Goal: Task Accomplishment & Management: Manage account settings

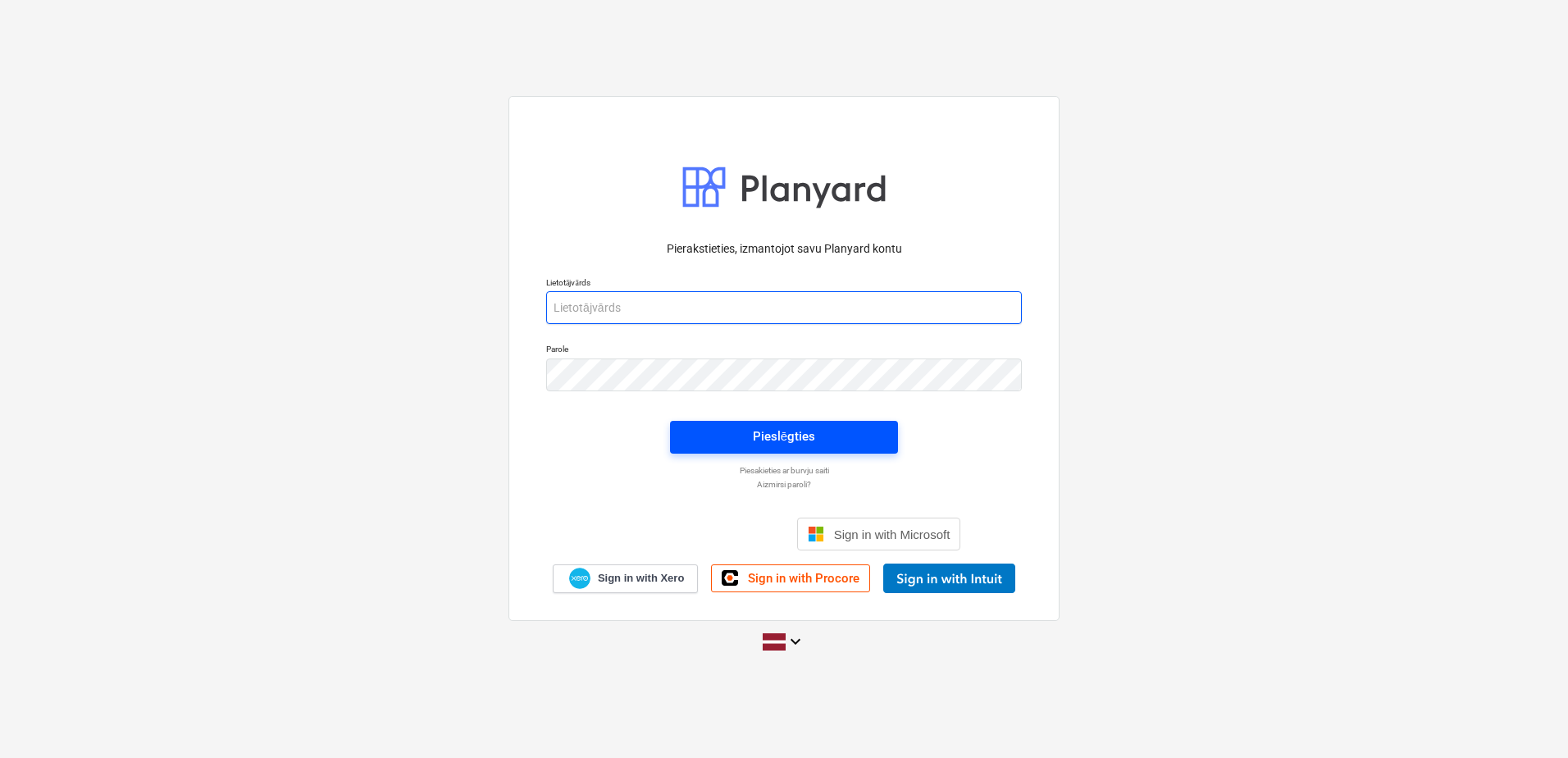
type input "arturs.dilans@hagberg.lv"
click at [782, 443] on div "Pieslēgties" at bounding box center [784, 436] width 62 height 21
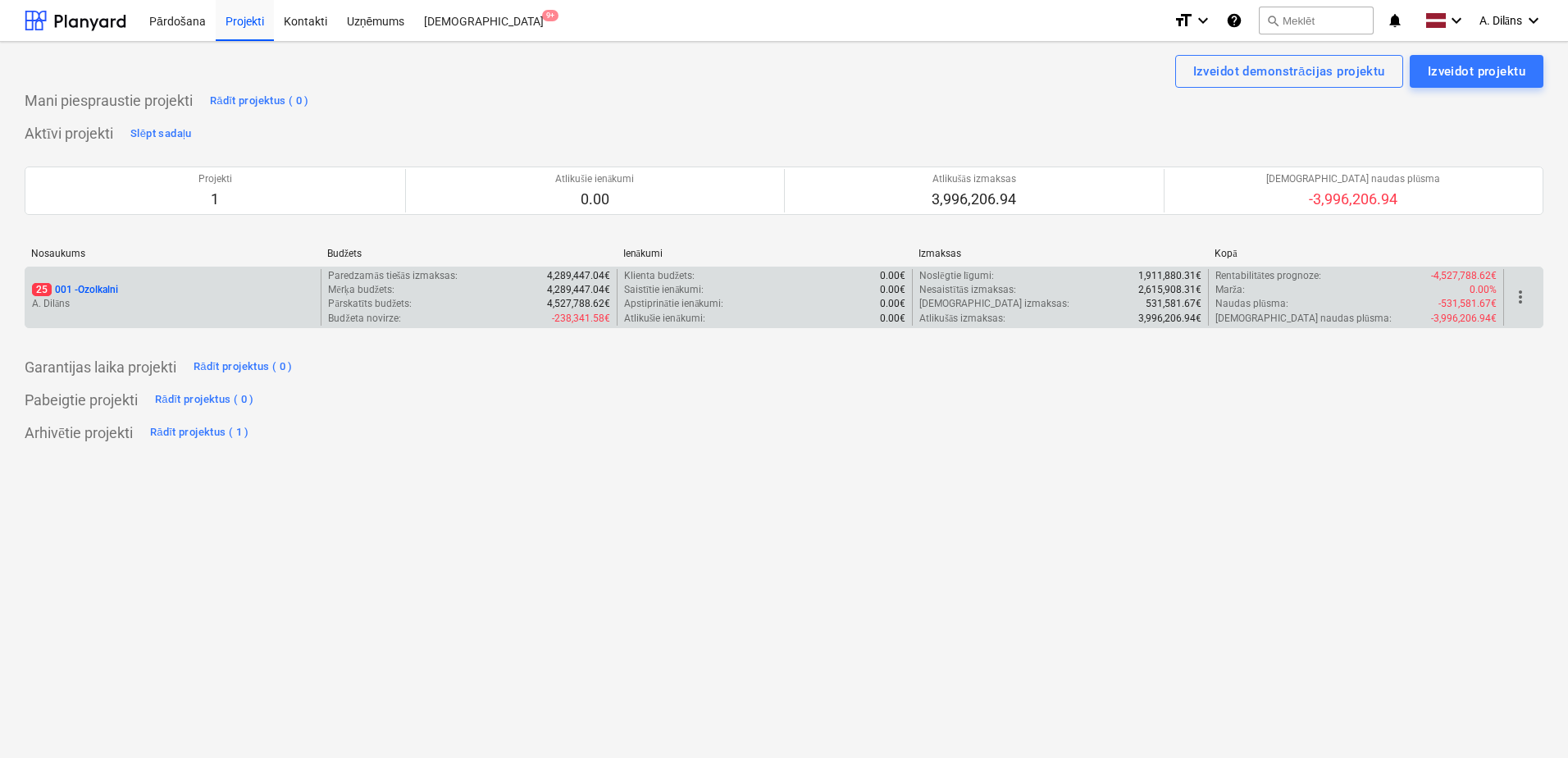
click at [198, 295] on div "25 001 - Ozolkalni" at bounding box center [173, 289] width 282 height 14
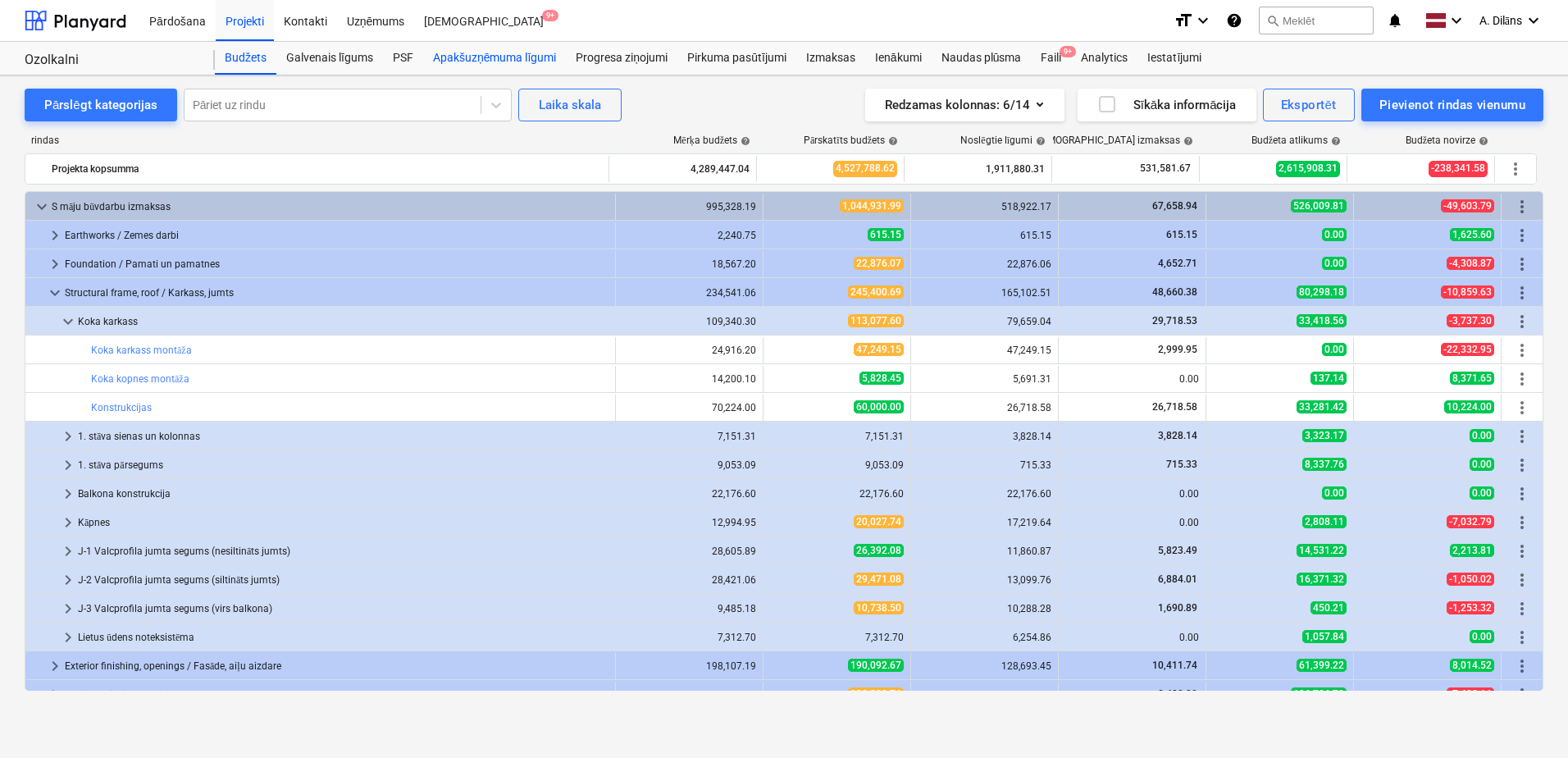
click at [477, 62] on div "Apakšuzņēmuma līgumi" at bounding box center [494, 58] width 143 height 32
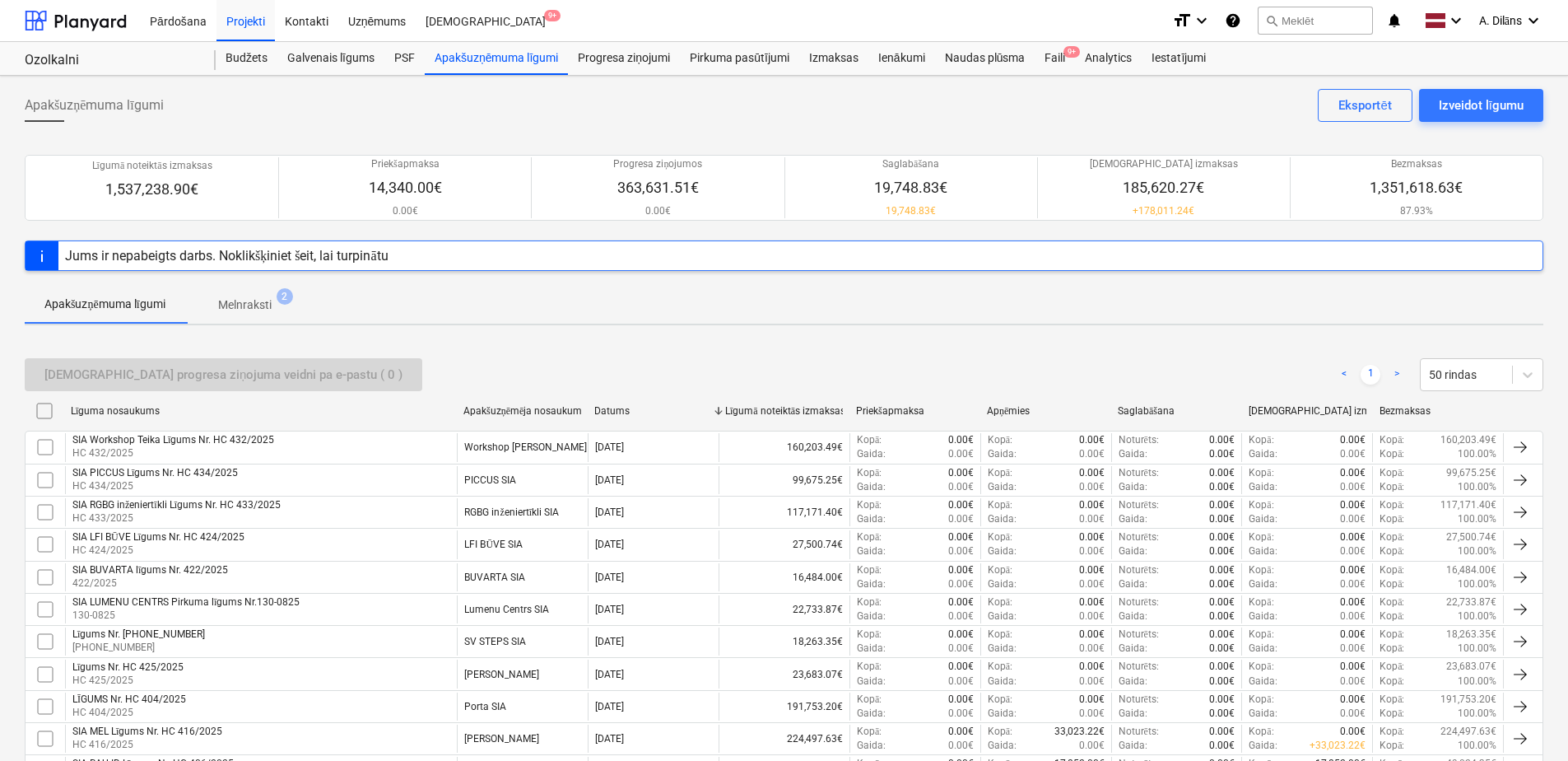
click at [244, 306] on p "Melnraksti" at bounding box center [245, 305] width 54 height 17
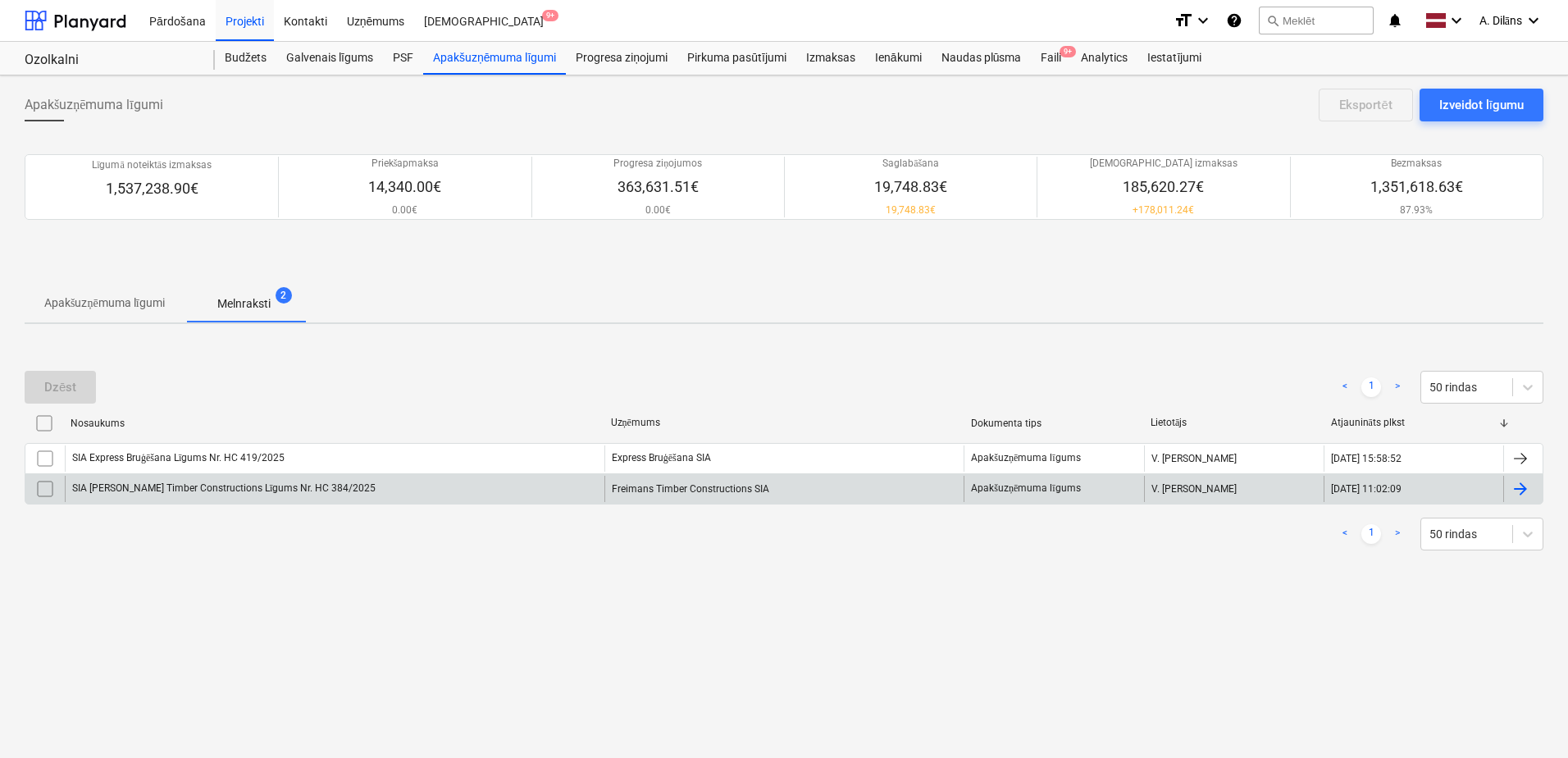
click at [376, 495] on div "SIA [PERSON_NAME] Timber Constructions Līgums Nr. HC 384/2025" at bounding box center [334, 489] width 540 height 27
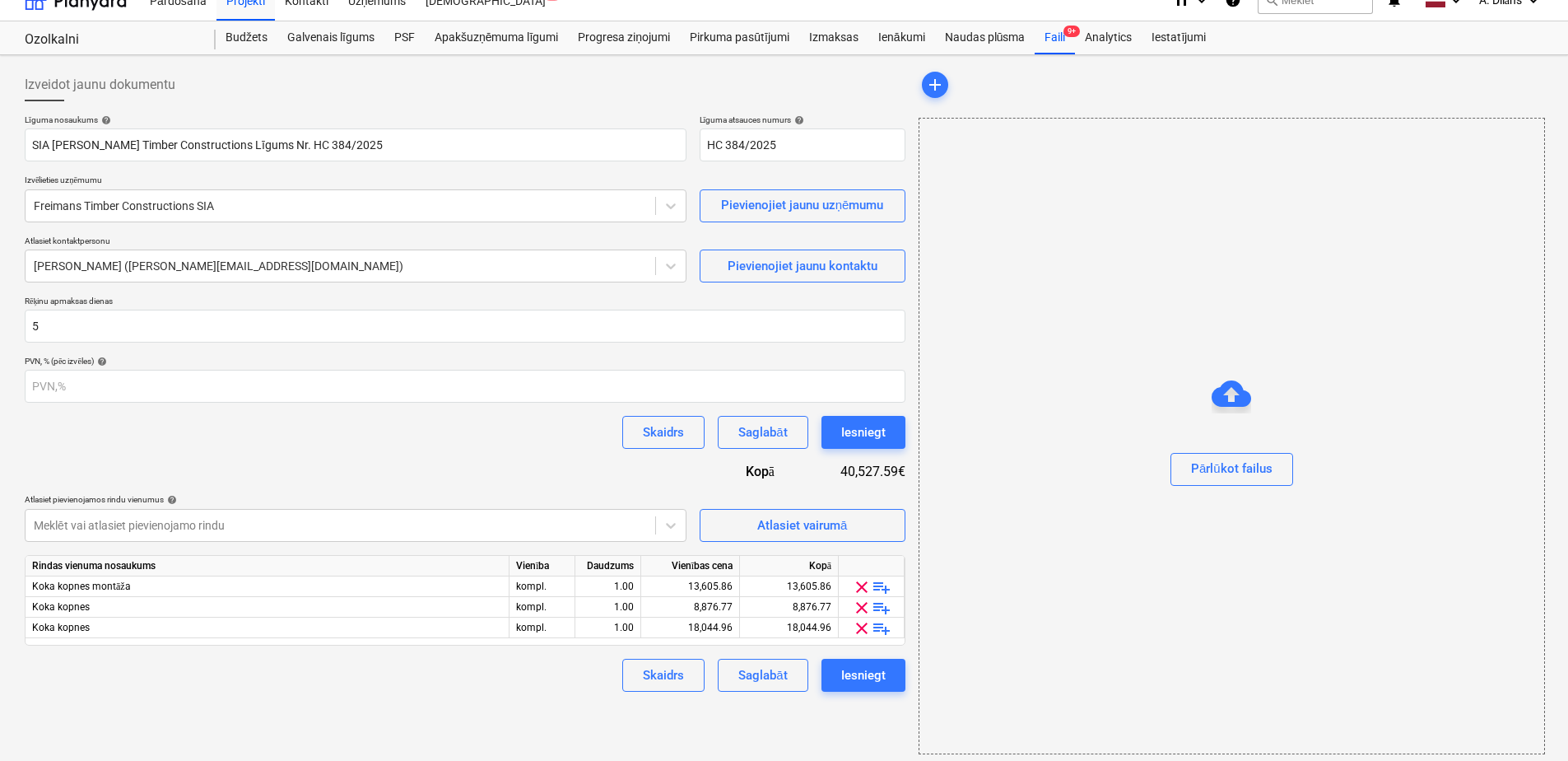
scroll to position [27, 0]
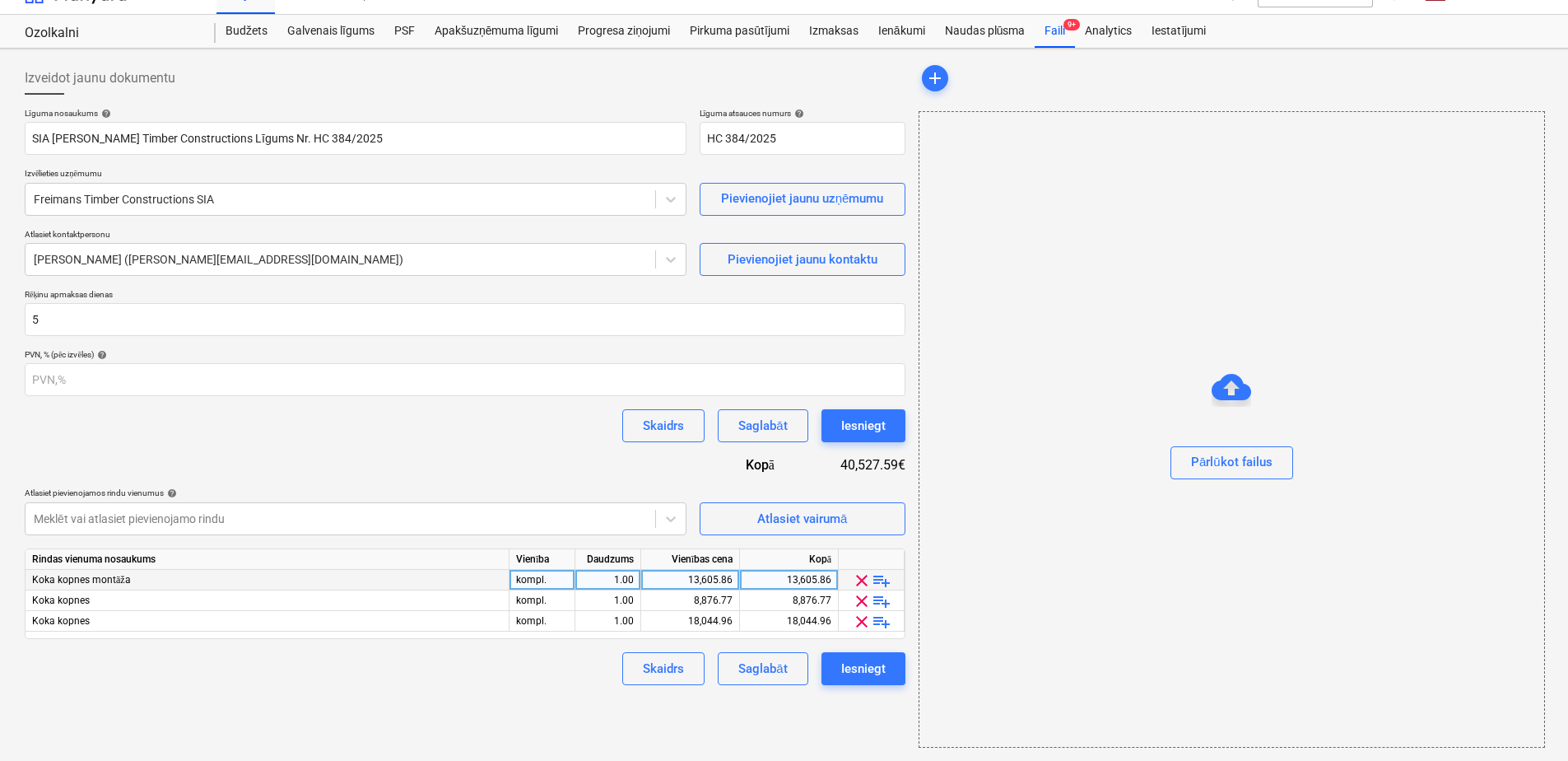
drag, startPoint x: 36, startPoint y: 578, endPoint x: 140, endPoint y: 581, distance: 104.0
click at [140, 581] on div "Koka kopnes montāža" at bounding box center [268, 580] width 484 height 21
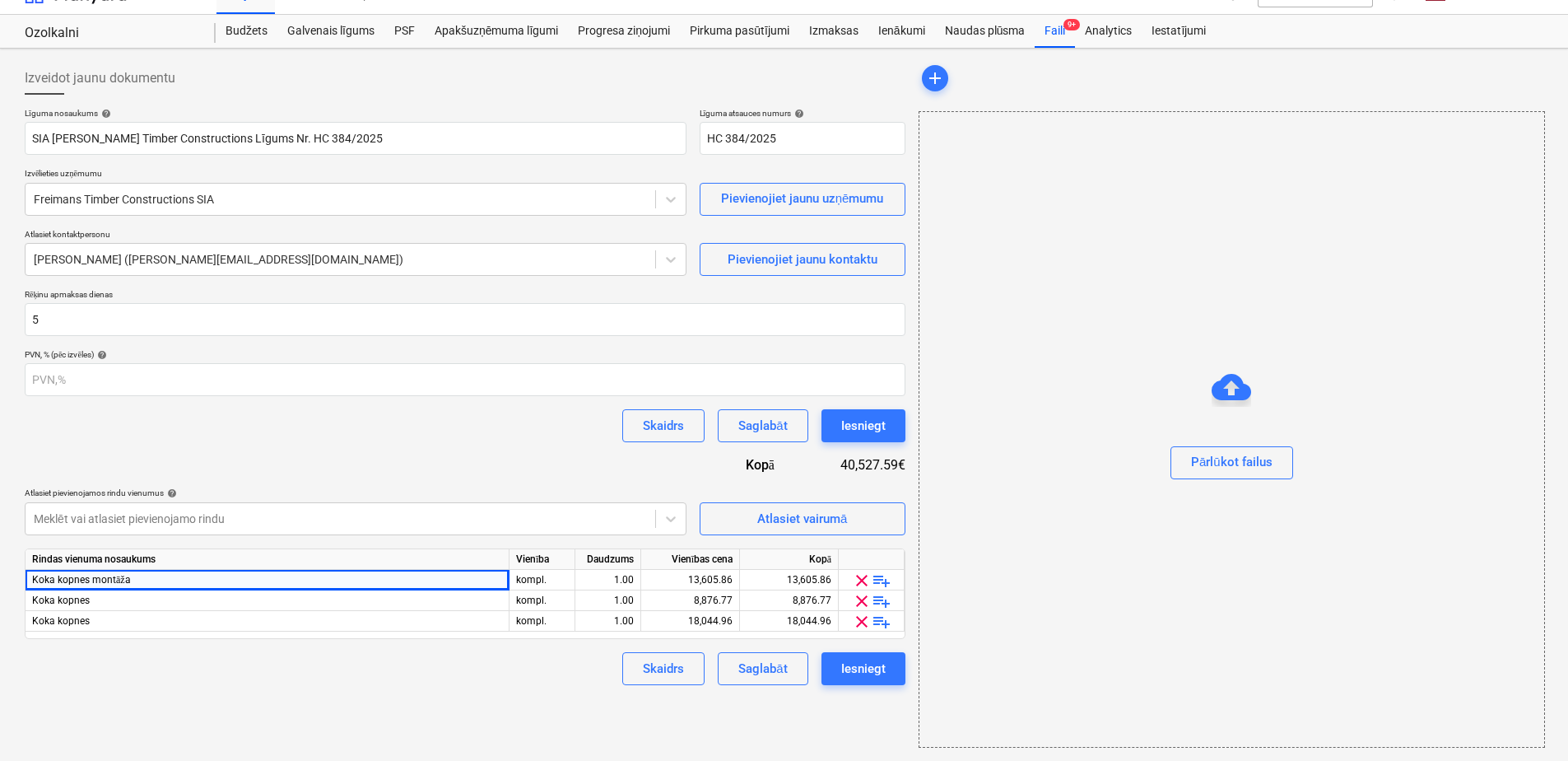
drag, startPoint x: 140, startPoint y: 581, endPoint x: 158, endPoint y: 675, distance: 95.7
click at [158, 675] on div "Skaidrs Saglabāt Iesniegt" at bounding box center [465, 668] width 881 height 33
click at [21, 576] on div "Izveidot jaunu dokumentu Līguma nosaukums help SIA Freimans Timber Construction…" at bounding box center [464, 404] width 893 height 699
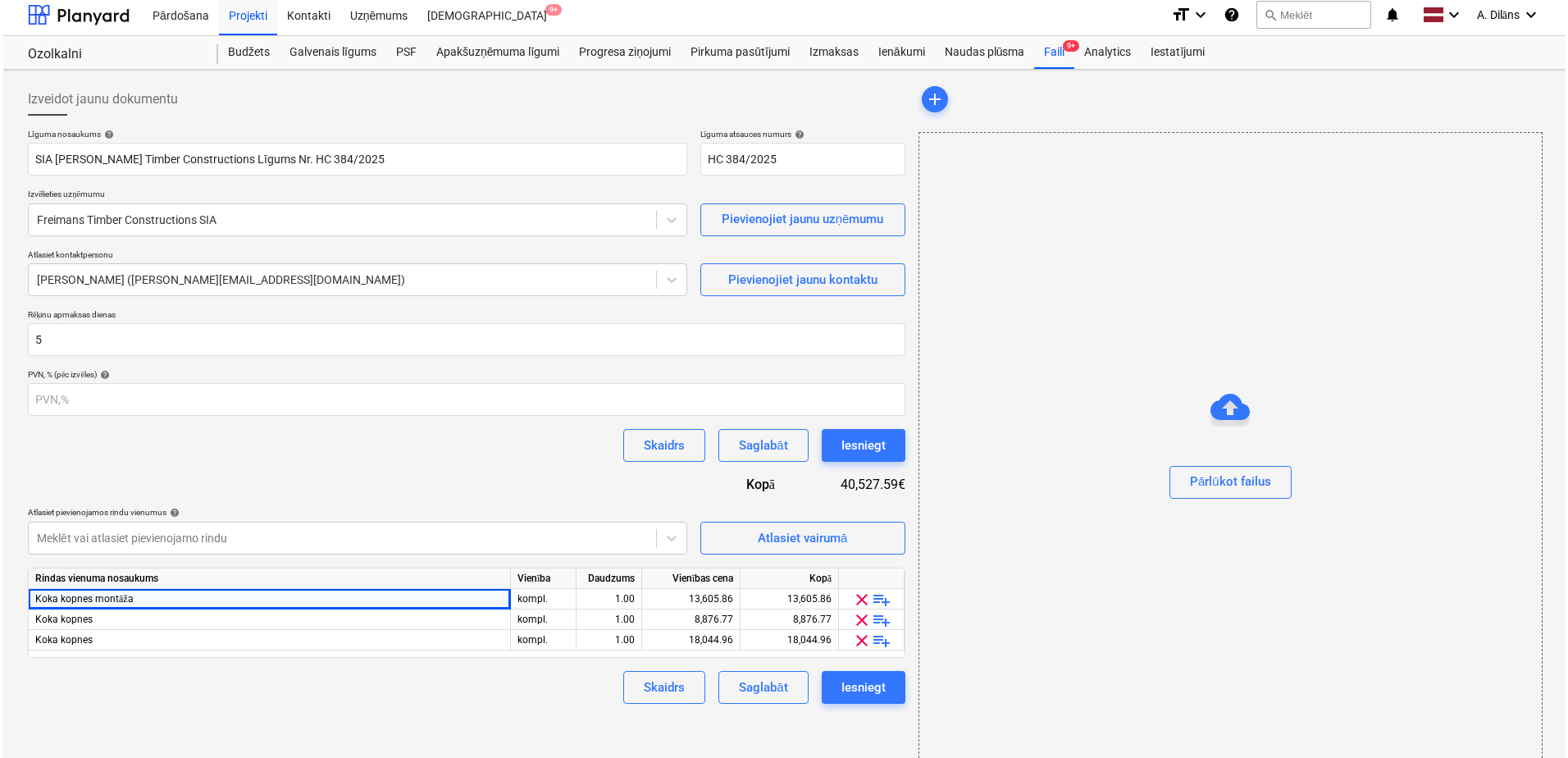
scroll to position [0, 0]
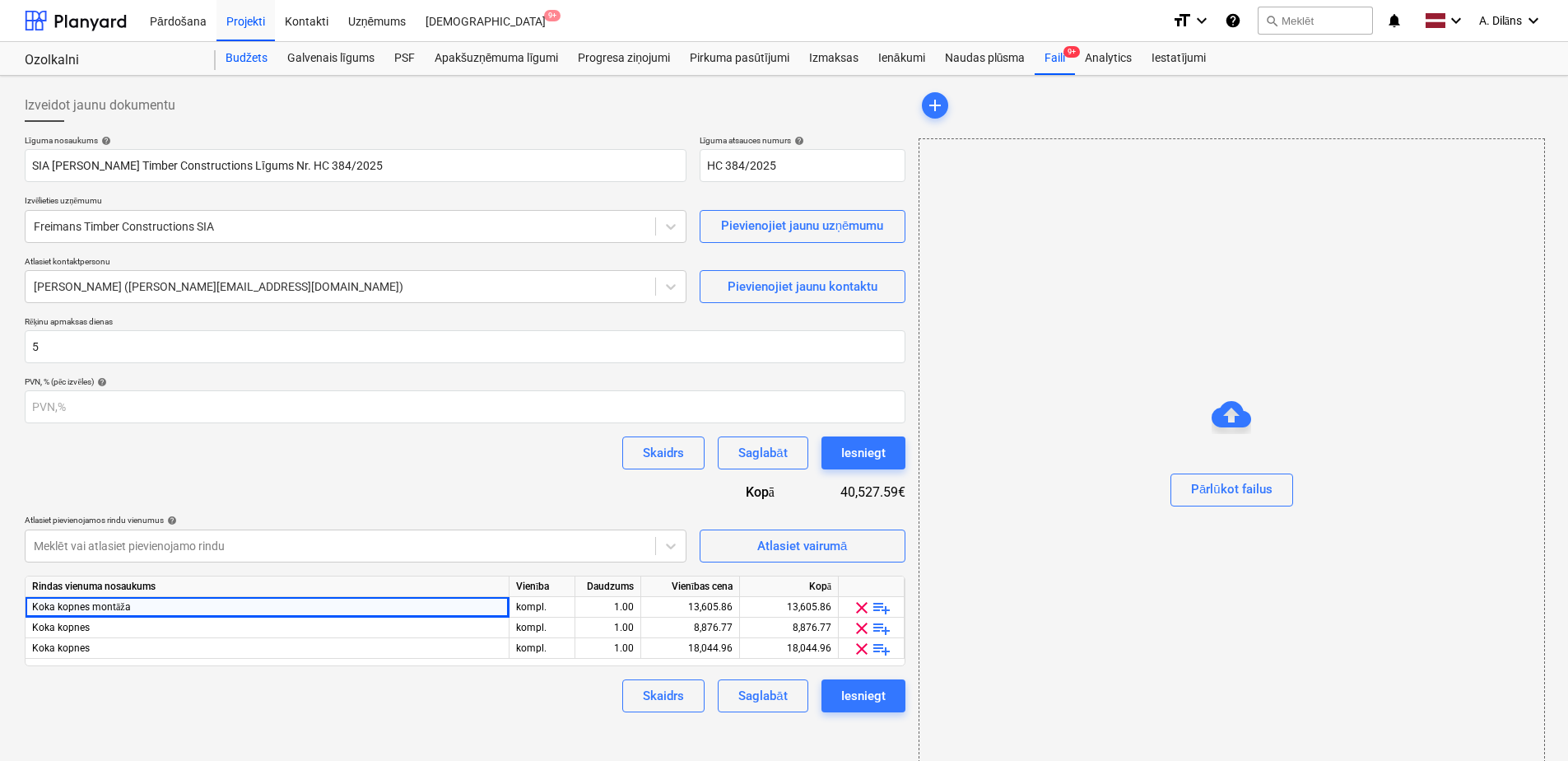
click at [256, 56] on div "Budžets" at bounding box center [247, 58] width 62 height 33
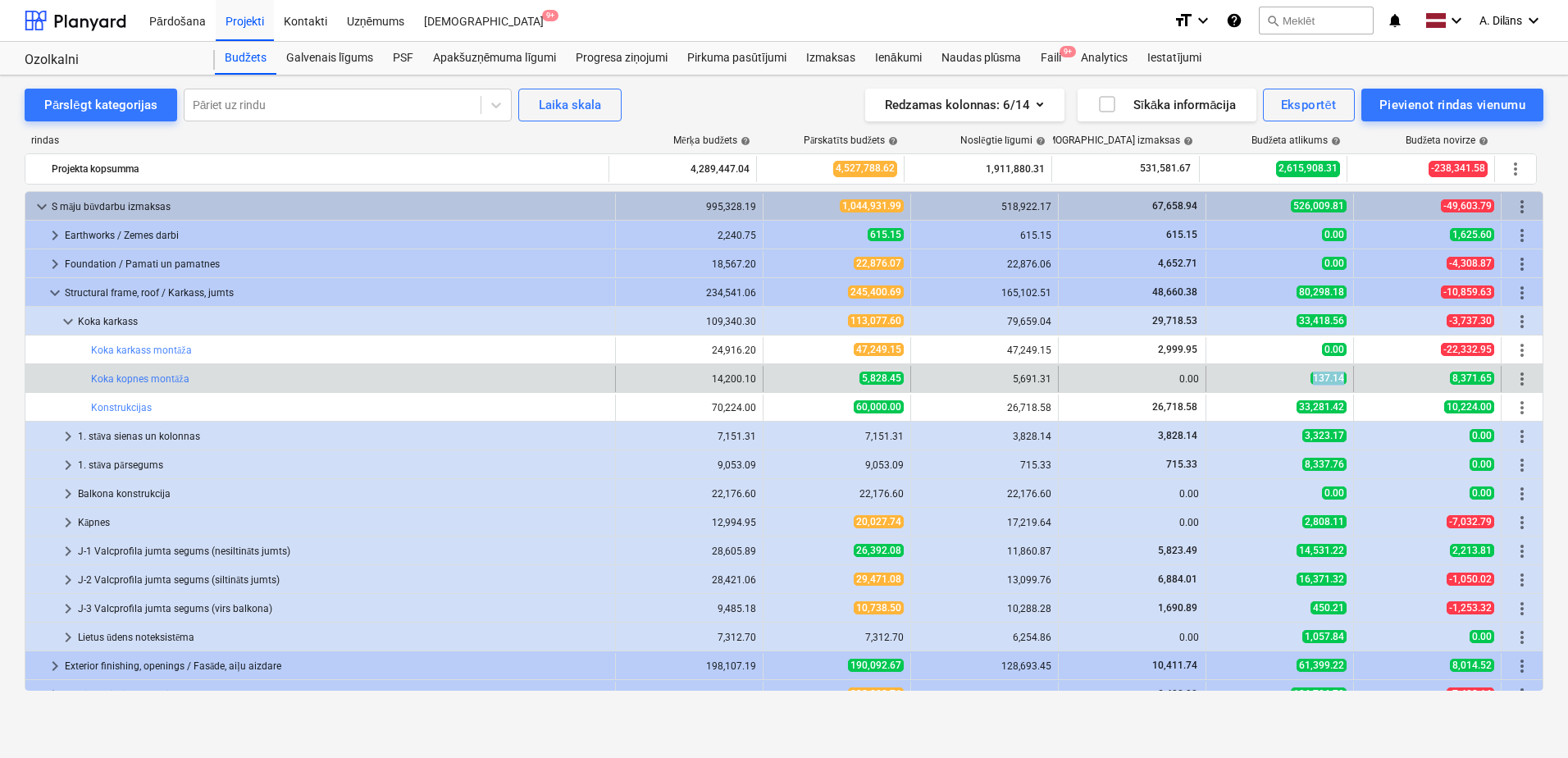
drag, startPoint x: 1305, startPoint y: 376, endPoint x: 1358, endPoint y: 376, distance: 53.0
click at [1358, 376] on div "bar_chart Koka kopnes montāža 14,200.10 edit 5,828.45 5,691.31 0.00 137.14 8,37…" at bounding box center [784, 379] width 1518 height 27
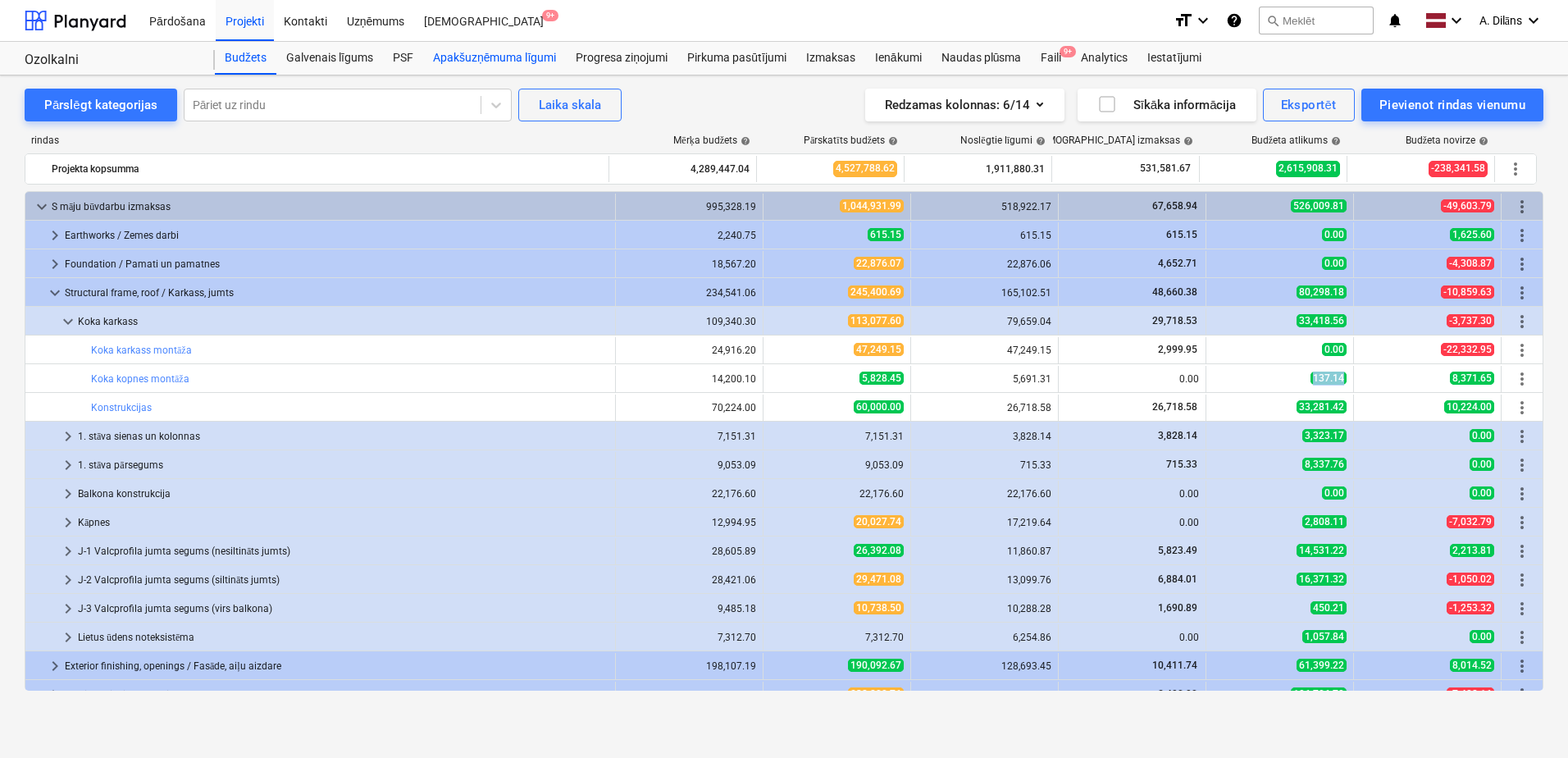
click at [500, 60] on div "Apakšuzņēmuma līgumi" at bounding box center [494, 58] width 143 height 32
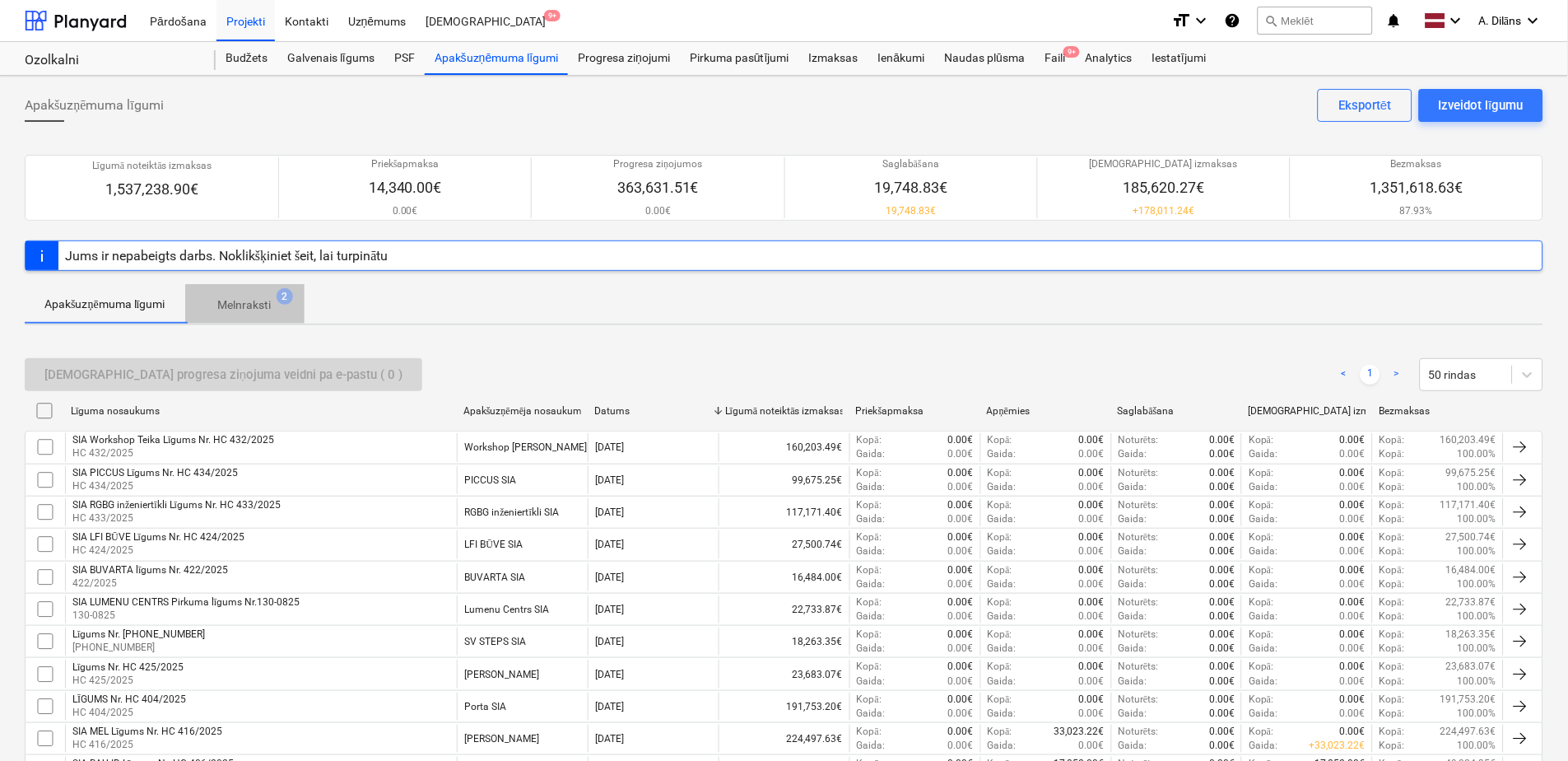
click at [254, 309] on p "Melnraksti" at bounding box center [245, 305] width 54 height 17
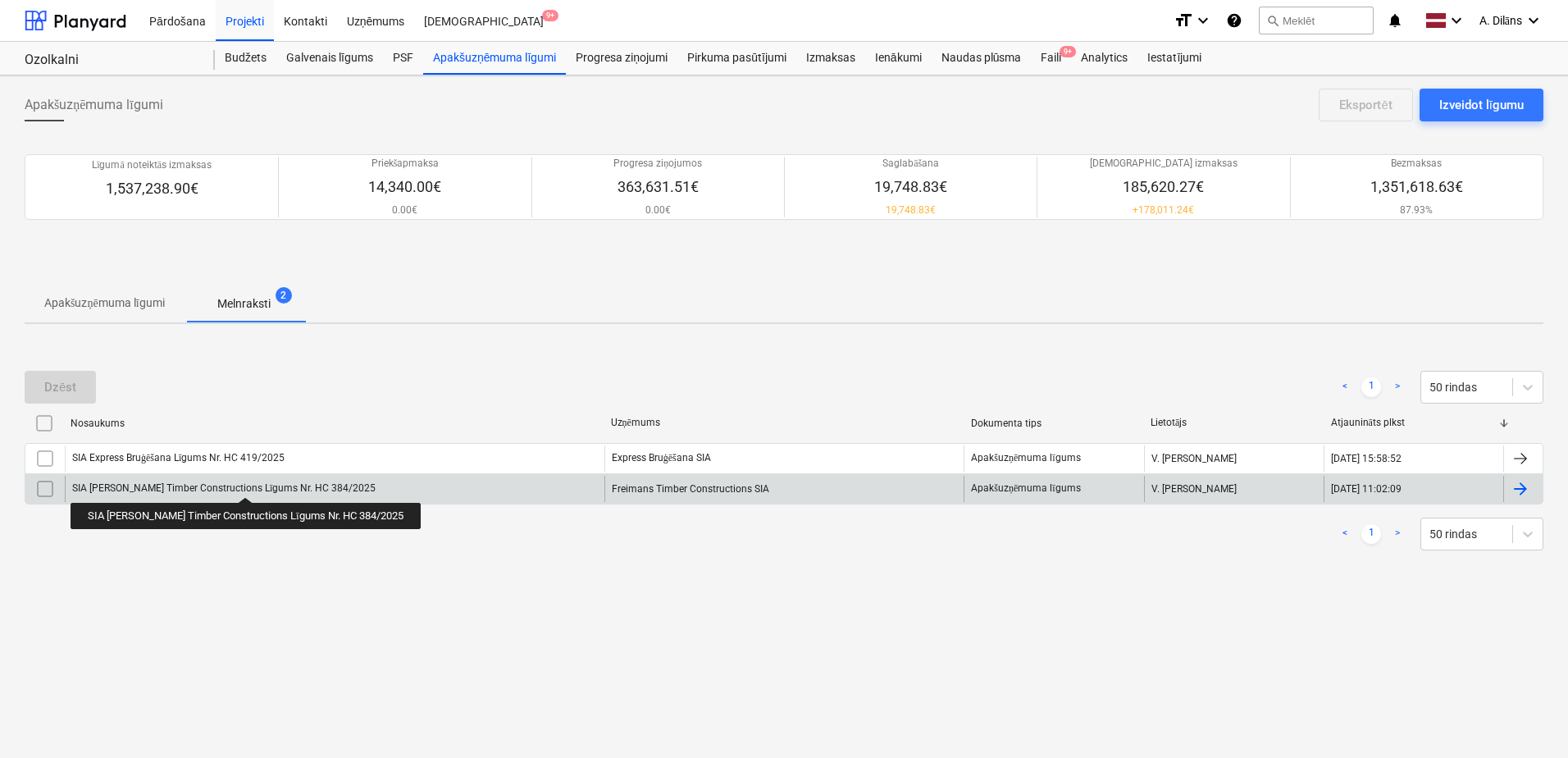
click at [232, 483] on div "SIA [PERSON_NAME] Timber Constructions Līgums Nr. HC 384/2025" at bounding box center [224, 489] width 304 height 12
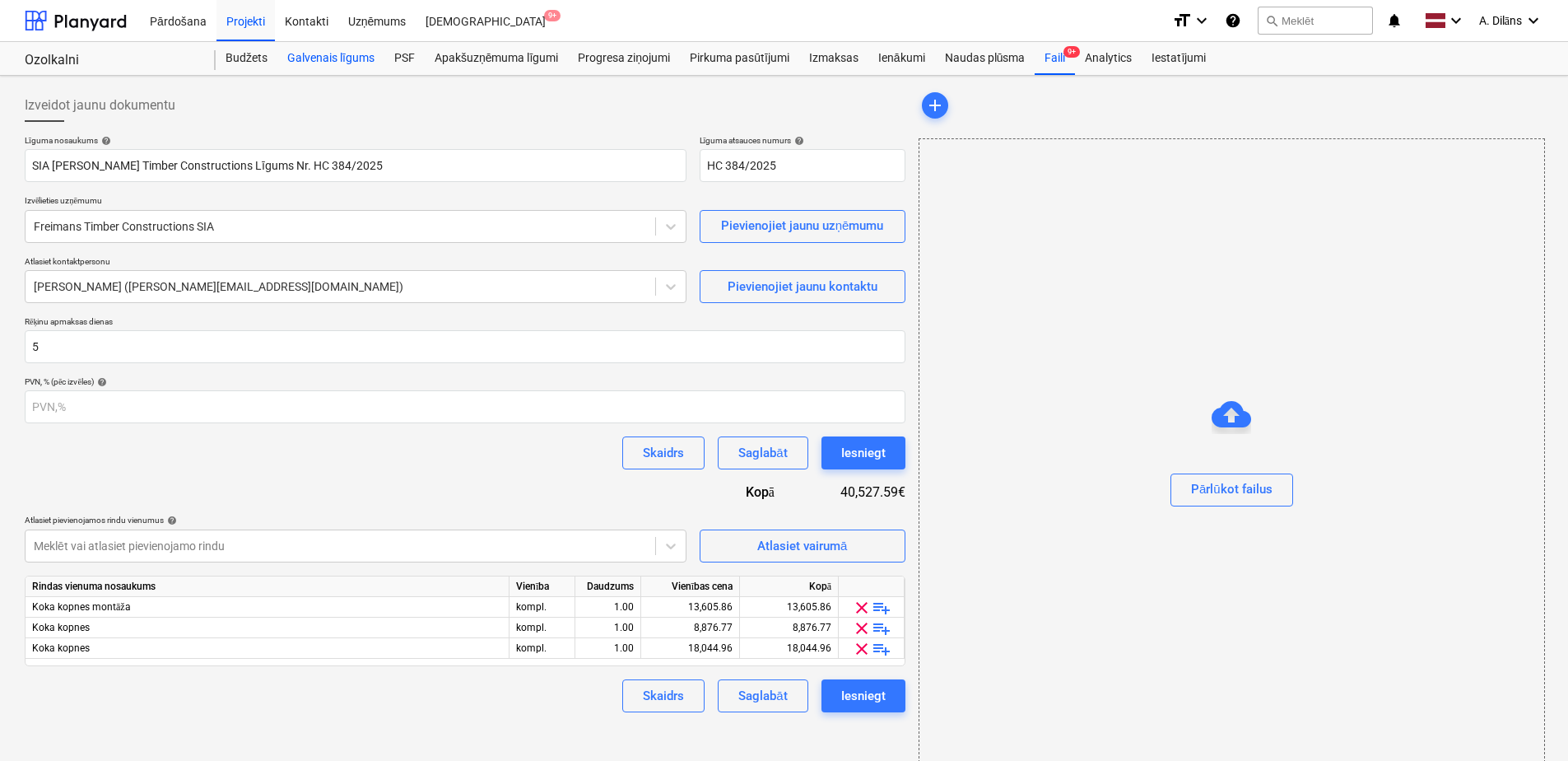
click at [326, 60] on div "Galvenais līgums" at bounding box center [331, 58] width 107 height 33
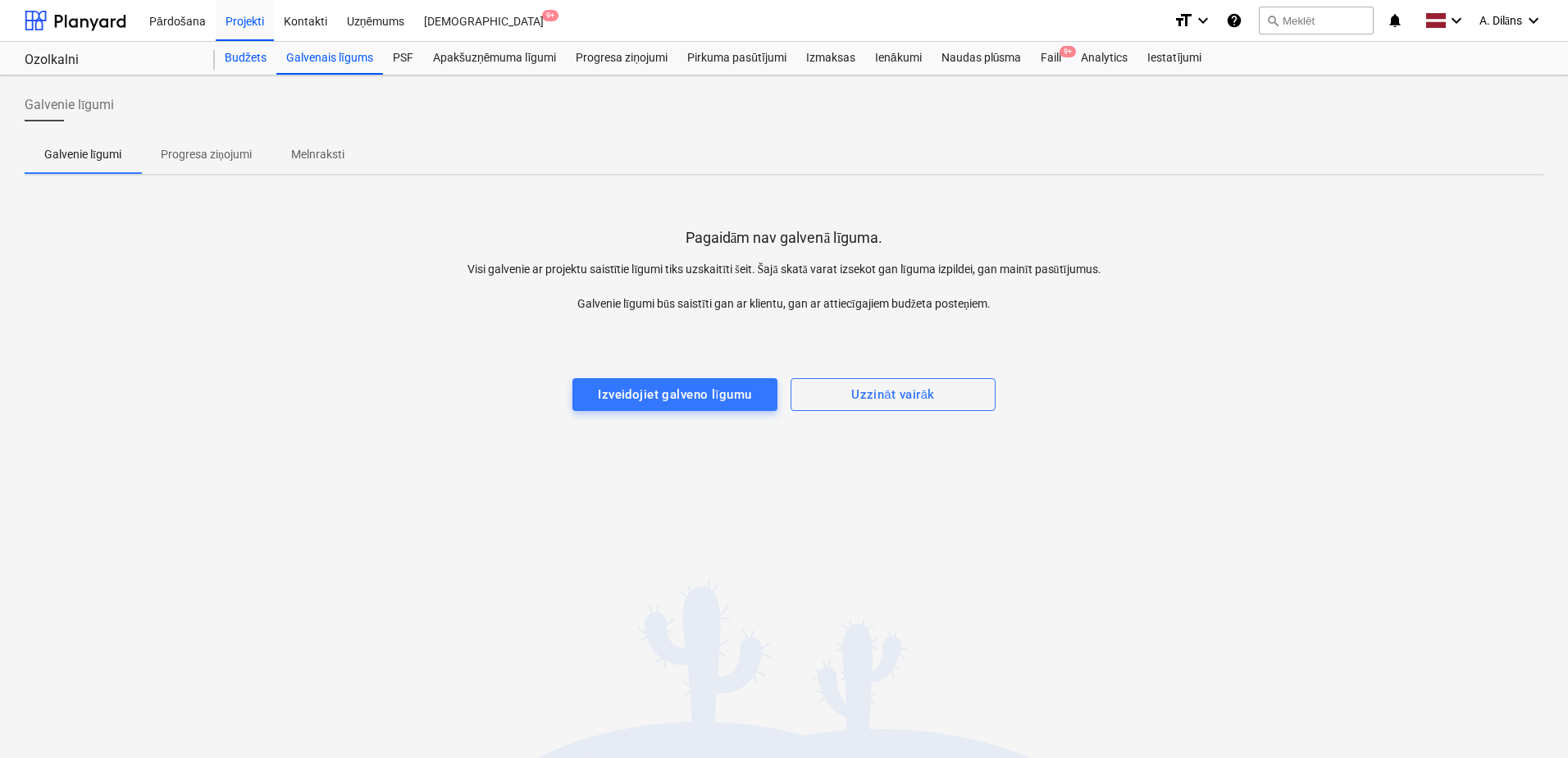
click at [244, 50] on div "Budžets" at bounding box center [246, 58] width 62 height 32
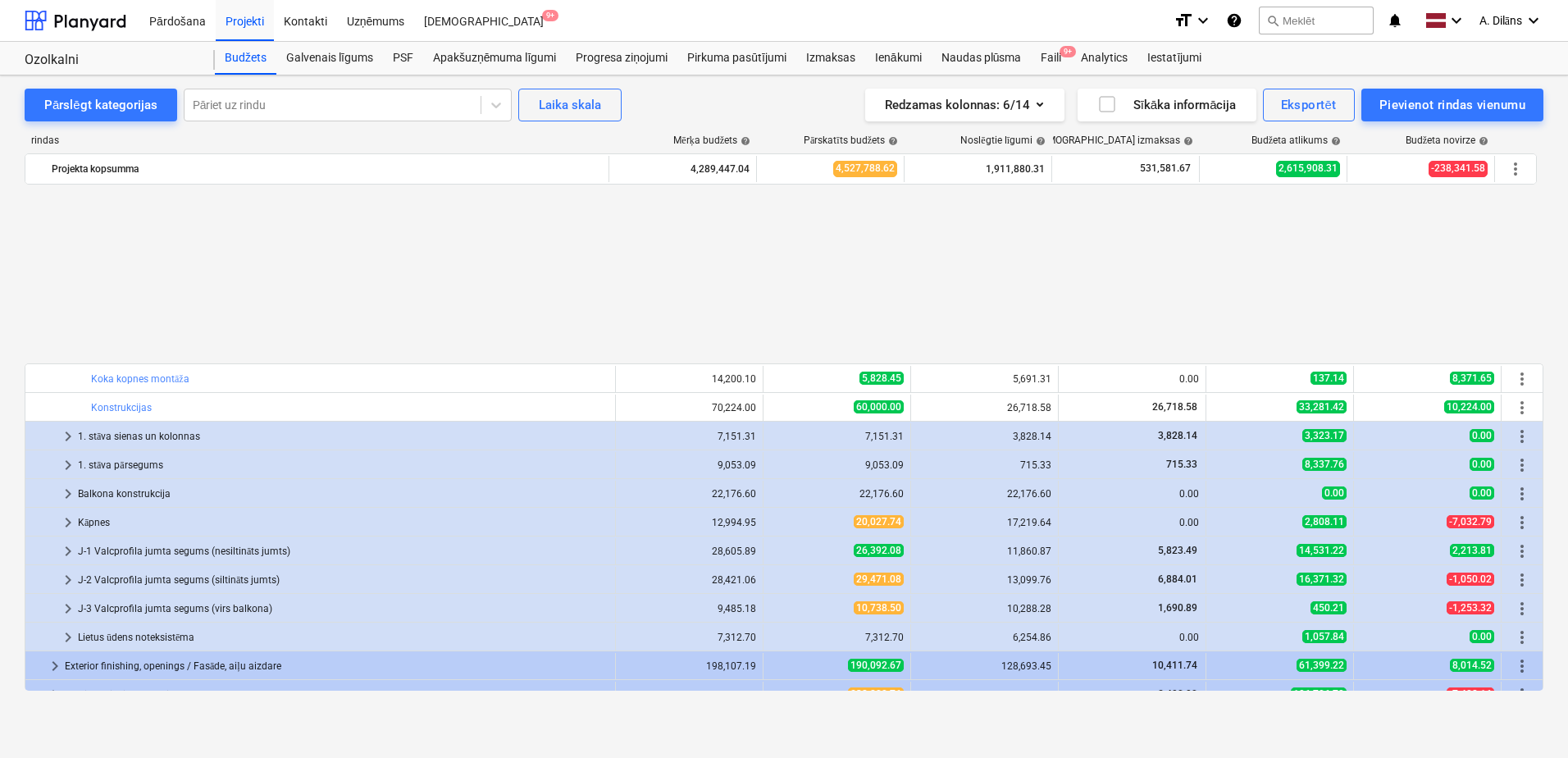
scroll to position [247, 0]
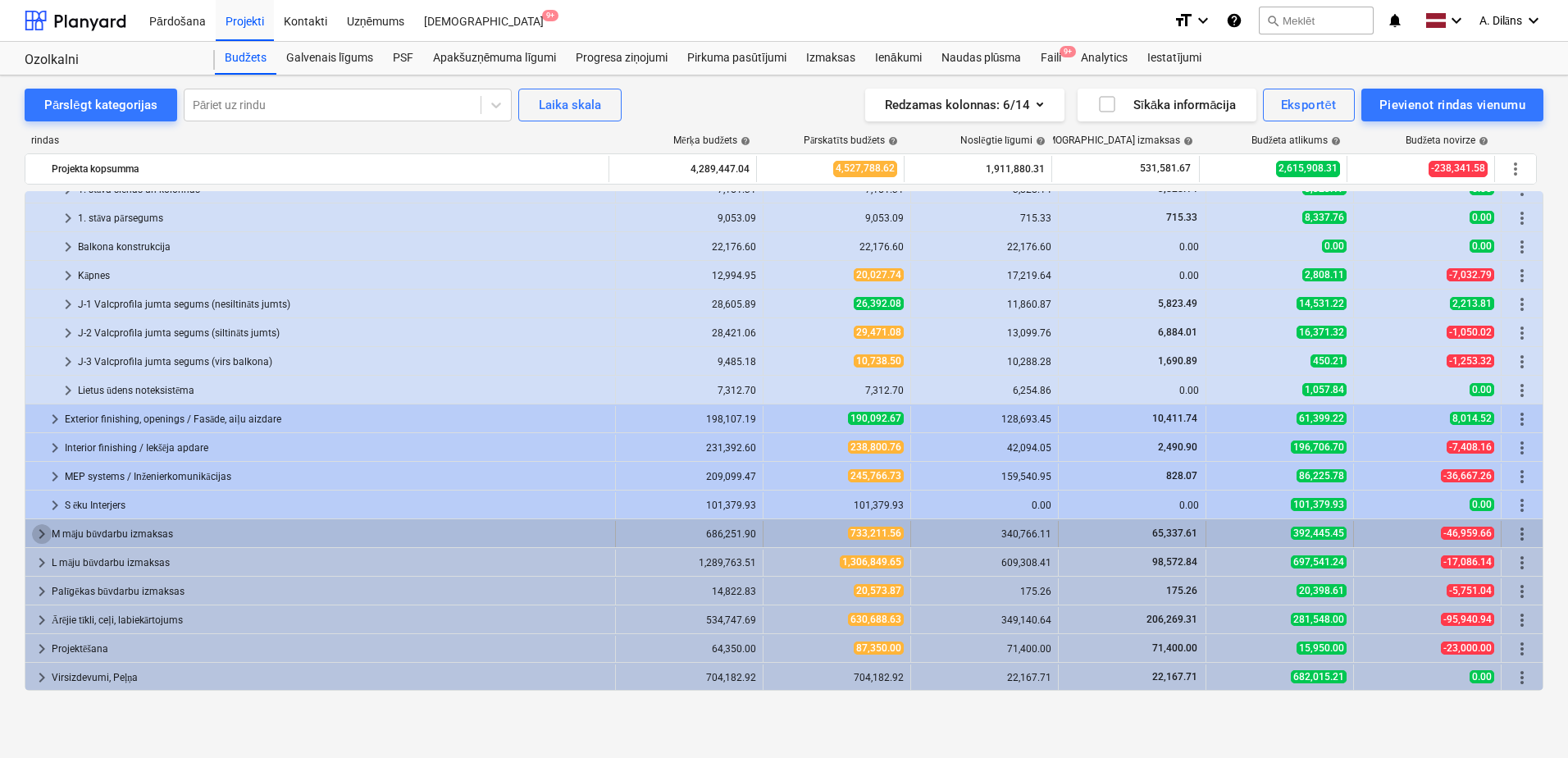
click at [41, 529] on span "keyboard_arrow_right" at bounding box center [42, 533] width 20 height 20
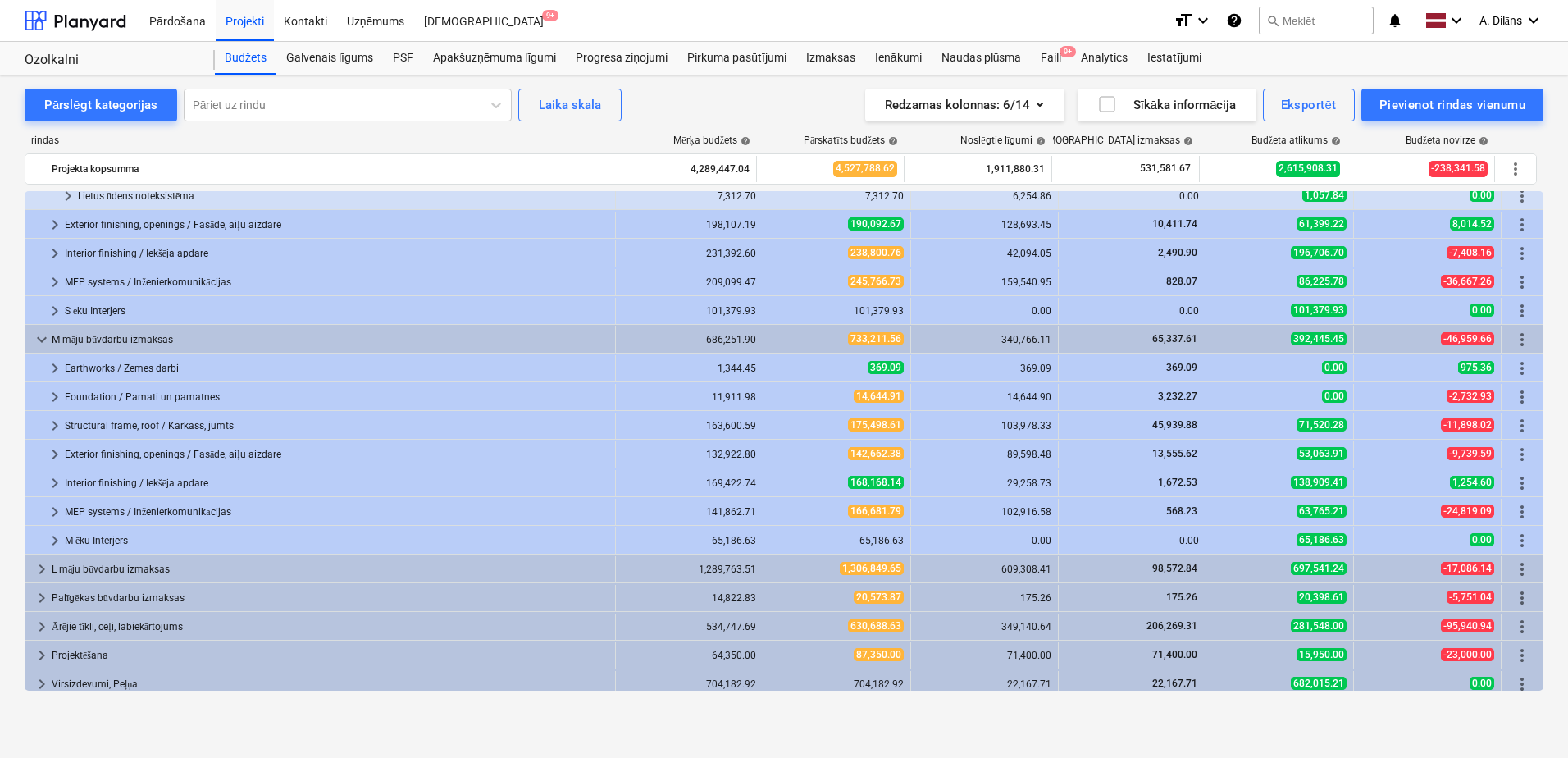
scroll to position [448, 0]
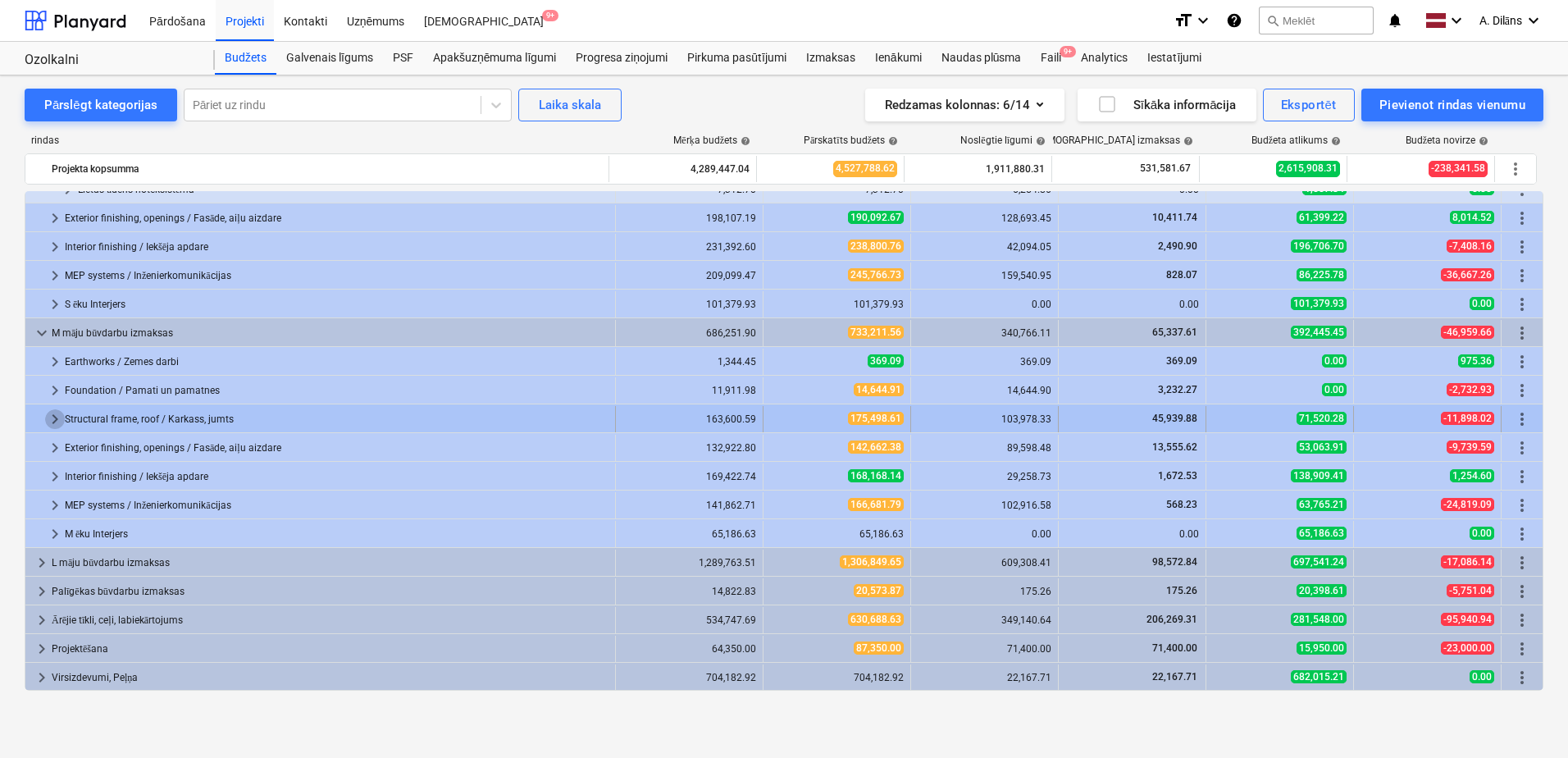
click at [52, 419] on span "keyboard_arrow_right" at bounding box center [54, 419] width 20 height 20
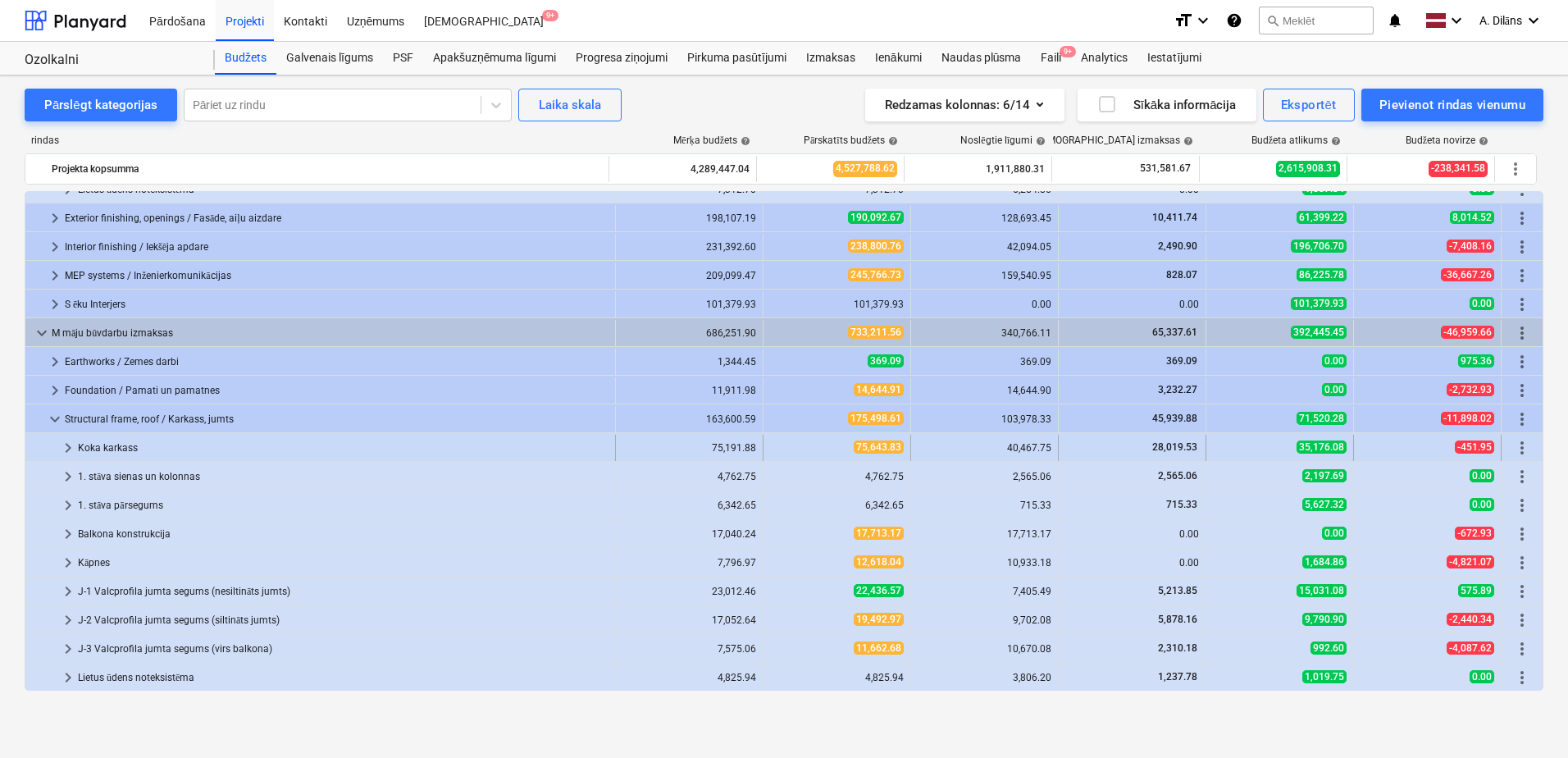
click at [67, 449] on span "keyboard_arrow_right" at bounding box center [68, 448] width 20 height 20
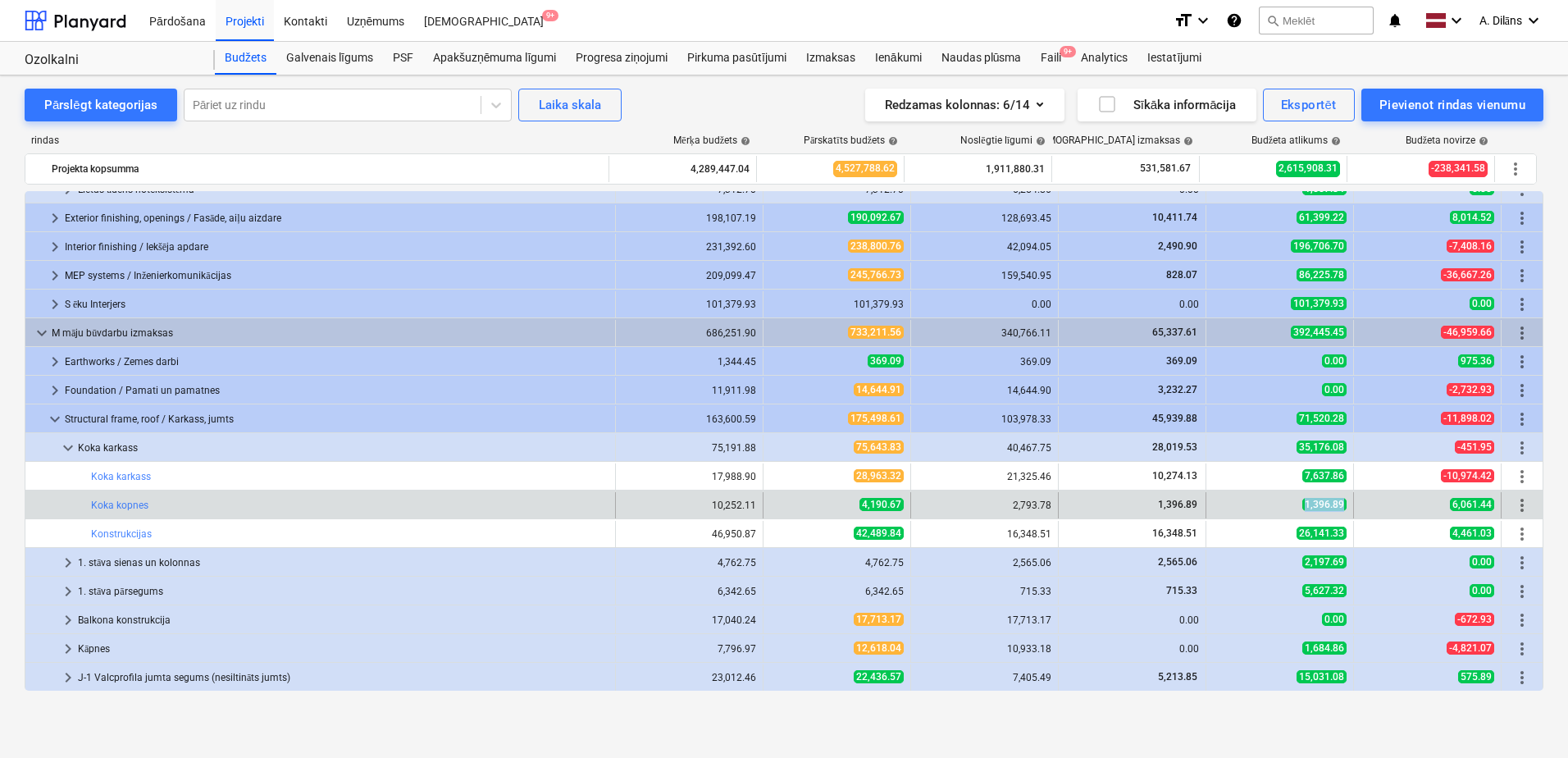
drag, startPoint x: 1292, startPoint y: 504, endPoint x: 1397, endPoint y: 504, distance: 105.0
click at [1397, 504] on div "bar_chart Koka kopnes 10,252.11 edit 4,190.67 2,793.78 1,396.89 1,396.89 6,061.…" at bounding box center [784, 506] width 1518 height 27
click at [1354, 501] on div "6,061.44" at bounding box center [1427, 506] width 148 height 27
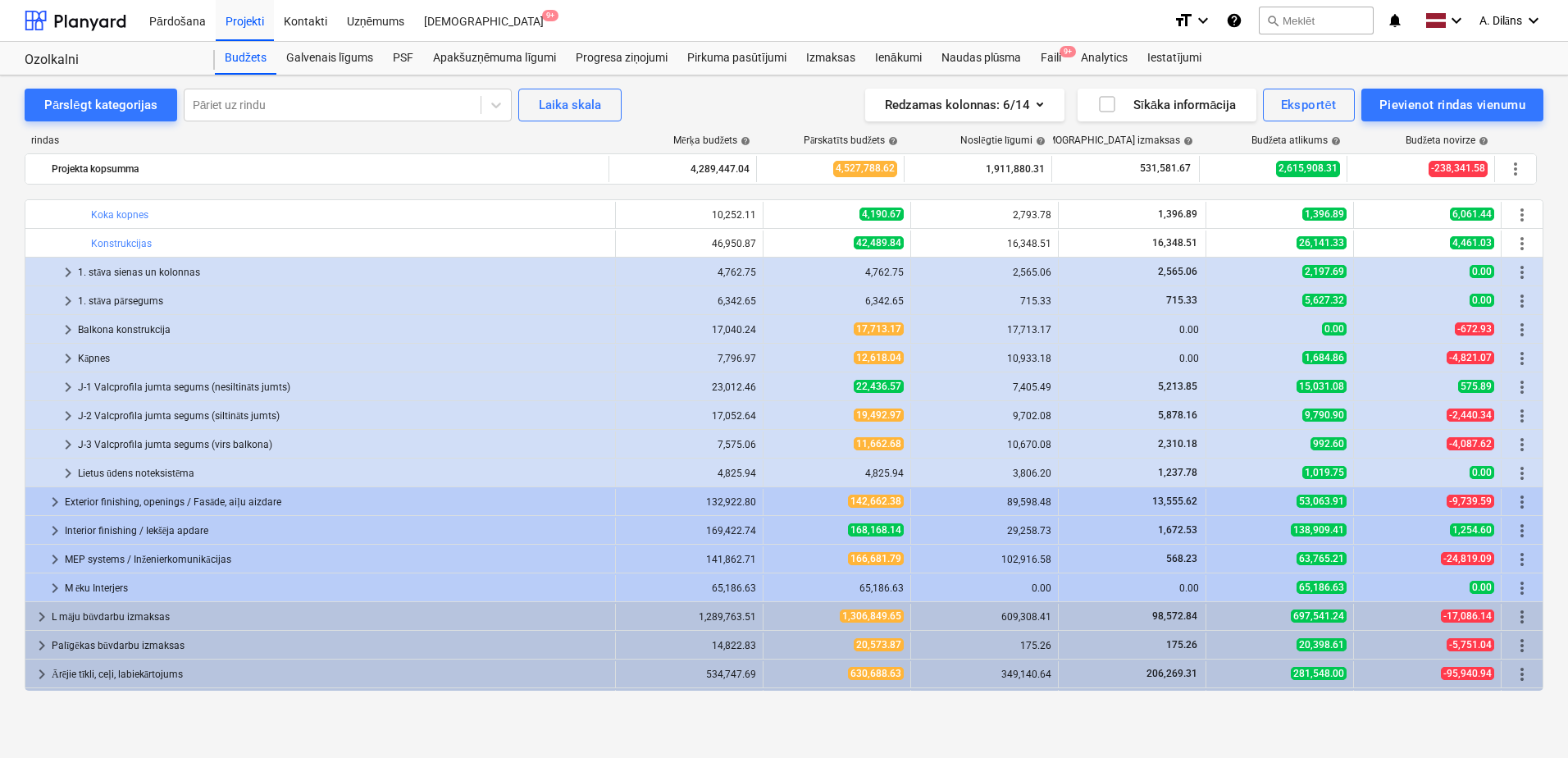
scroll to position [792, 0]
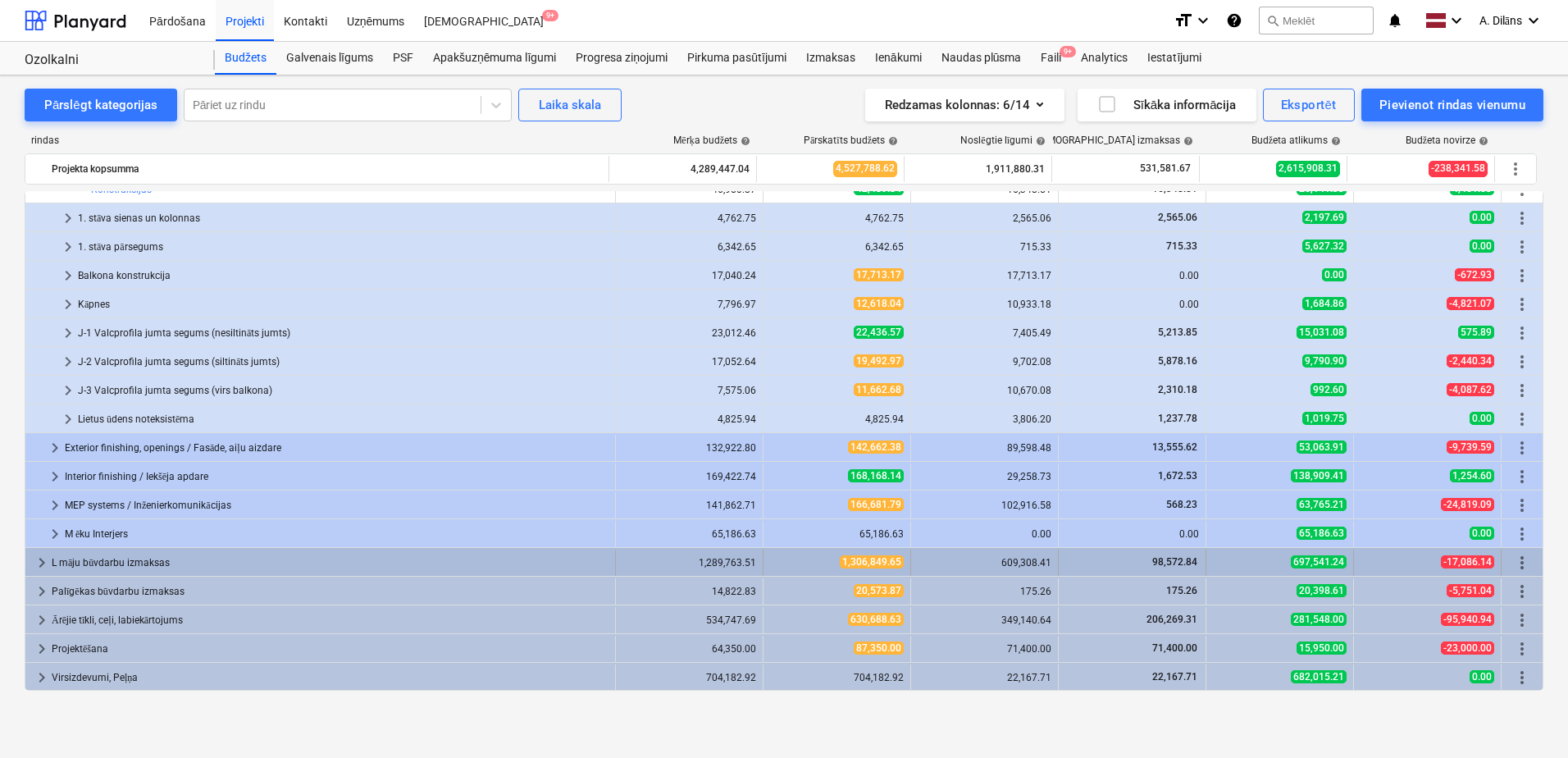
click at [46, 558] on span "keyboard_arrow_right" at bounding box center [42, 563] width 20 height 20
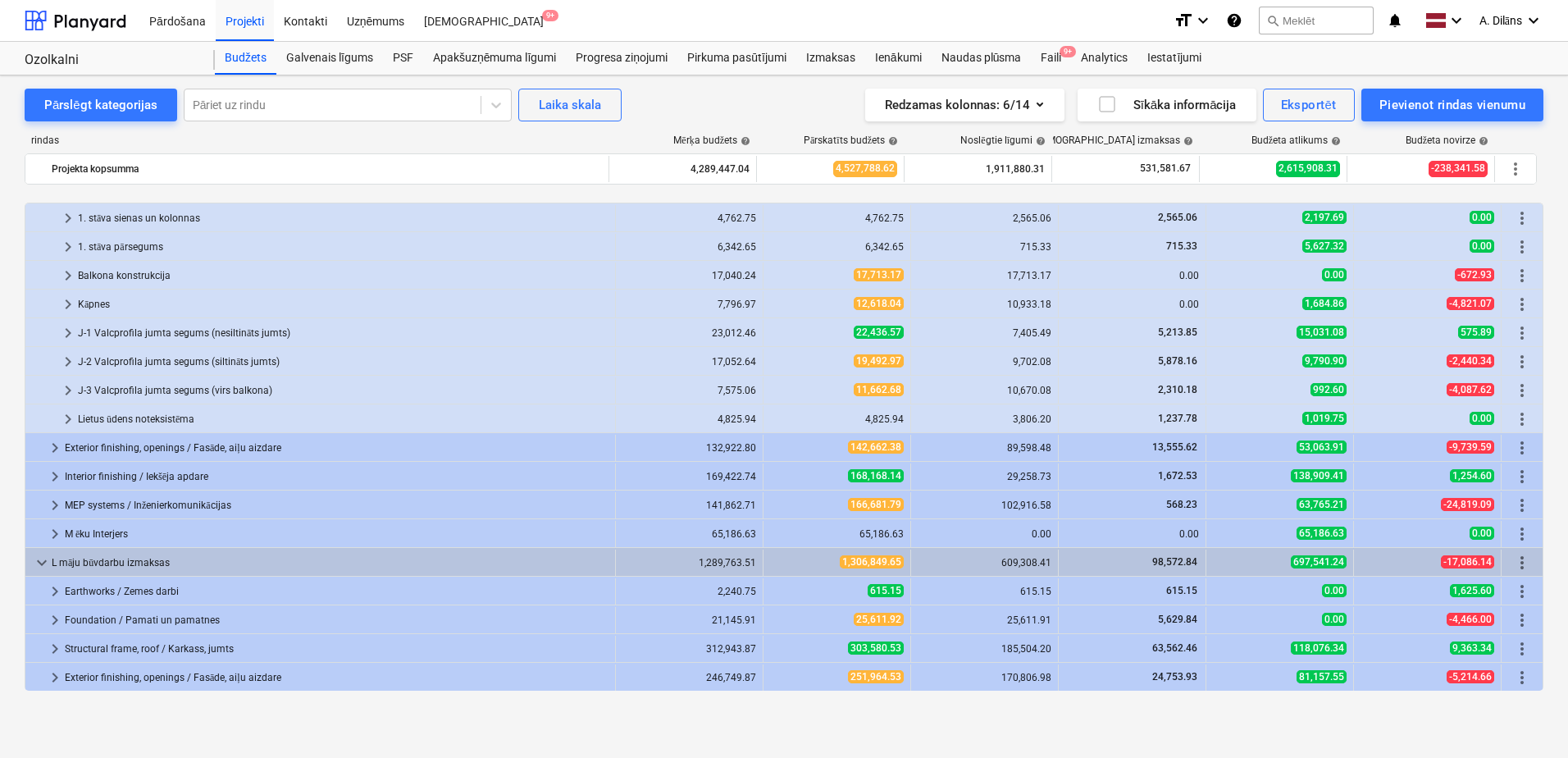
scroll to position [993, 0]
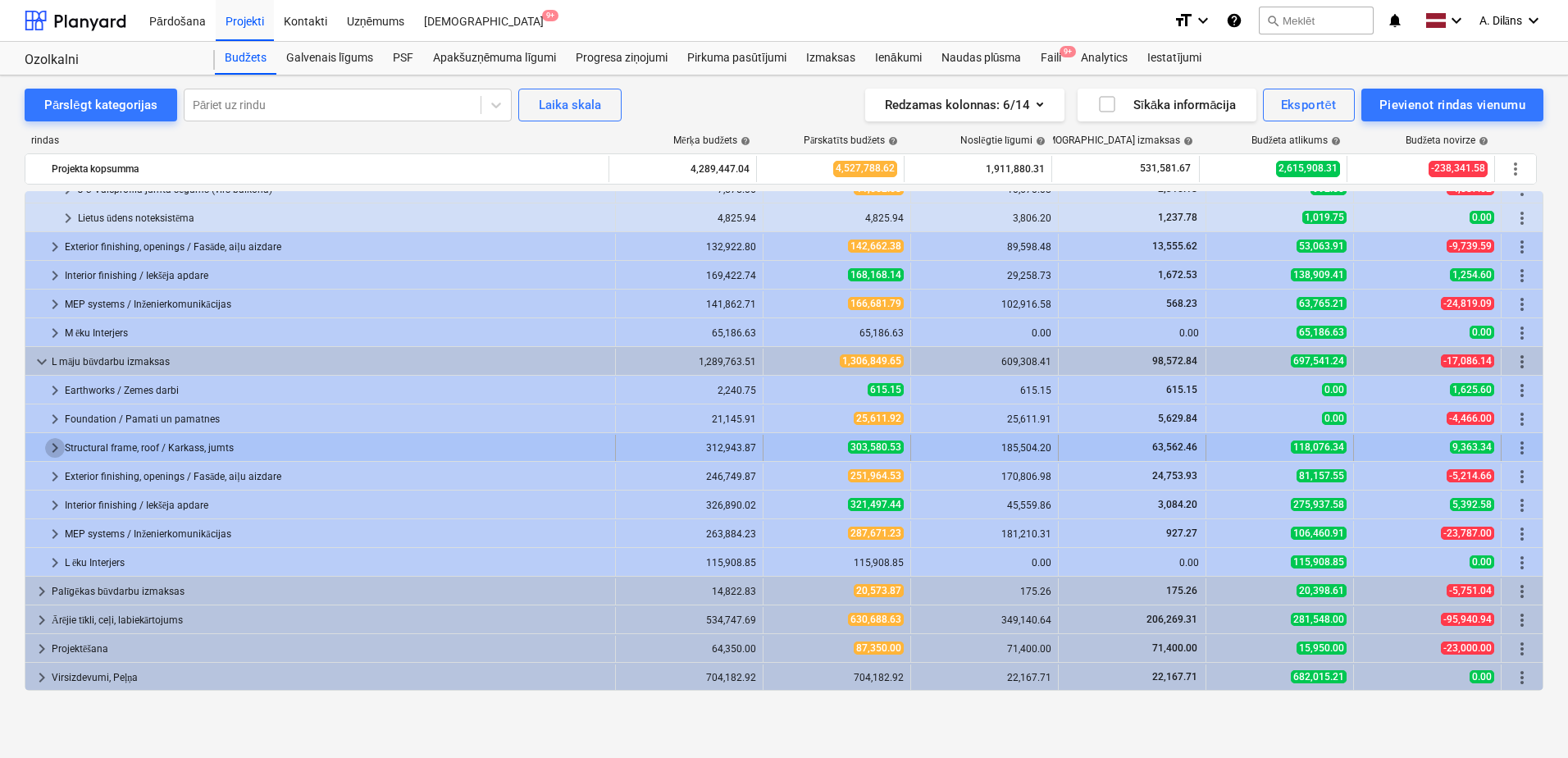
click at [52, 444] on span "keyboard_arrow_right" at bounding box center [54, 448] width 20 height 20
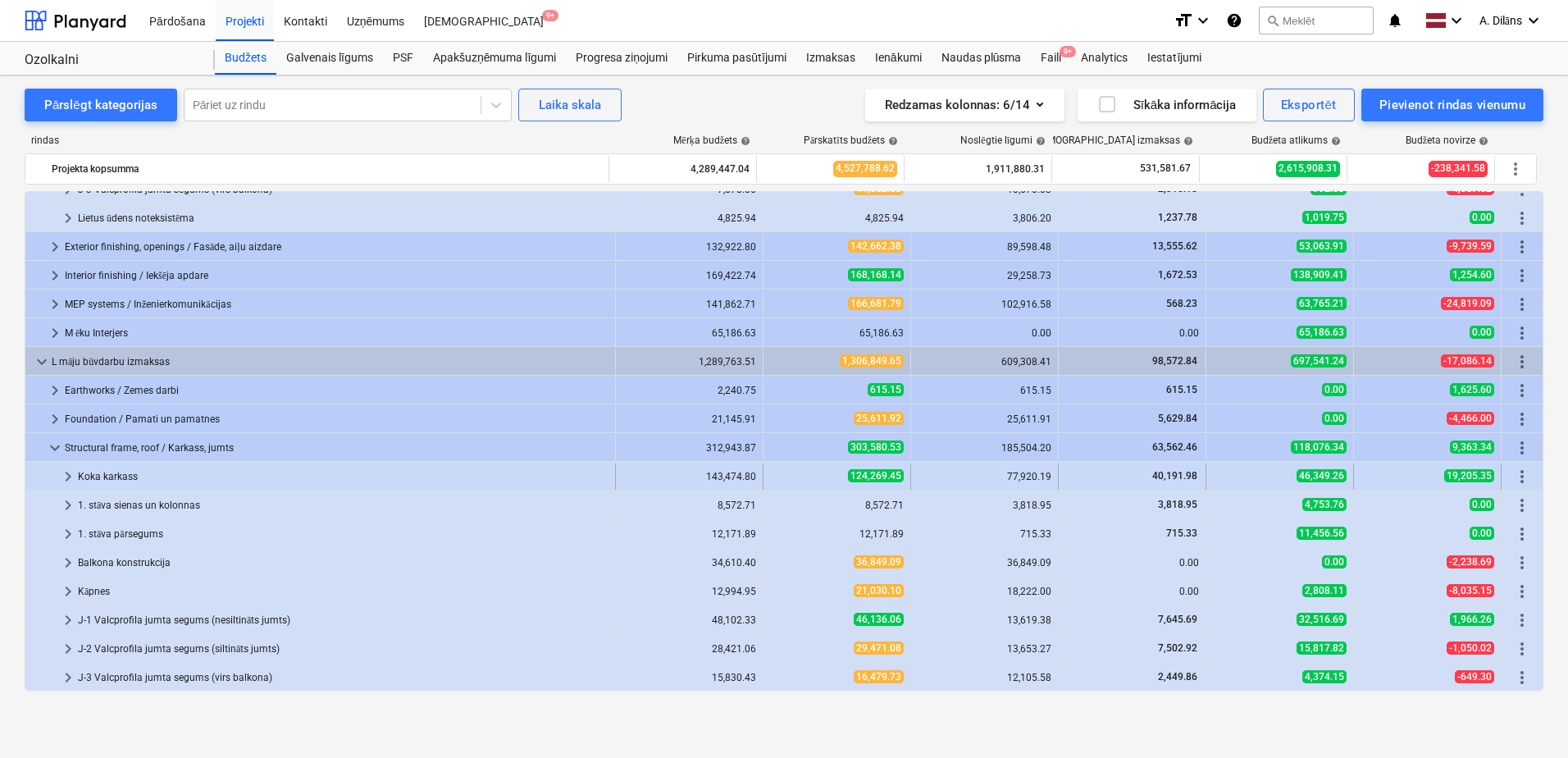
click at [65, 475] on span "keyboard_arrow_right" at bounding box center [68, 476] width 20 height 20
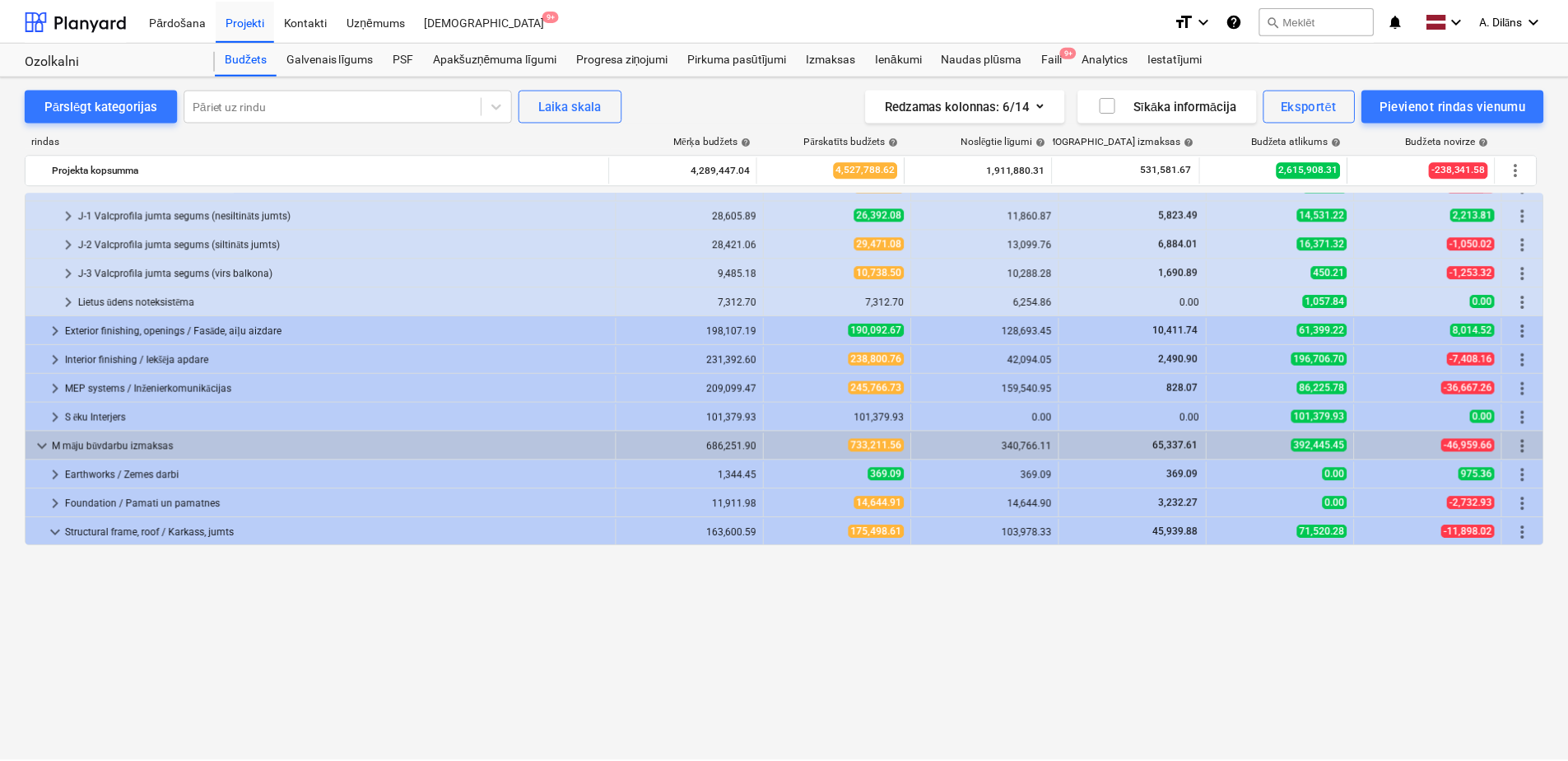
scroll to position [0, 0]
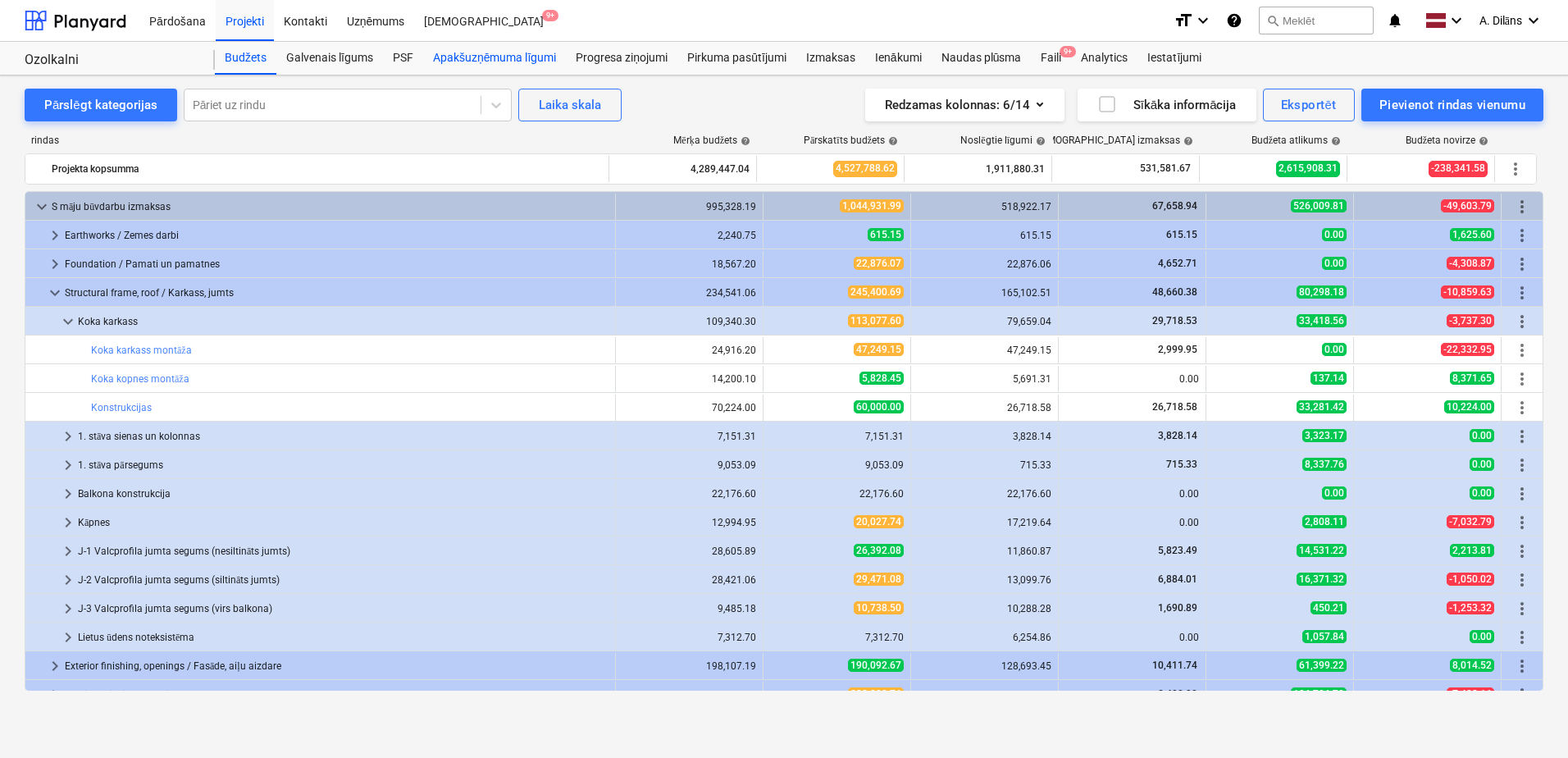
click at [512, 62] on div "Apakšuzņēmuma līgumi" at bounding box center [494, 58] width 143 height 32
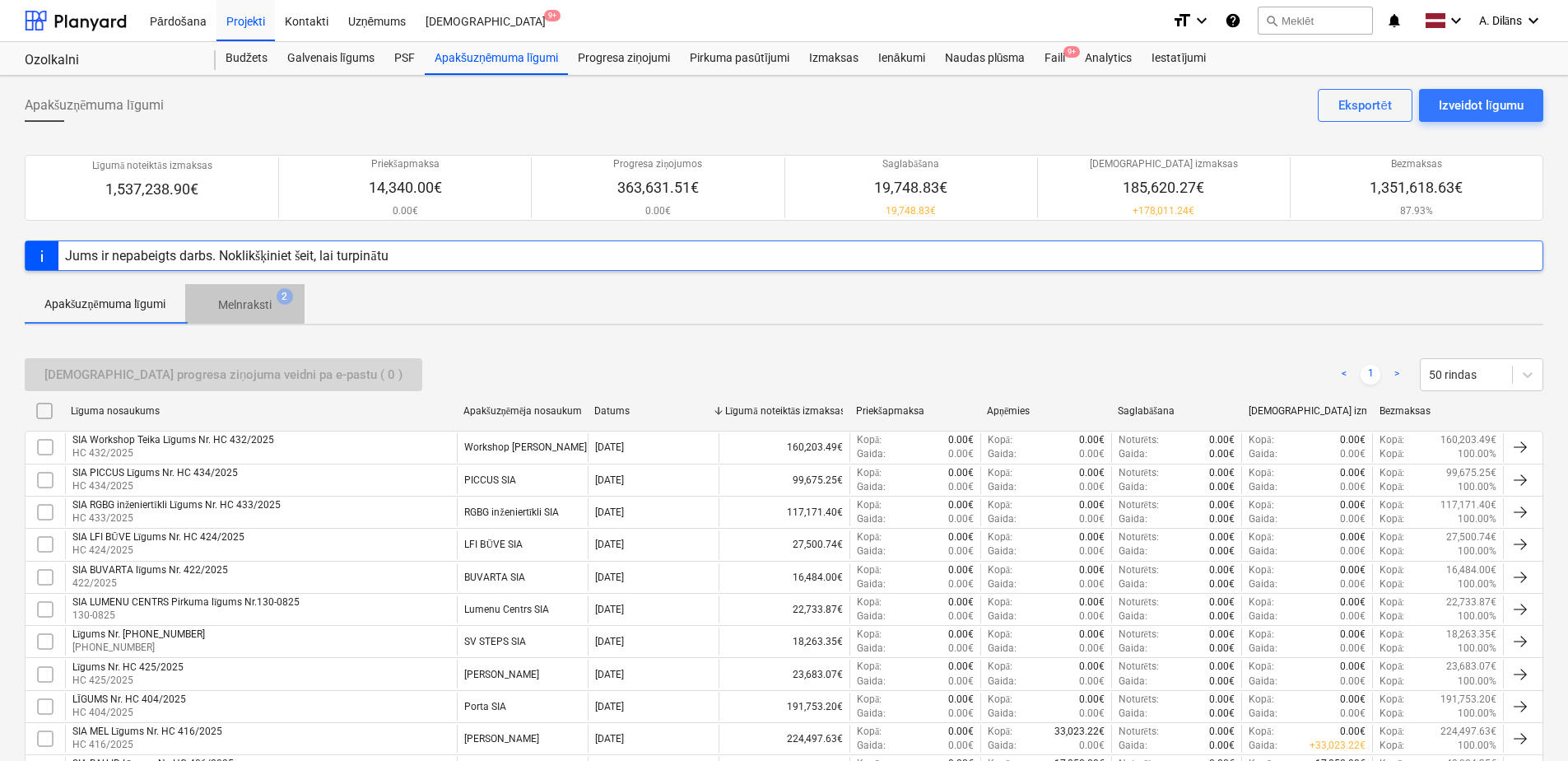
click at [275, 301] on span "Melnraksti 2" at bounding box center [245, 305] width 80 height 17
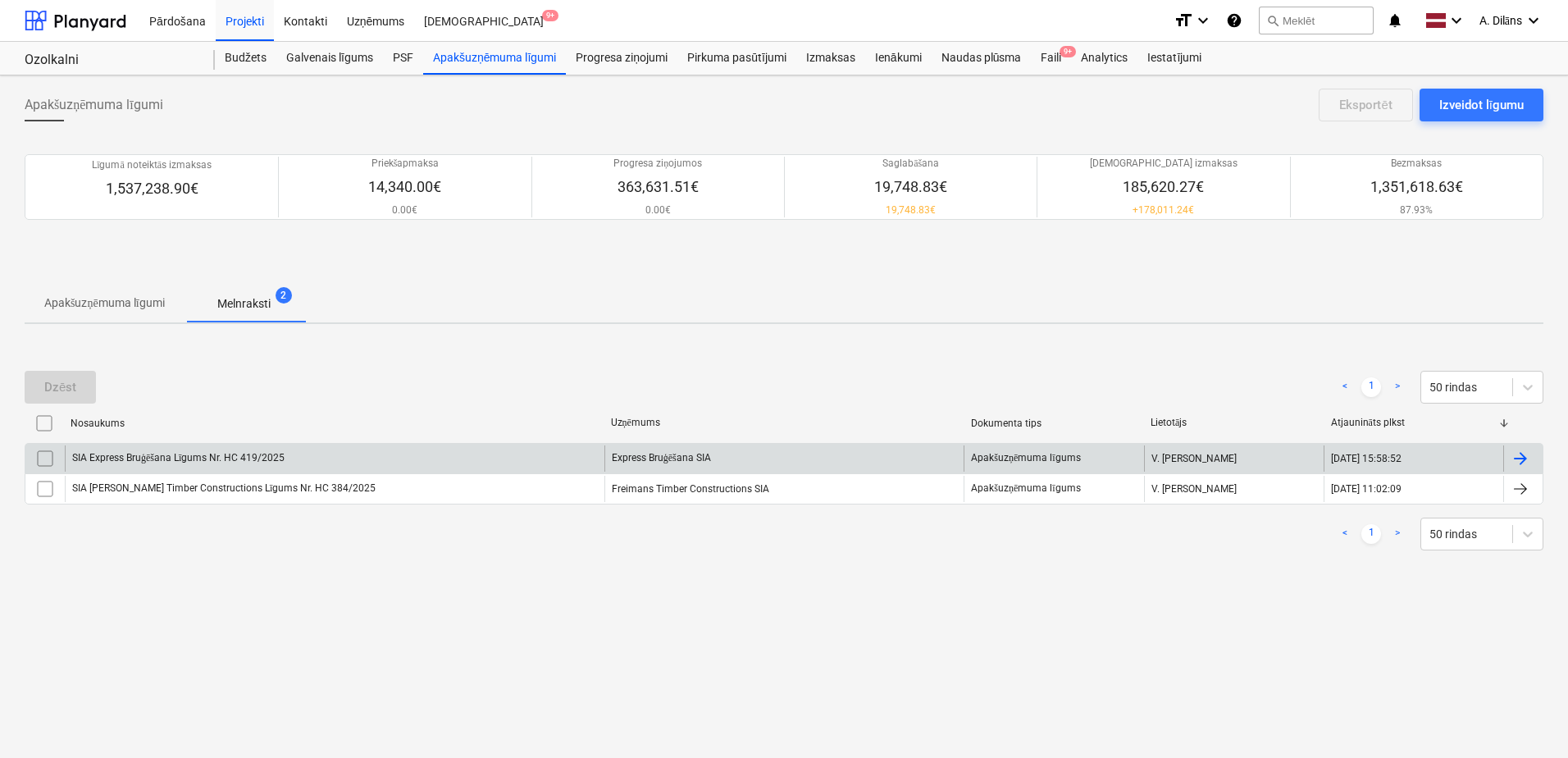
click at [384, 455] on div "SIA Express Bruģēšana Līgums Nr. HC 419/2025" at bounding box center [334, 459] width 540 height 27
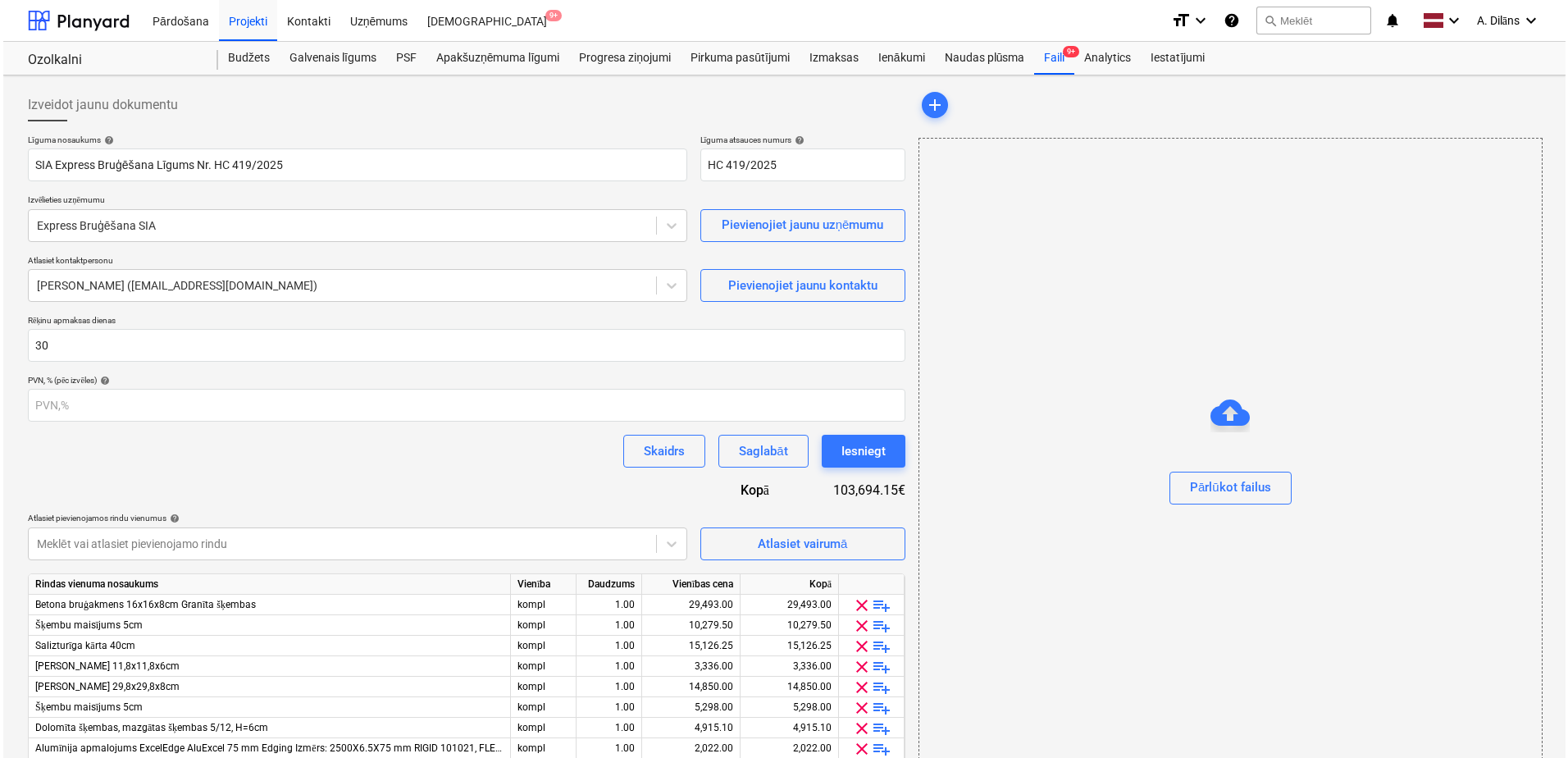
scroll to position [150, 0]
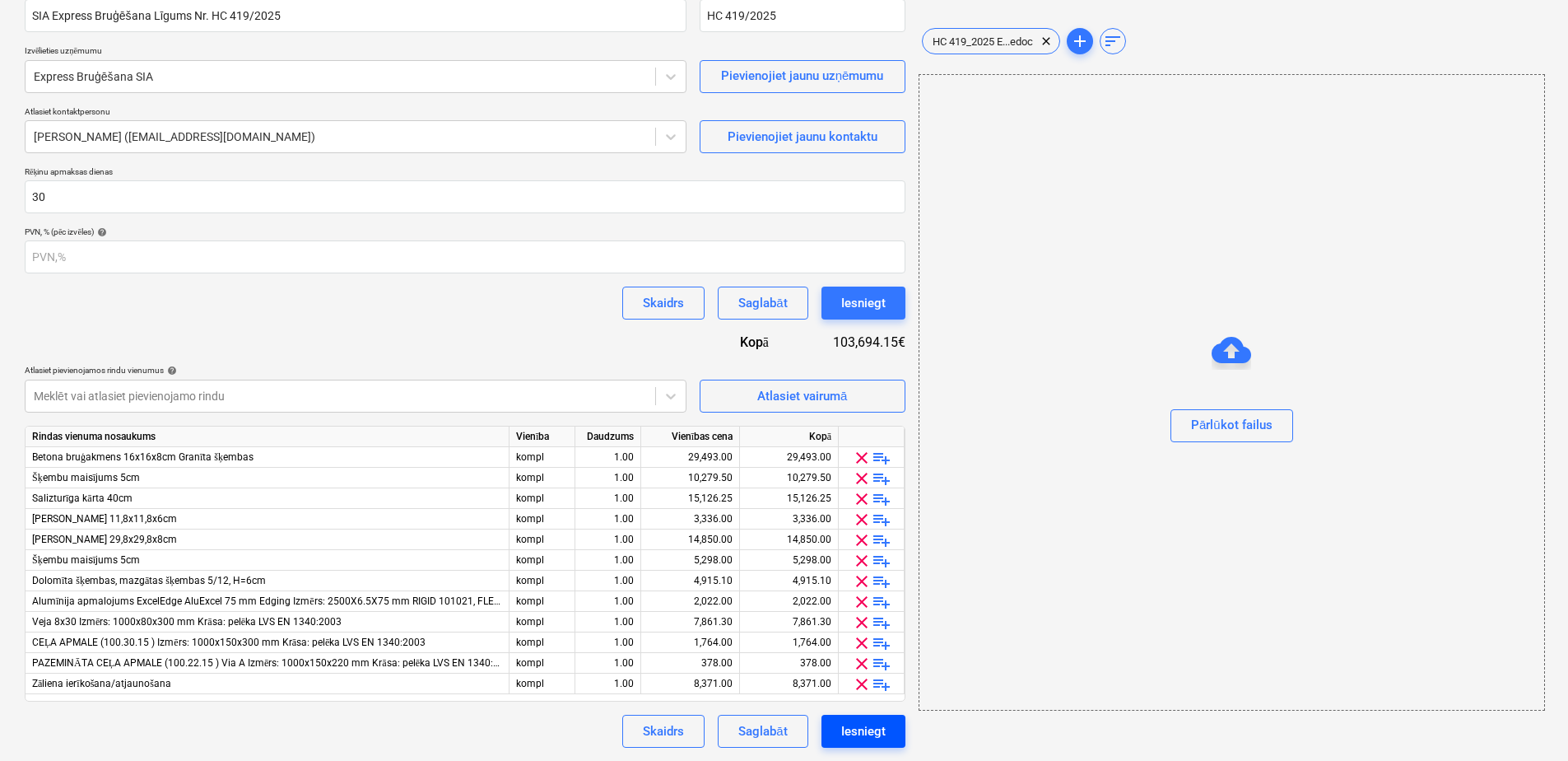
click at [883, 735] on div "Iesniegt" at bounding box center [863, 731] width 45 height 21
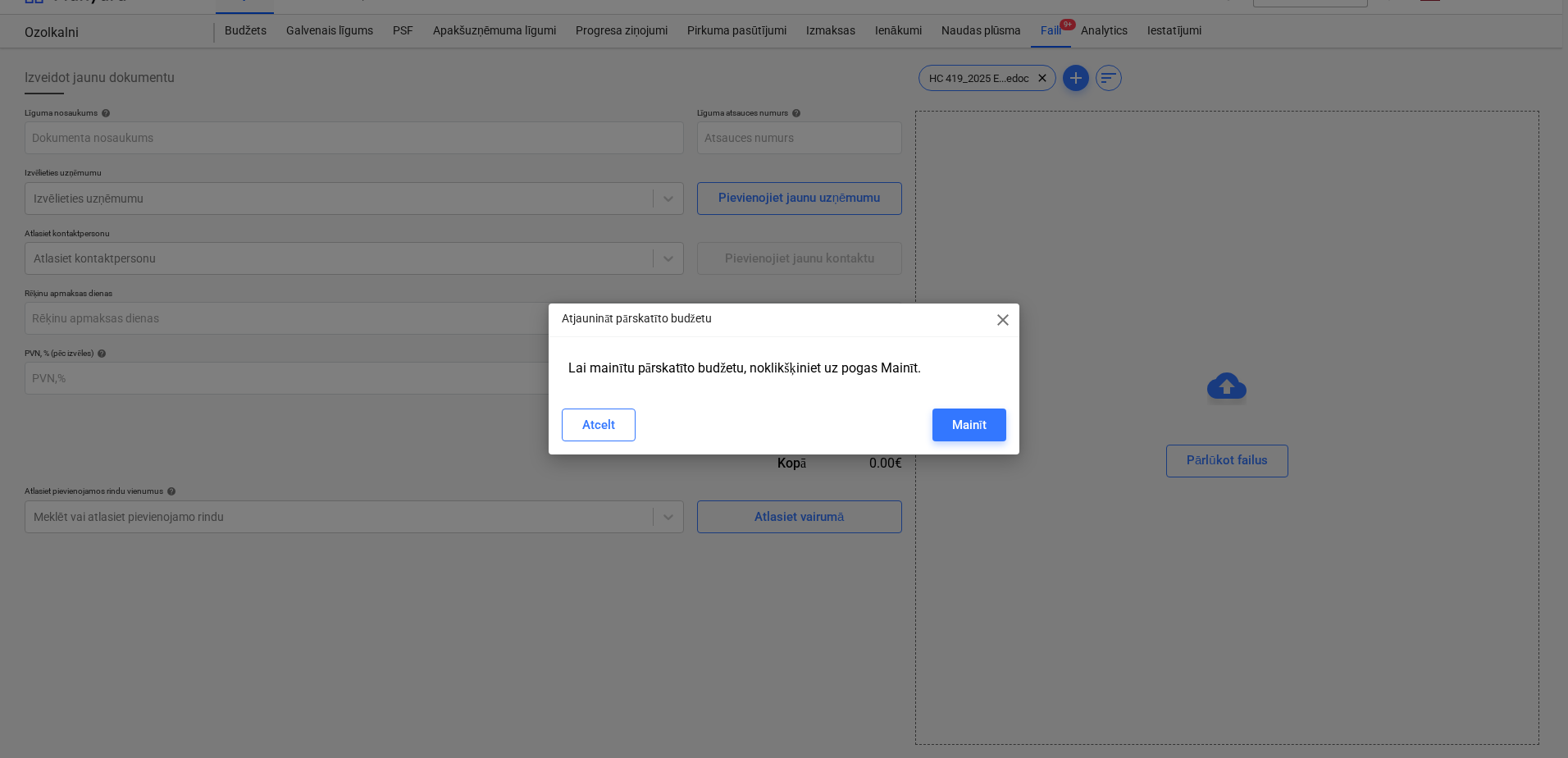
scroll to position [27, 0]
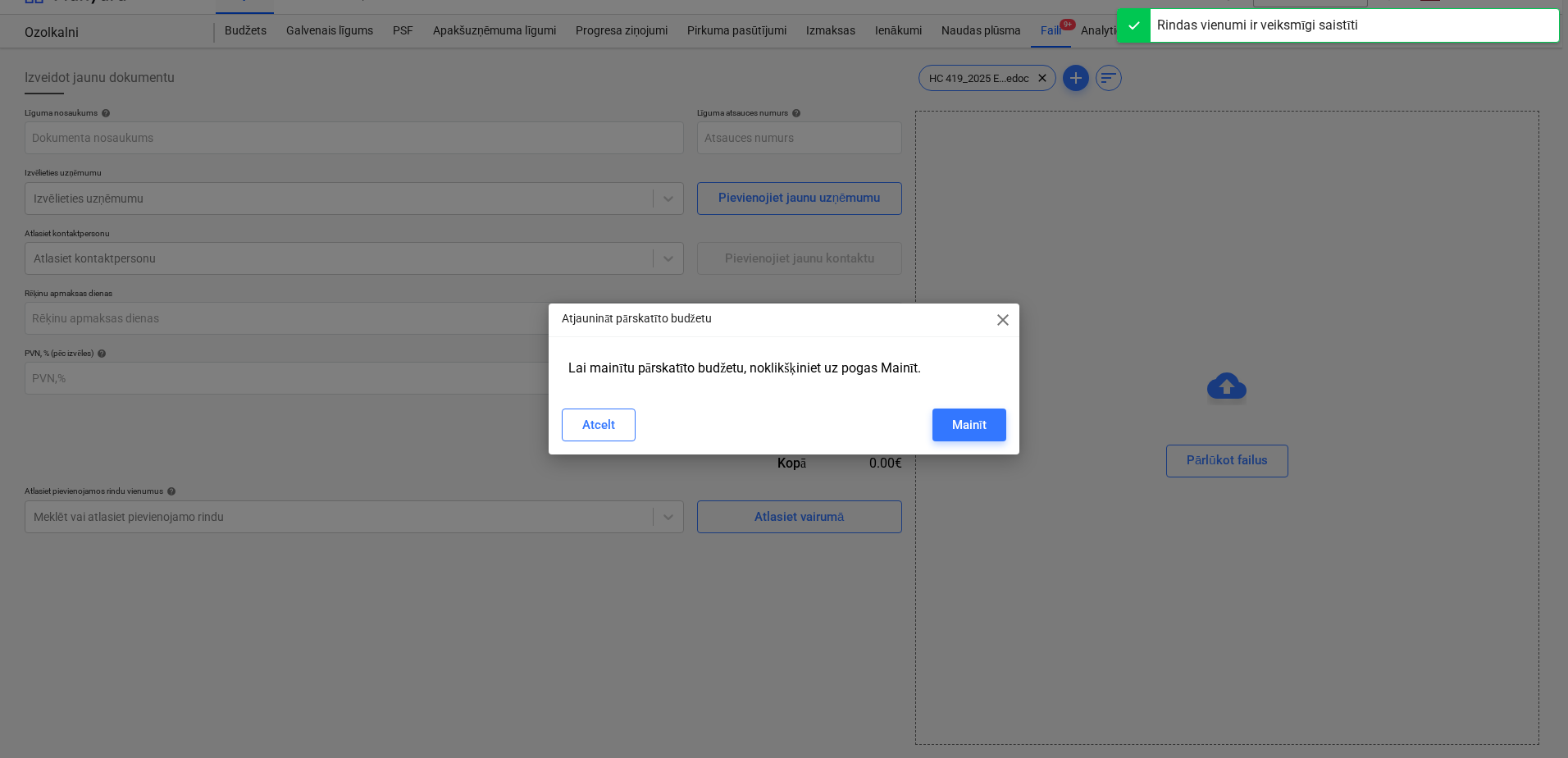
click at [1009, 317] on span "close" at bounding box center [1002, 320] width 20 height 20
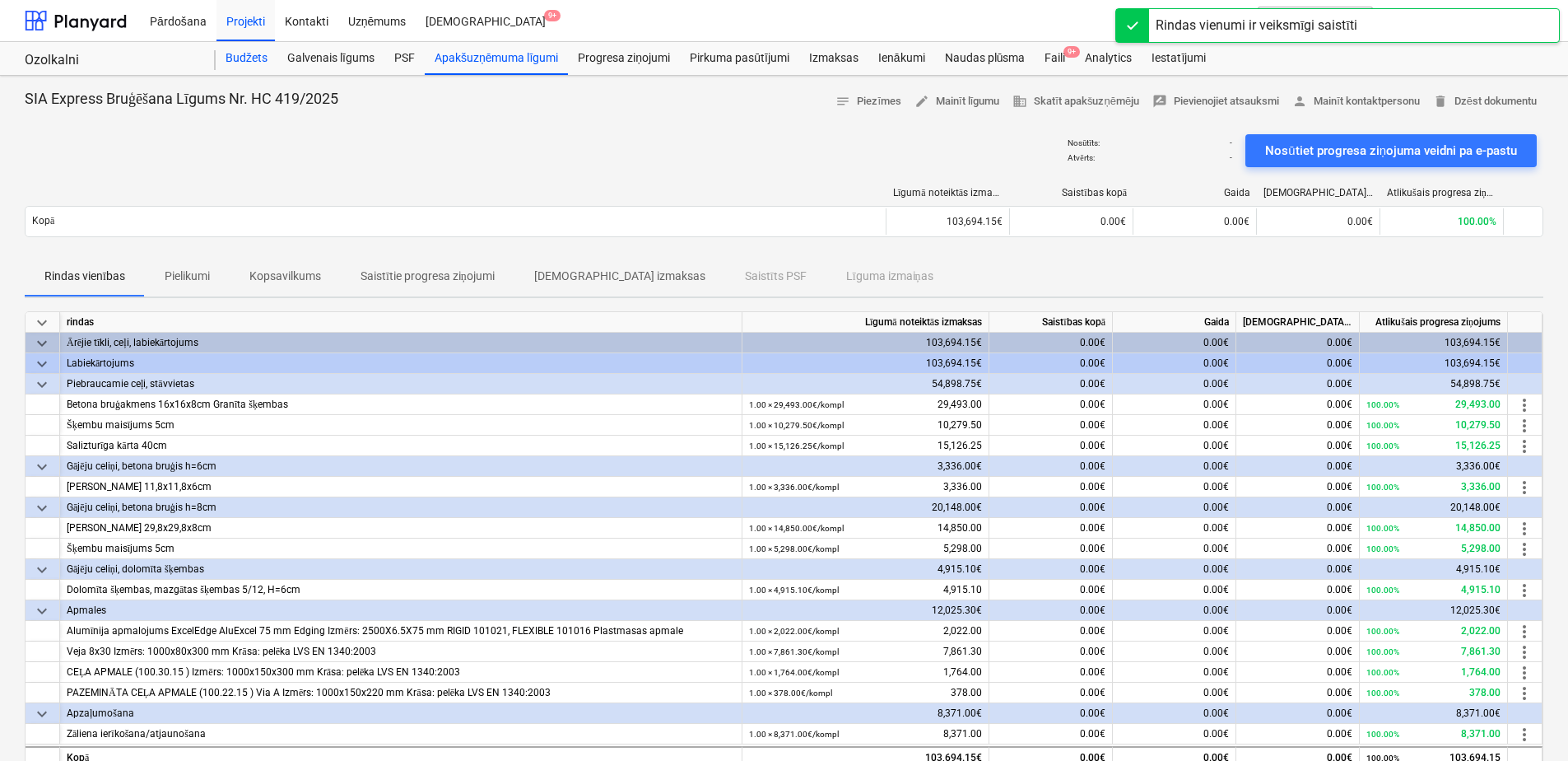
click at [244, 60] on div "Budžets" at bounding box center [247, 58] width 62 height 33
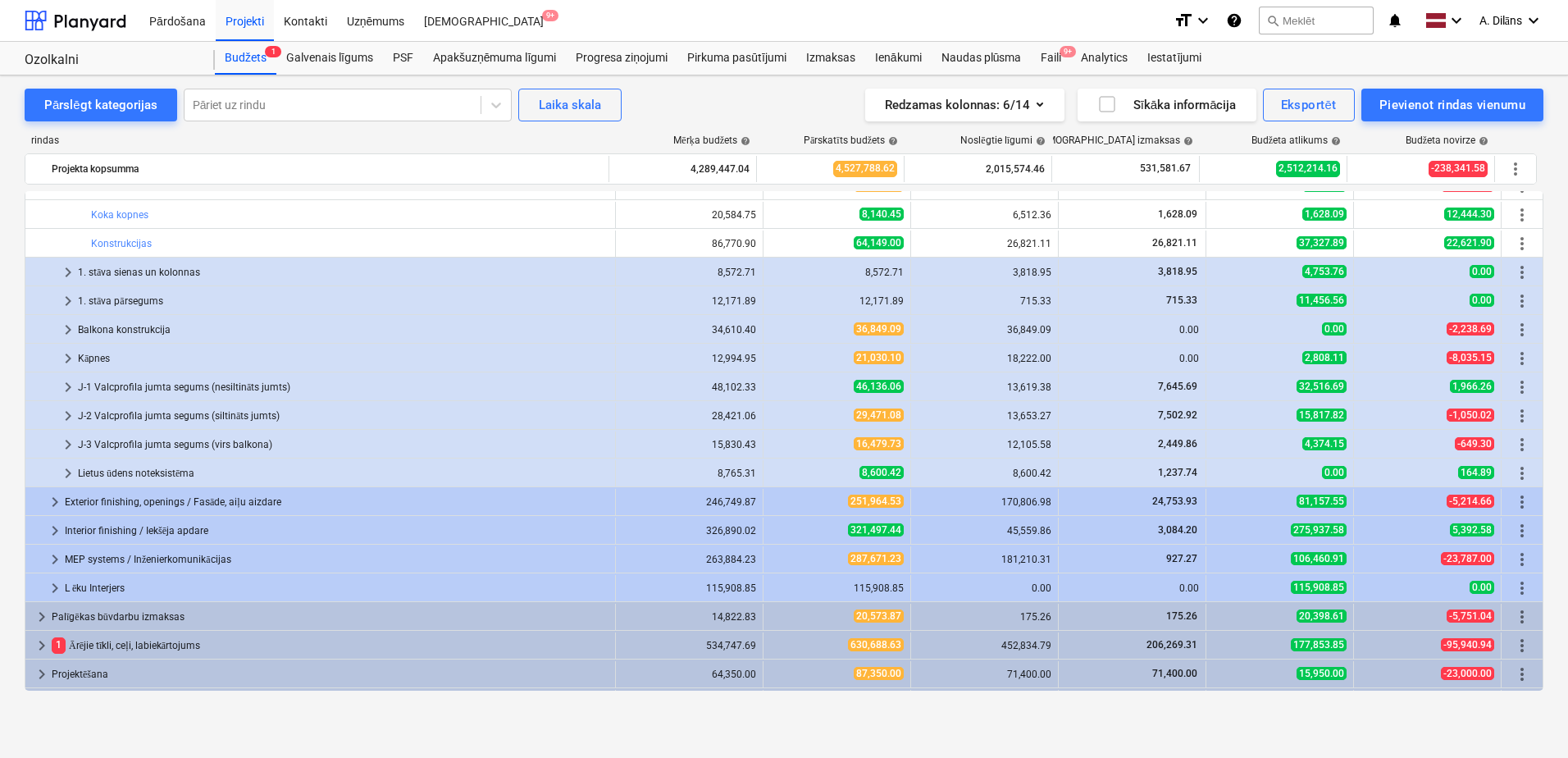
scroll to position [1338, 0]
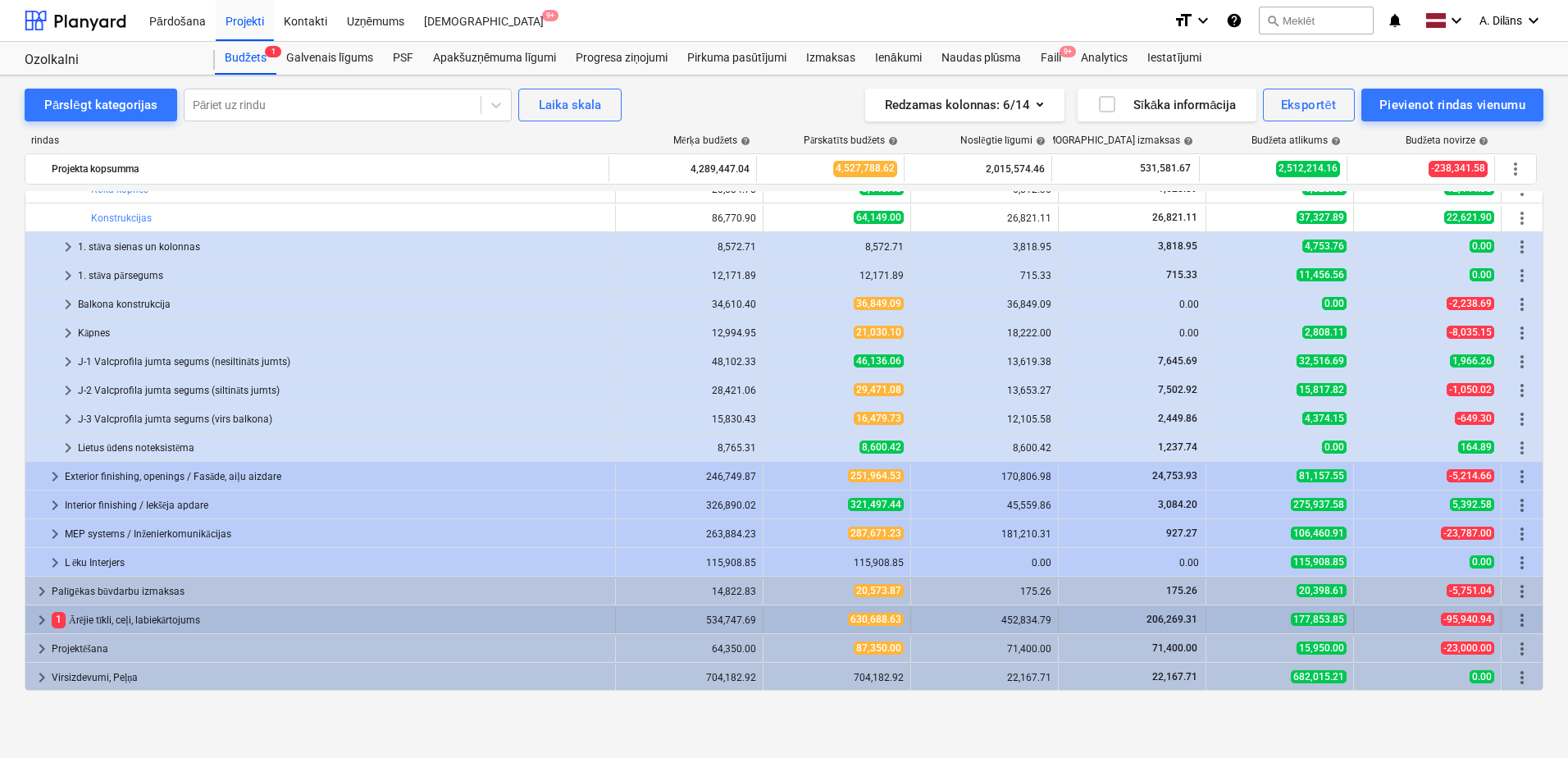
click at [46, 616] on span "keyboard_arrow_right" at bounding box center [42, 620] width 20 height 20
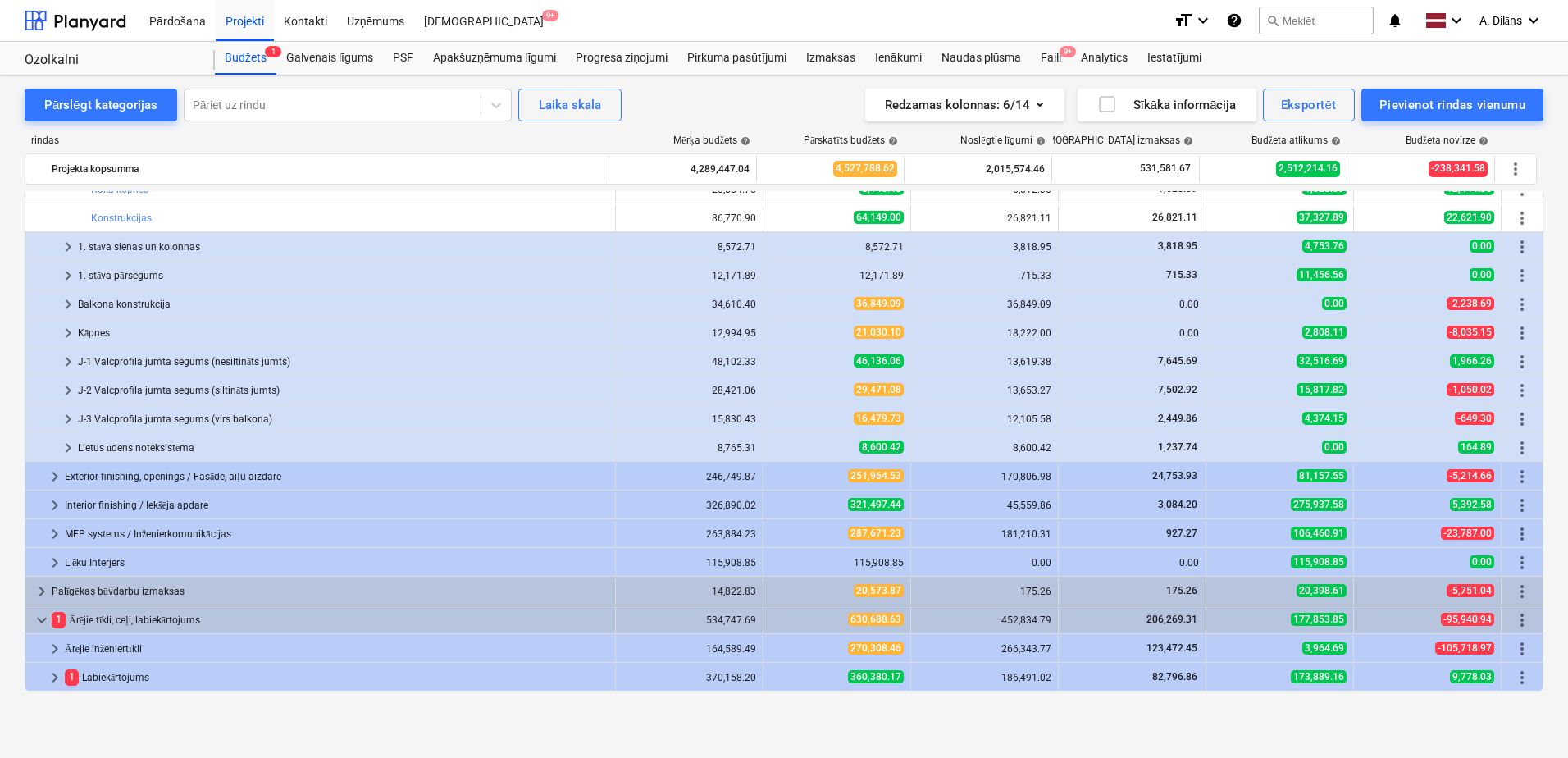
scroll to position [1395, 0]
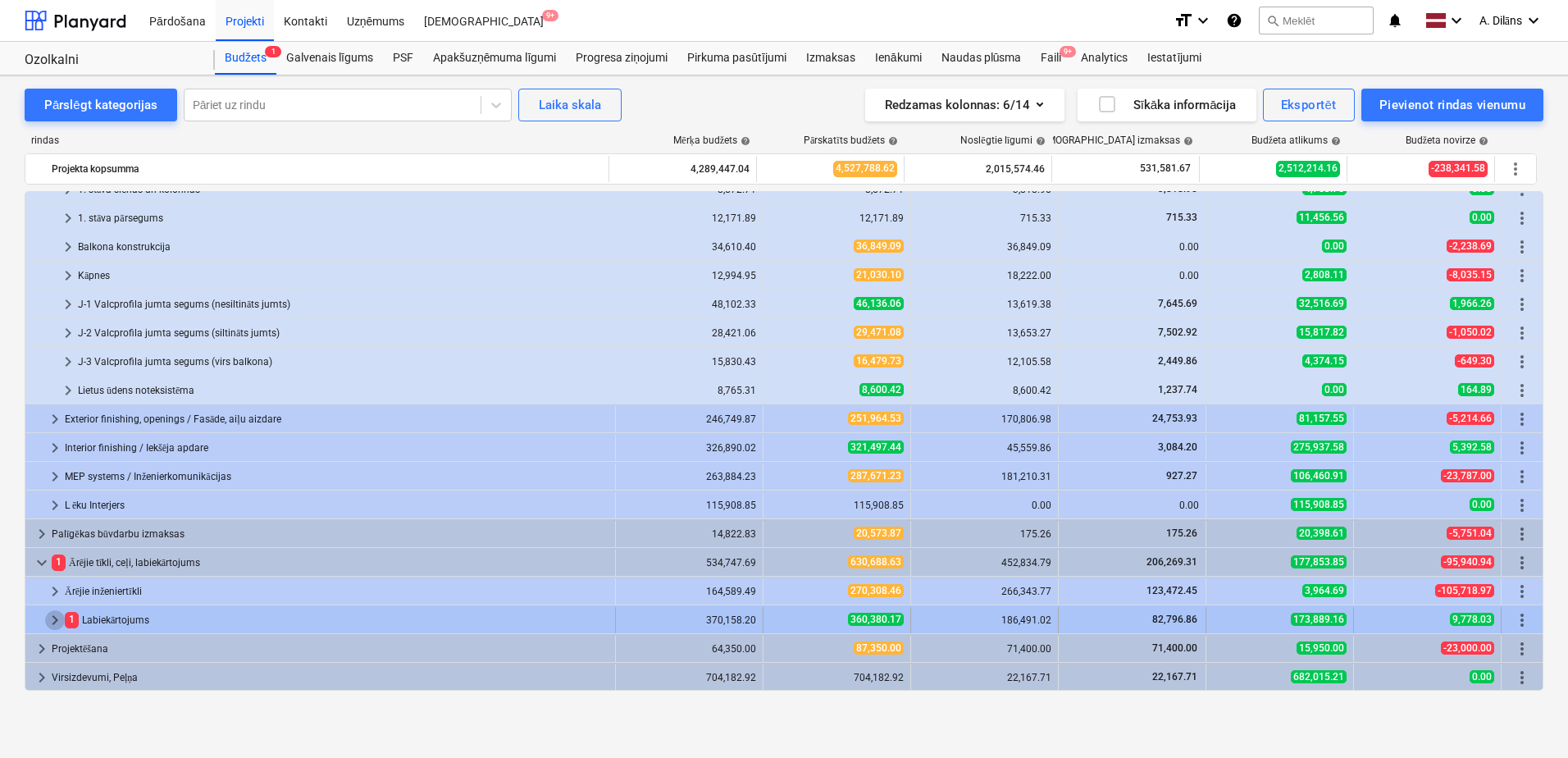
click at [56, 618] on span "keyboard_arrow_right" at bounding box center [54, 620] width 20 height 20
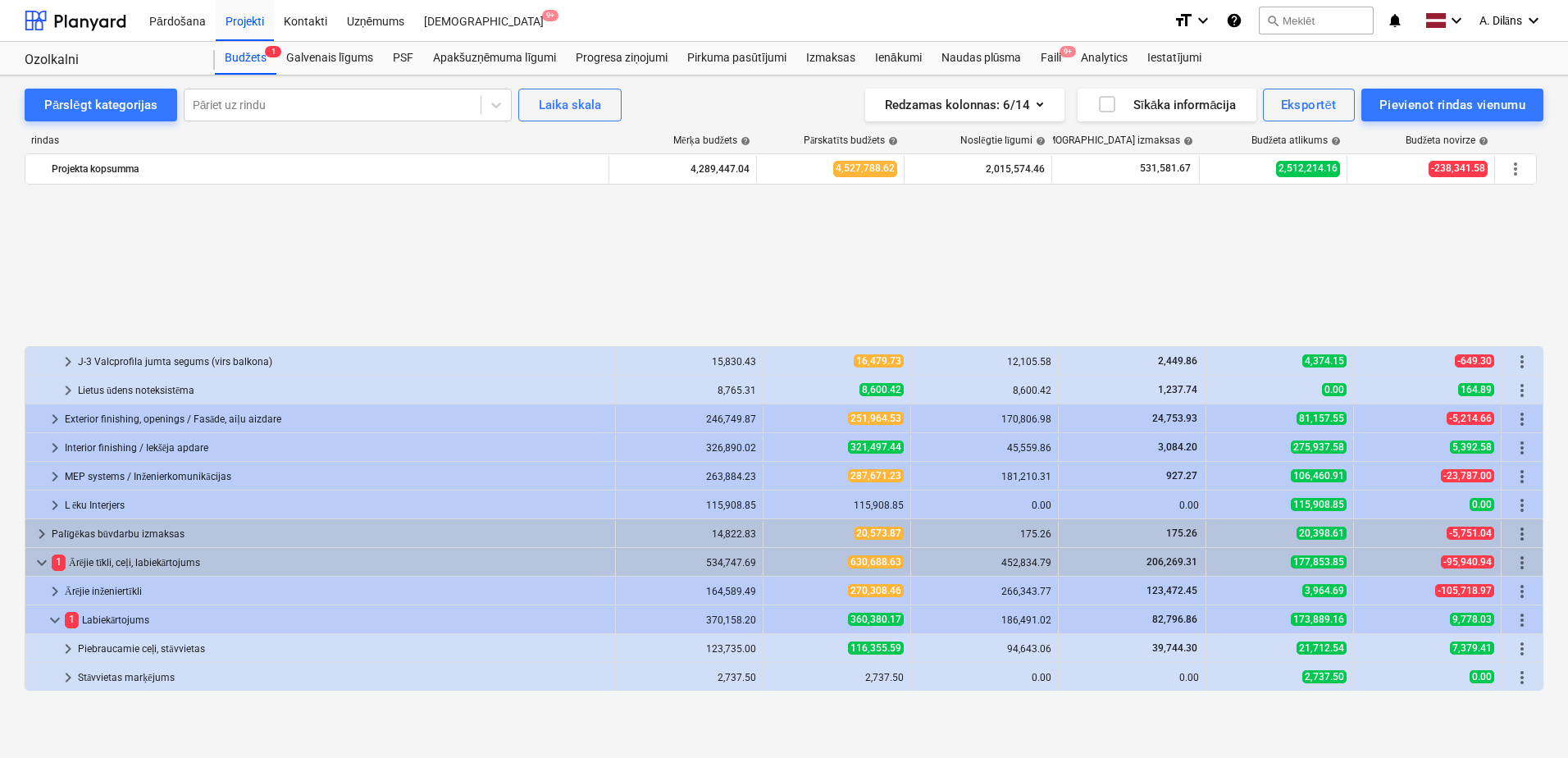
scroll to position [1711, 0]
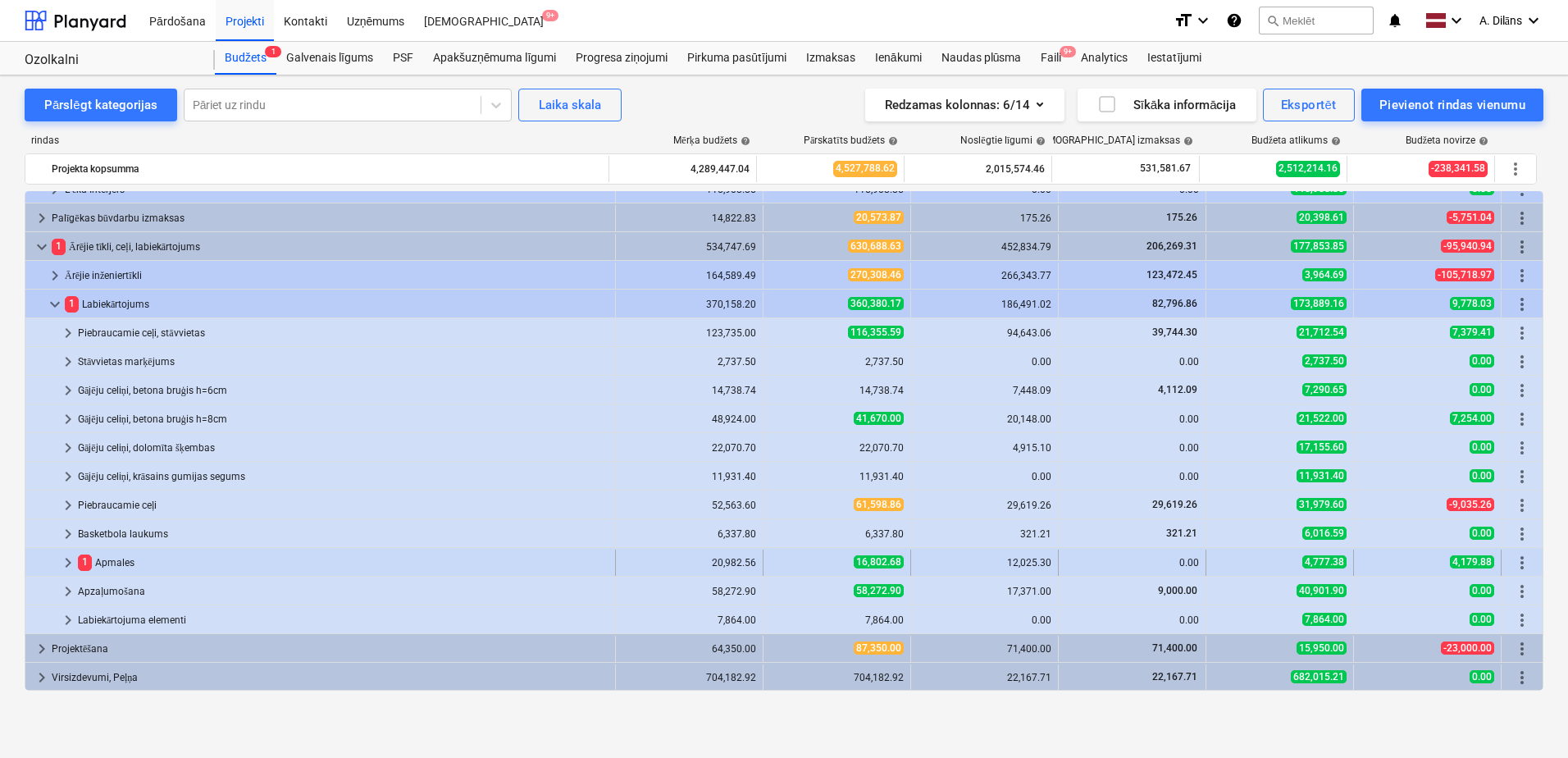
click at [65, 561] on span "keyboard_arrow_right" at bounding box center [68, 563] width 20 height 20
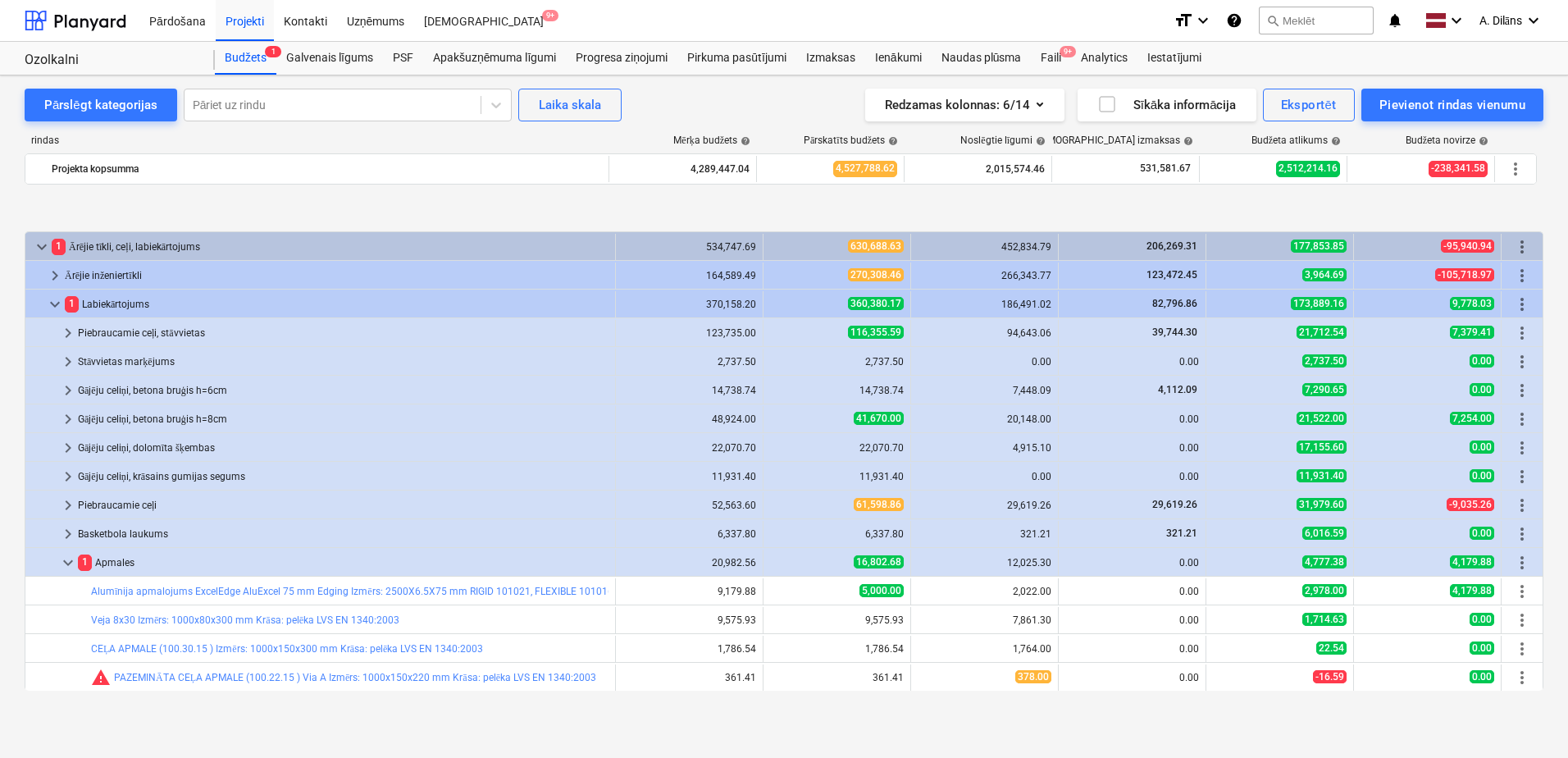
scroll to position [1855, 0]
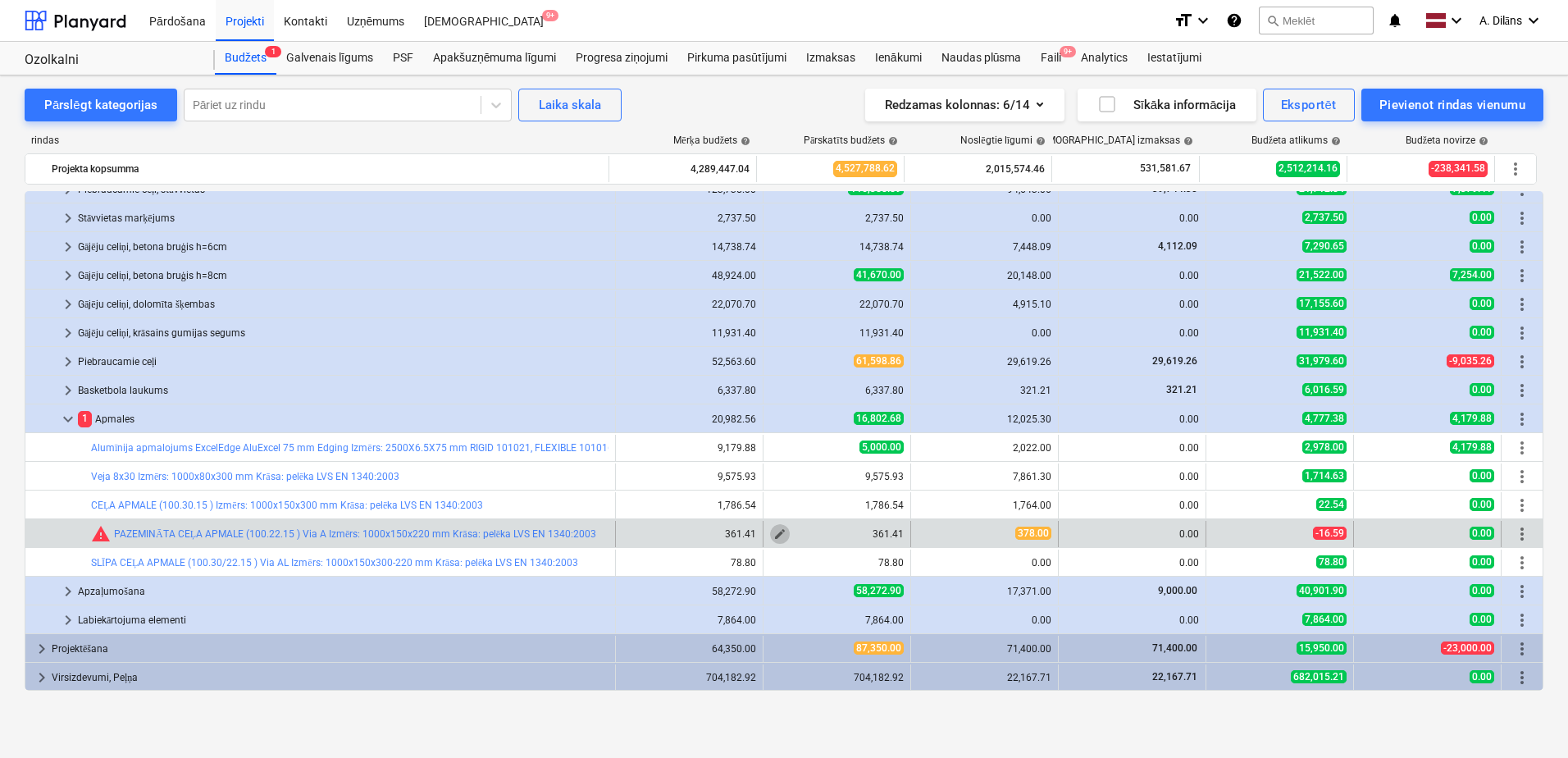
click at [776, 529] on span "edit" at bounding box center [780, 534] width 13 height 13
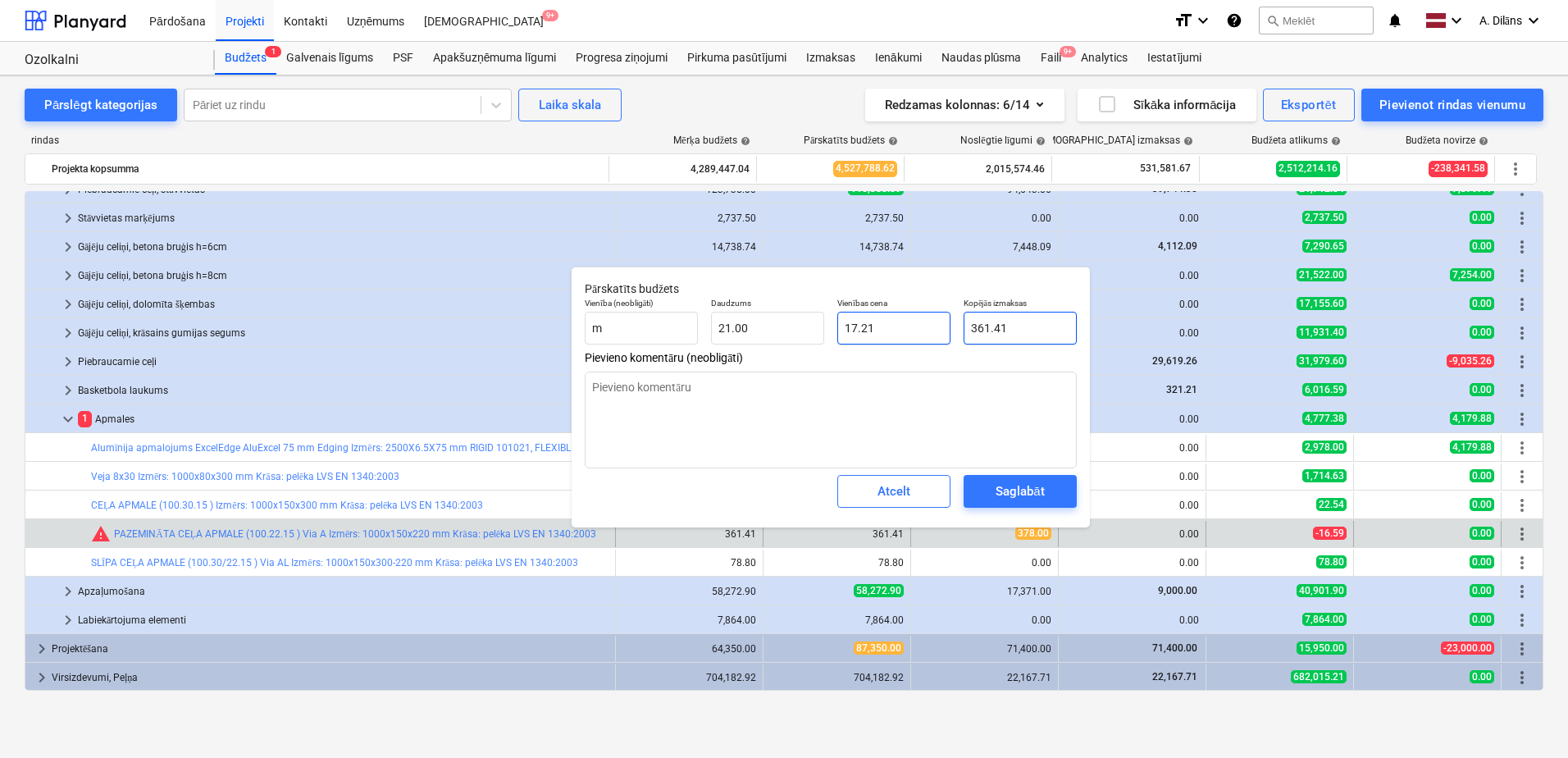
drag, startPoint x: 1024, startPoint y: 329, endPoint x: 934, endPoint y: 323, distance: 90.2
click at [934, 323] on div "Vienība (neobligāti) m Daudzums 21.00 Vienības cena 17.21 Kopējās izmaksas 361.…" at bounding box center [830, 321] width 506 height 60
type input "3"
type textarea "x"
type input "0.14"
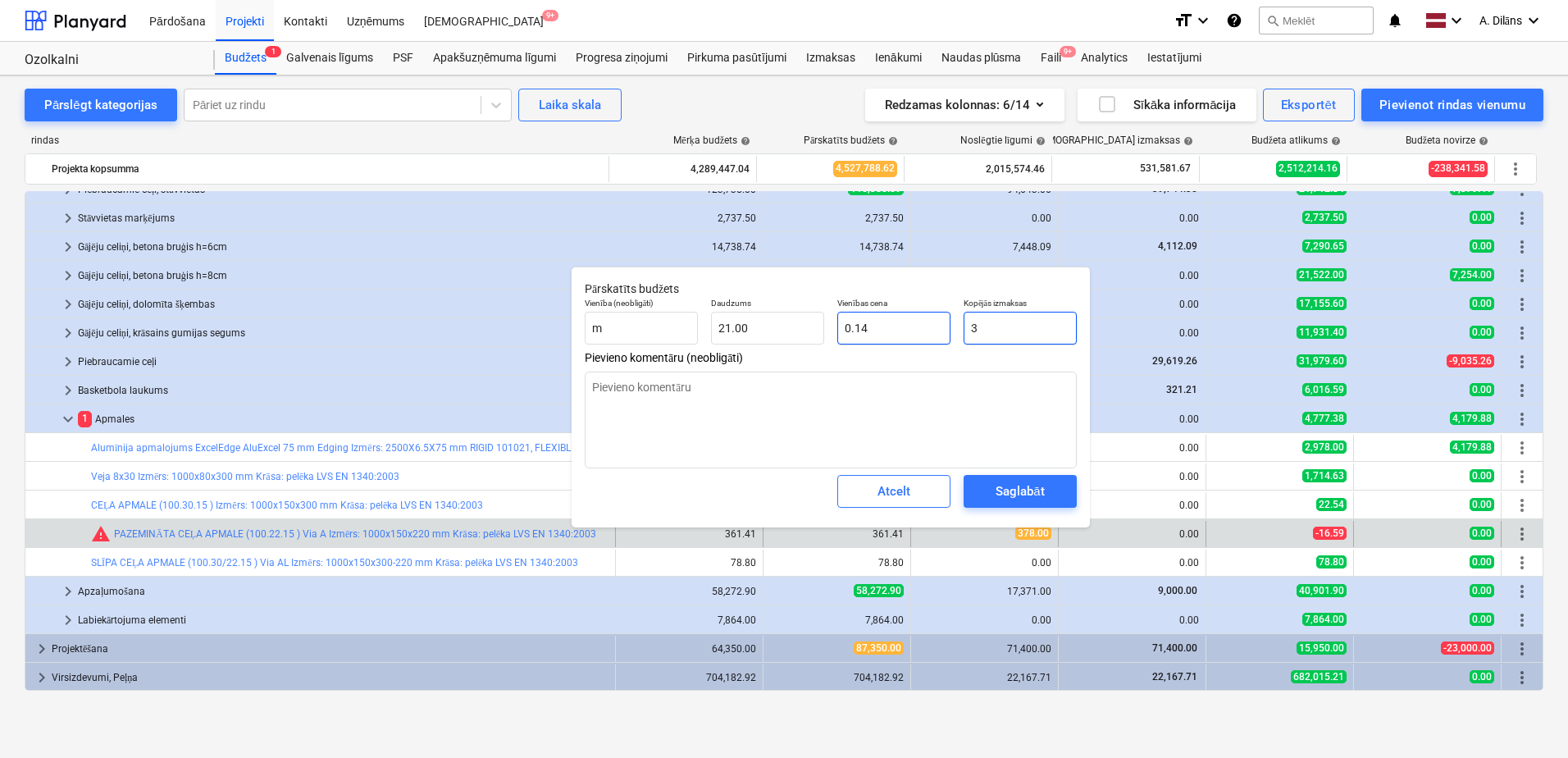
type input "37"
type textarea "x"
type input "1.76"
type input "371"
type textarea "x"
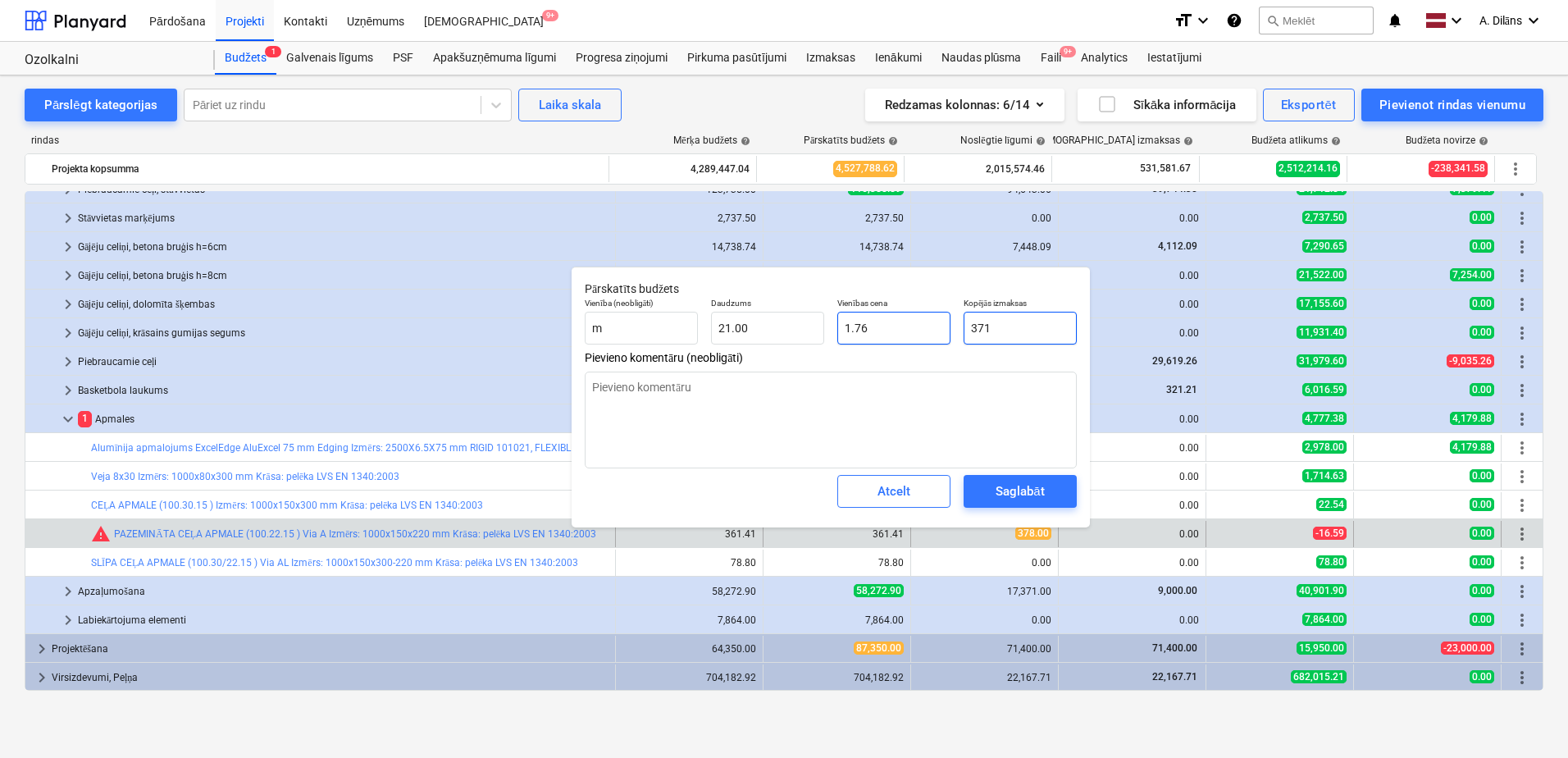
type input "17.67"
type input "37"
type textarea "x"
type input "1.76"
type input "378"
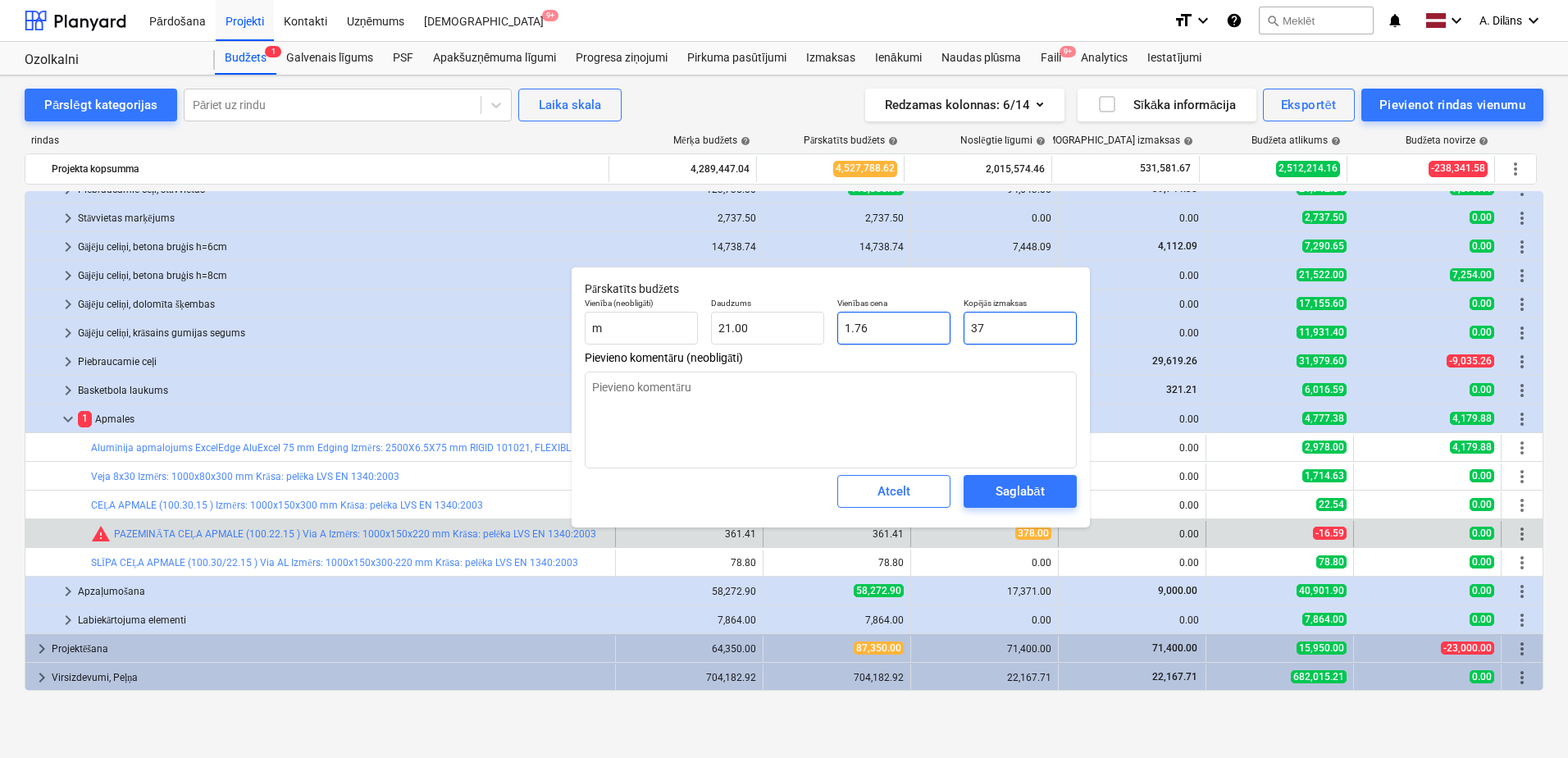
type textarea "x"
type input "18.00"
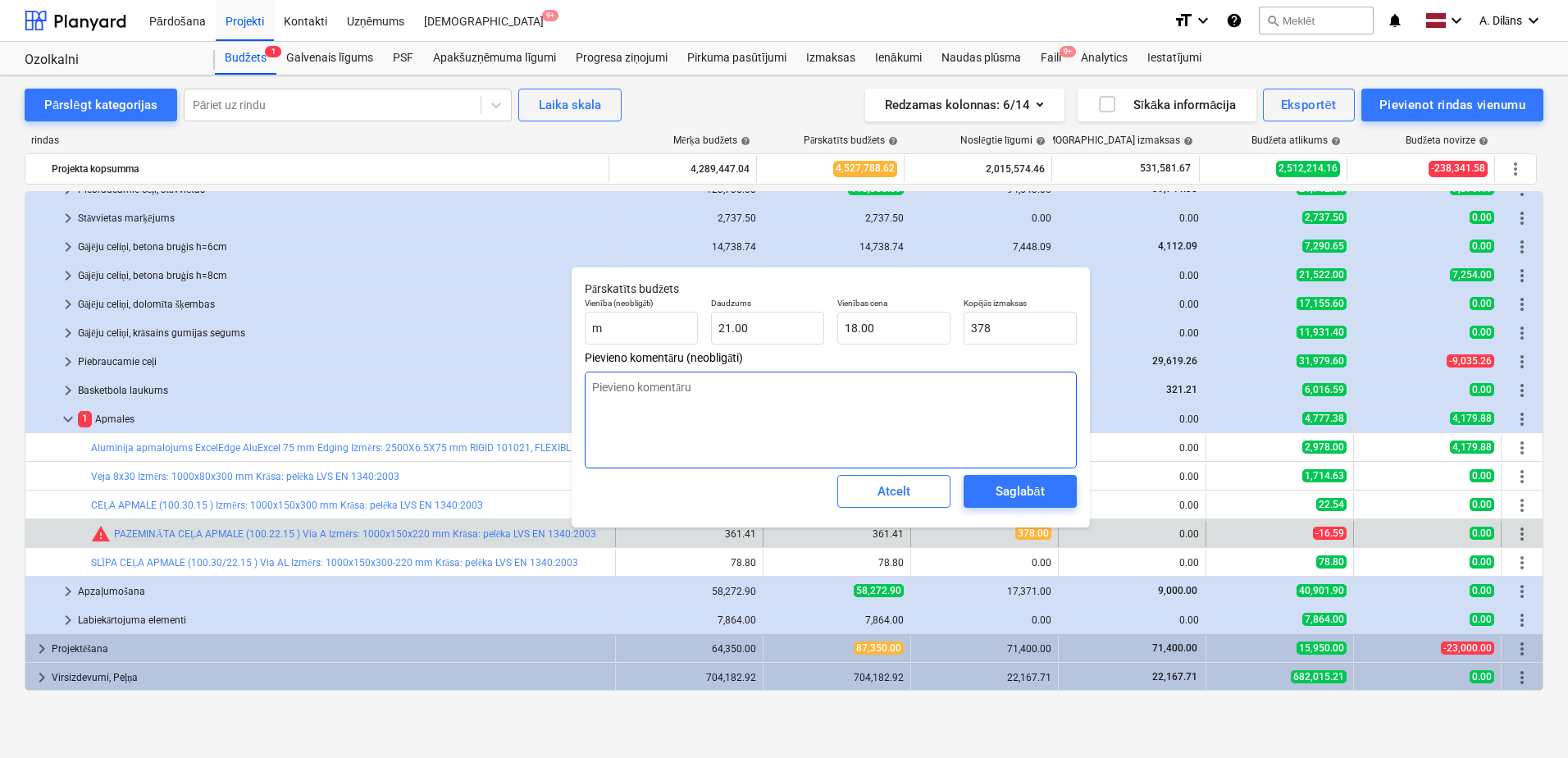
type input "378.00"
click at [1002, 406] on textarea at bounding box center [830, 420] width 492 height 97
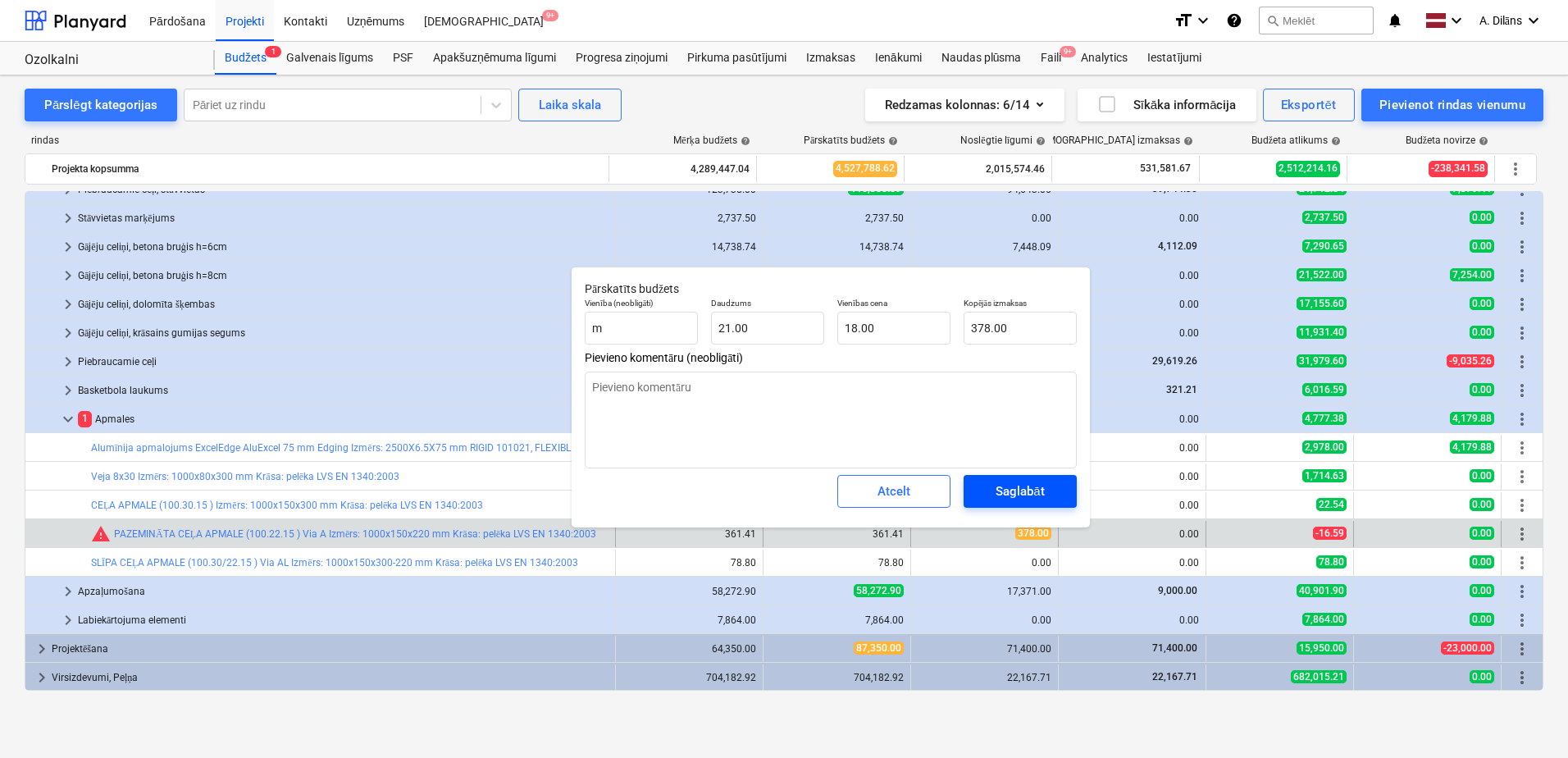
click at [1027, 489] on div "Saglabāt" at bounding box center [1020, 491] width 49 height 21
type textarea "x"
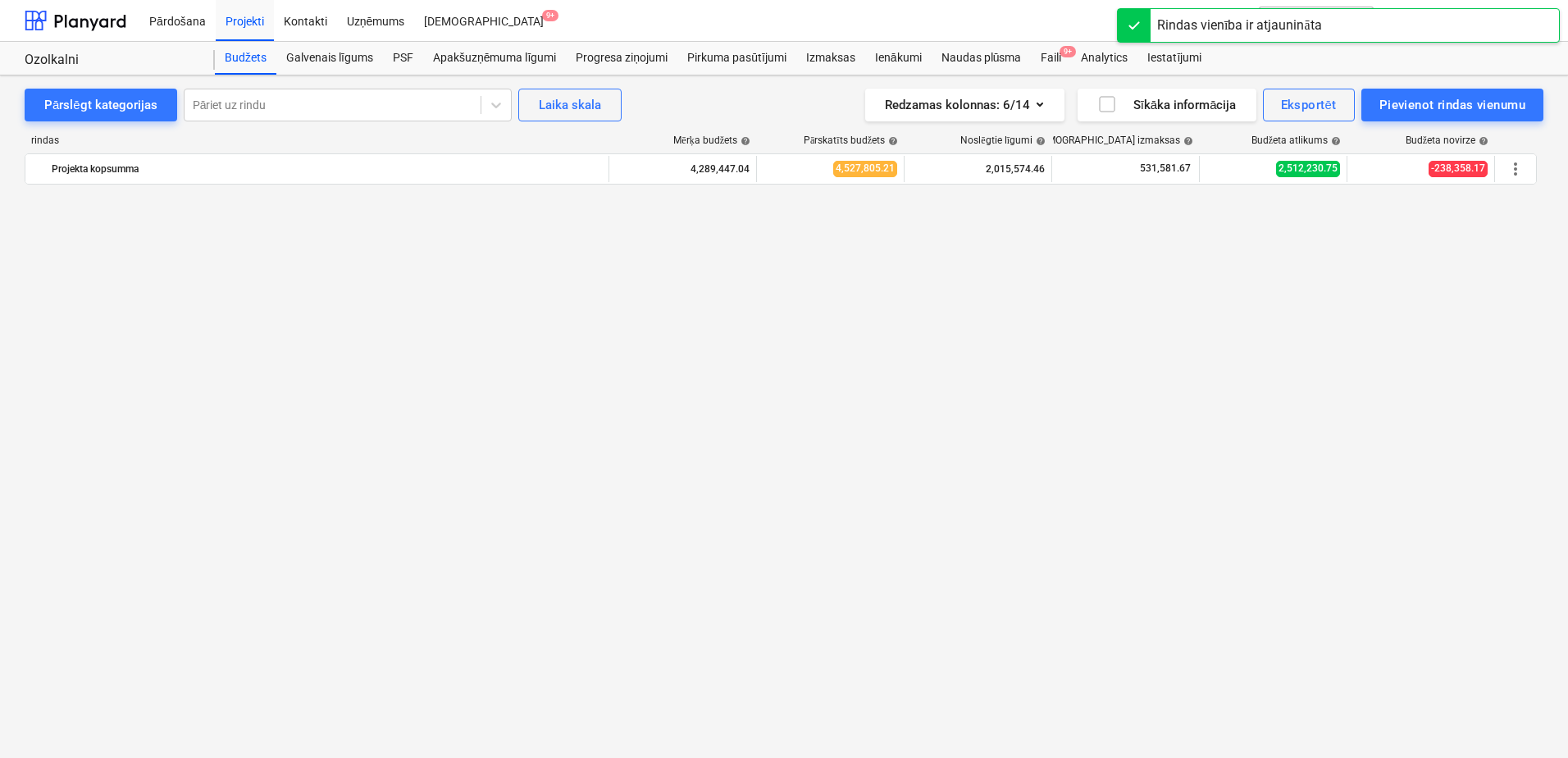
scroll to position [0, 0]
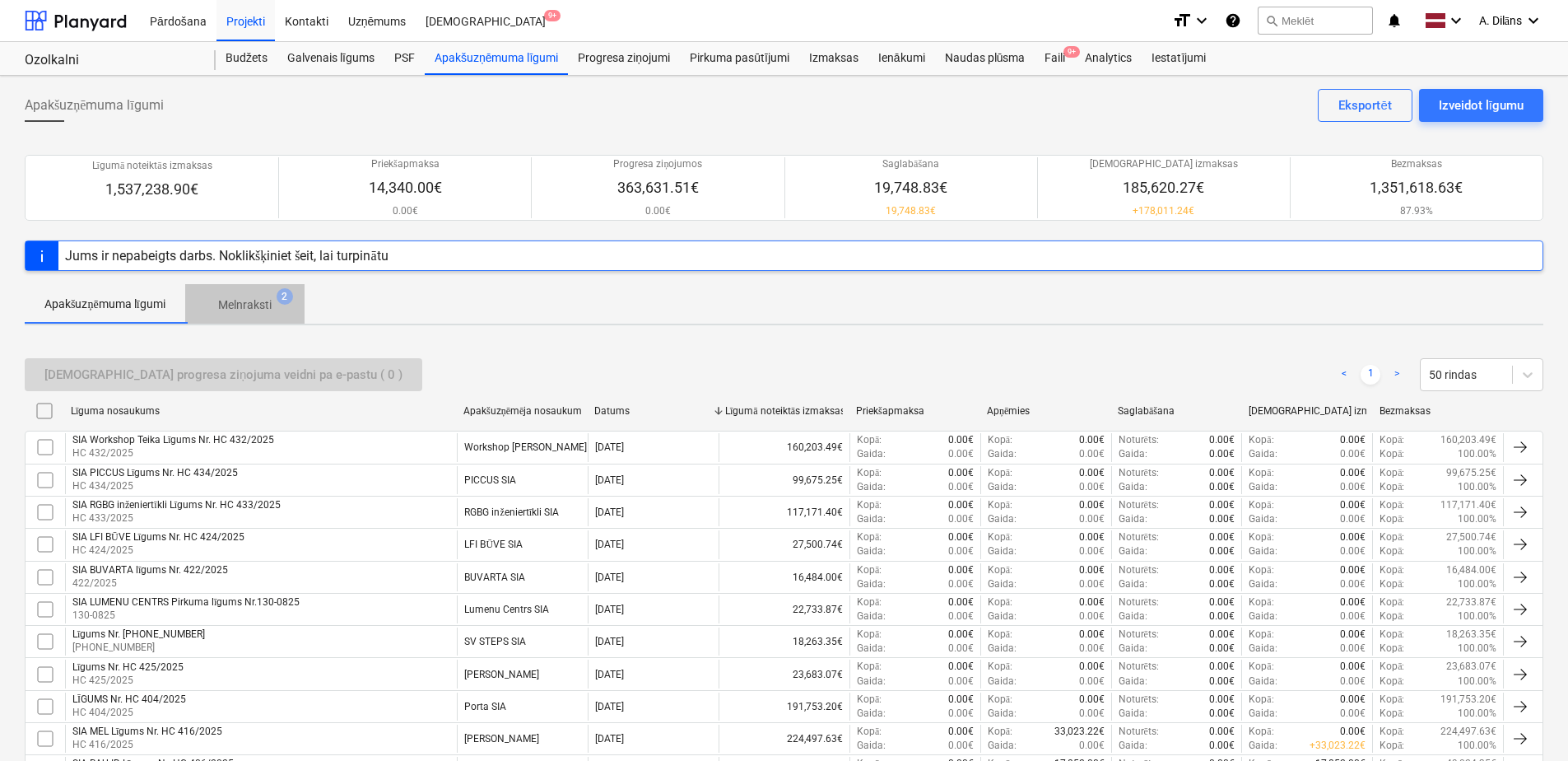
click at [282, 296] on span "2" at bounding box center [284, 295] width 16 height 16
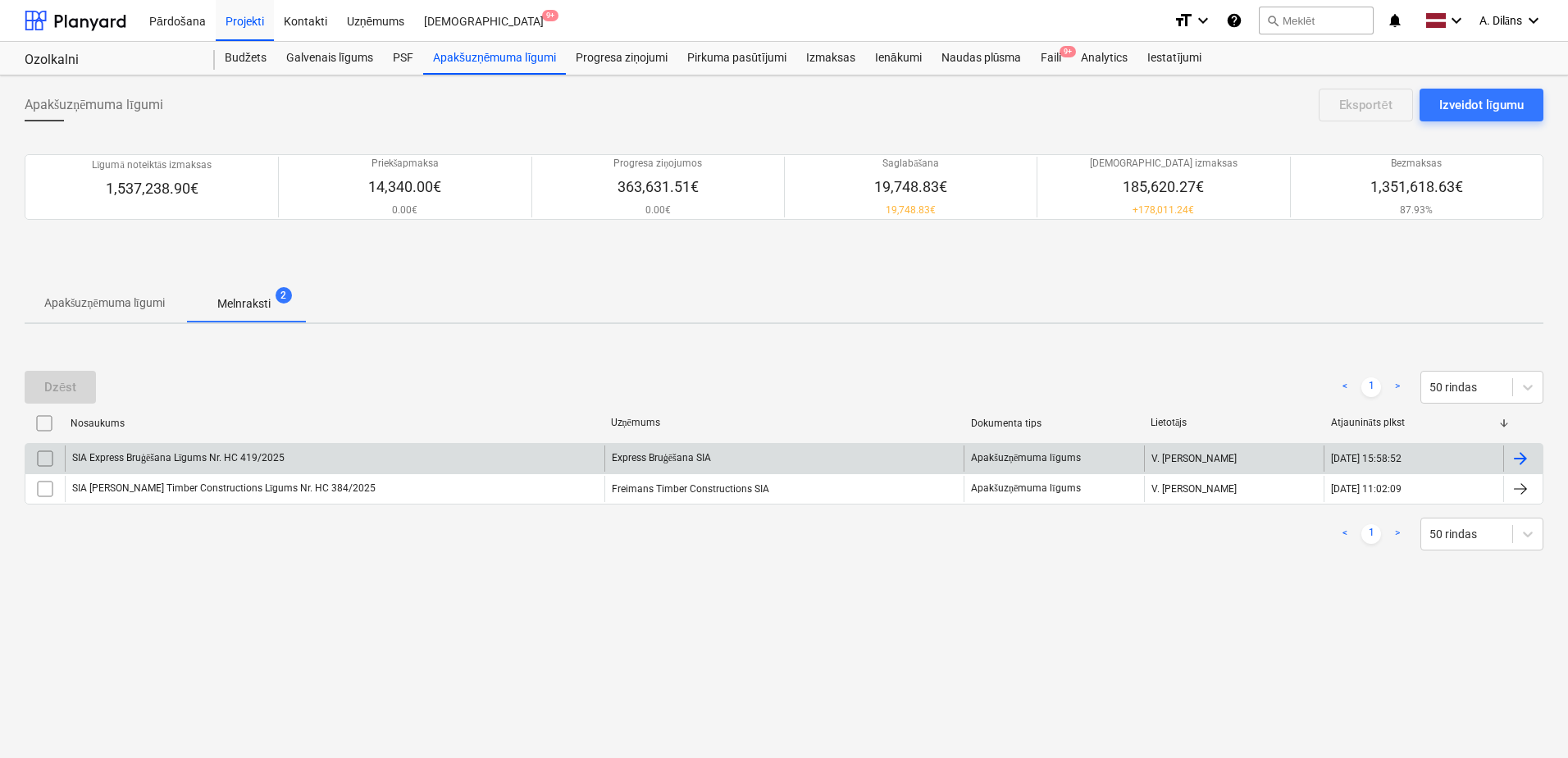
click at [463, 459] on div "SIA Express Bruģēšana Līgums Nr. HC 419/2025" at bounding box center [334, 459] width 540 height 27
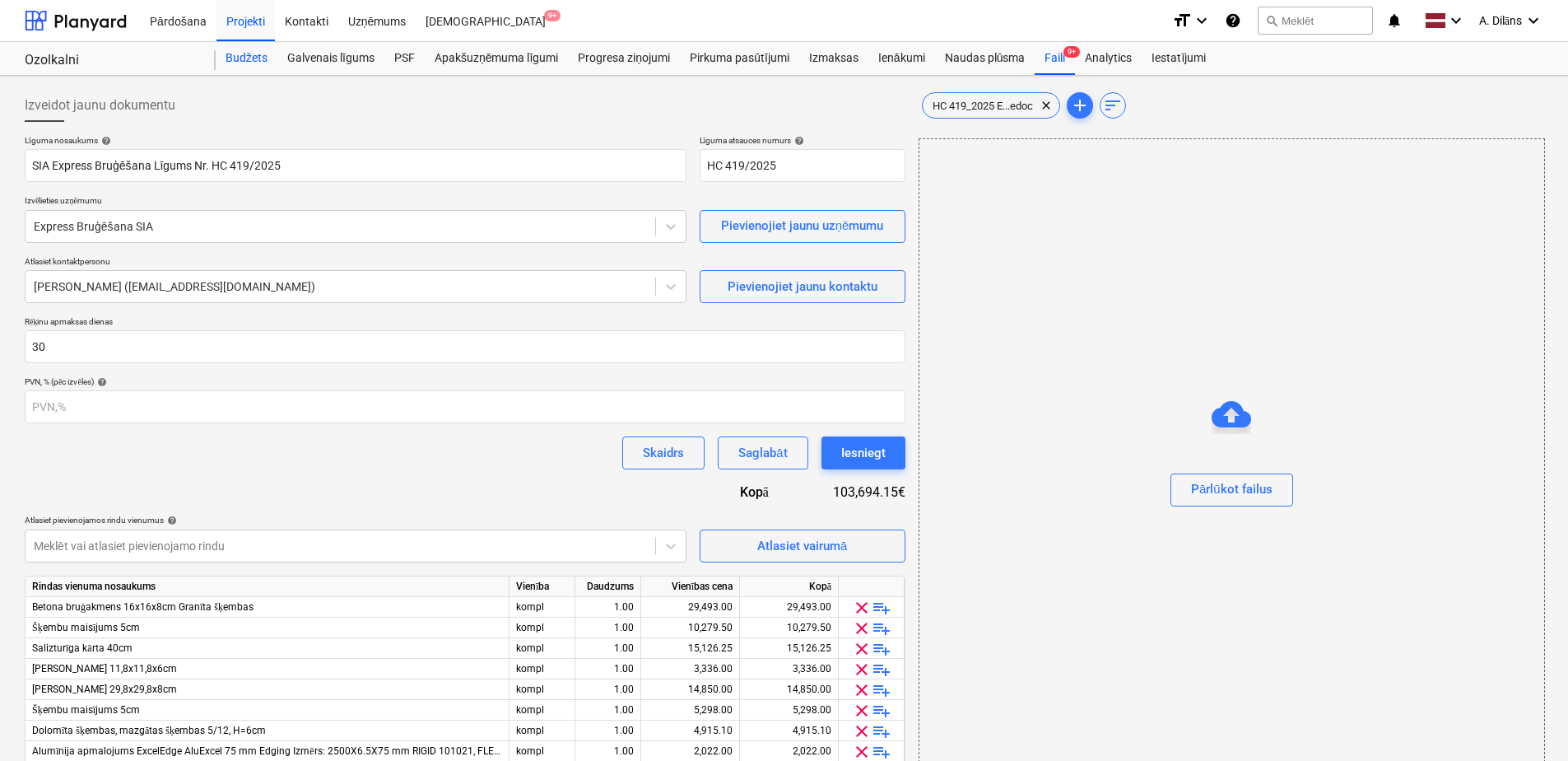
click at [253, 60] on div "Budžets" at bounding box center [247, 58] width 62 height 33
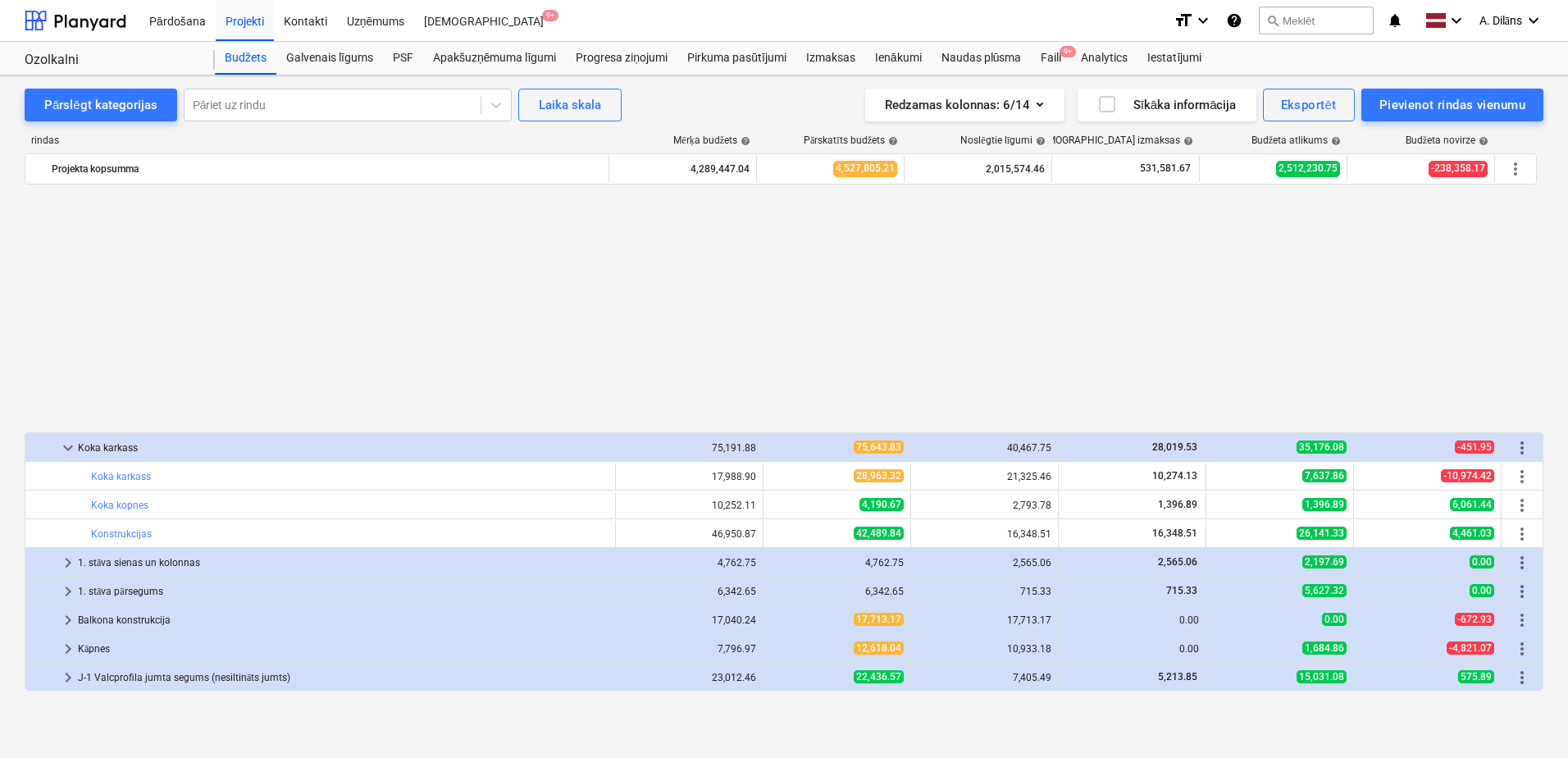
scroll to position [792, 0]
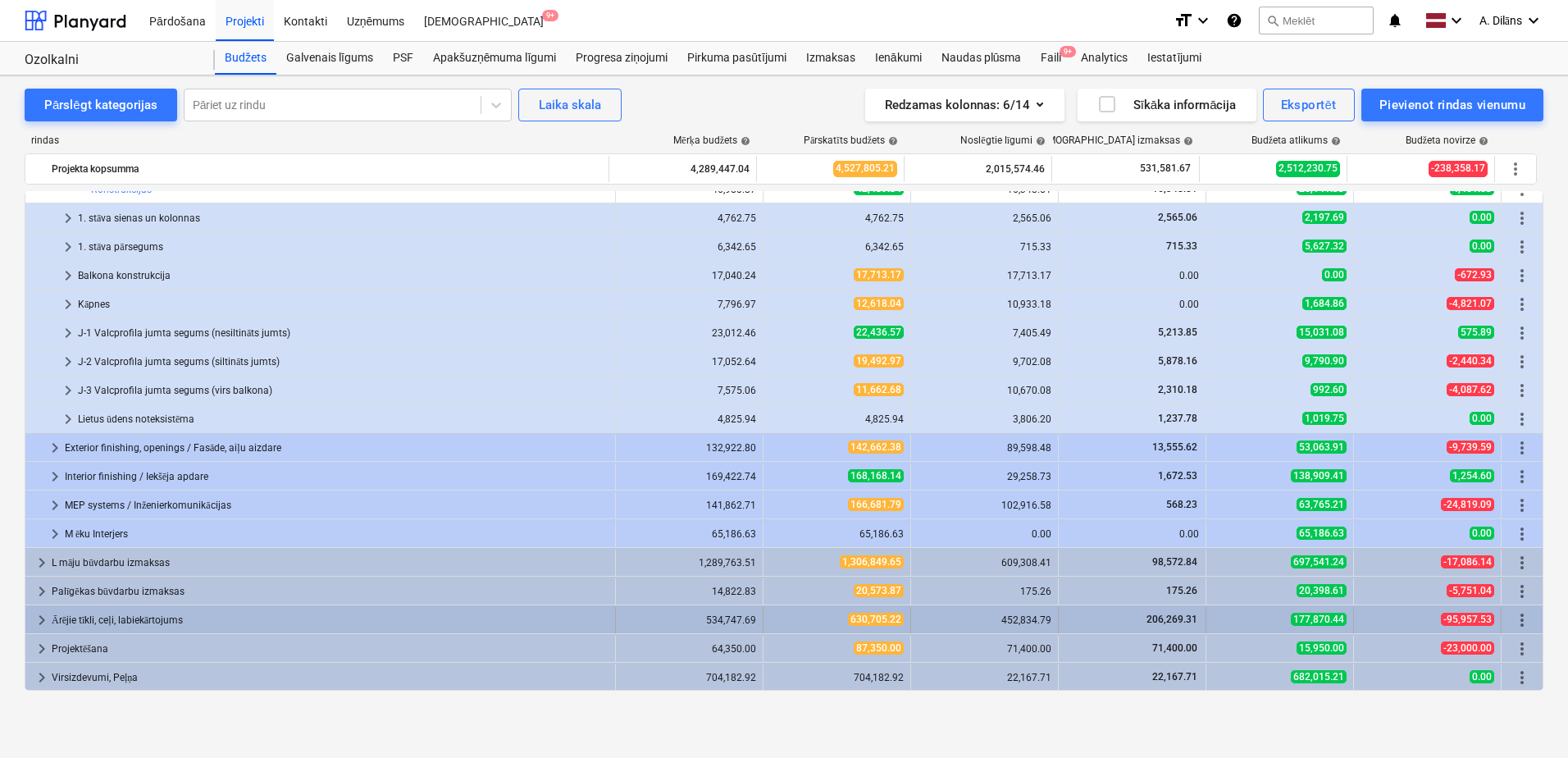
click at [41, 610] on span "keyboard_arrow_right" at bounding box center [42, 620] width 20 height 20
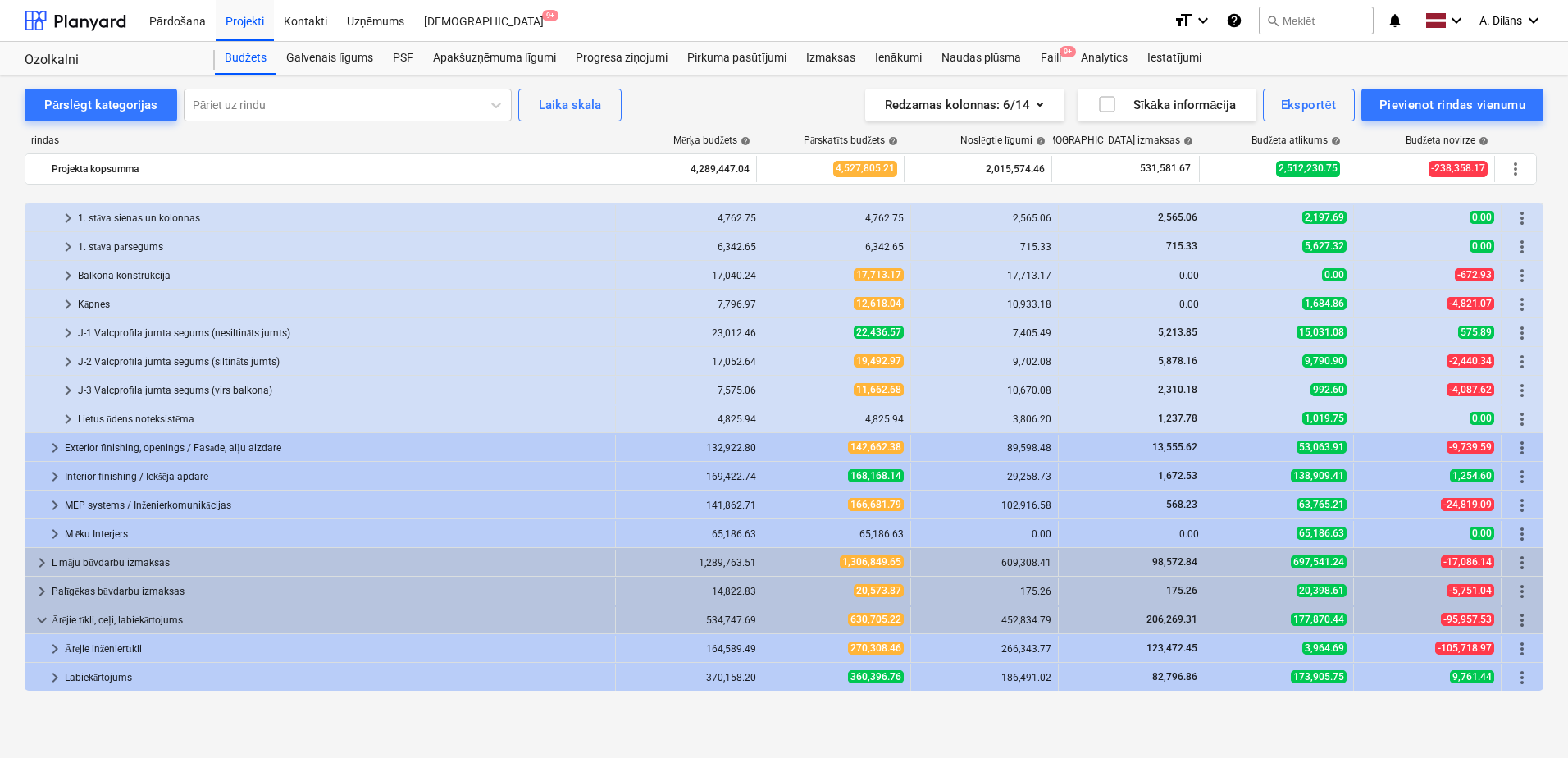
scroll to position [849, 0]
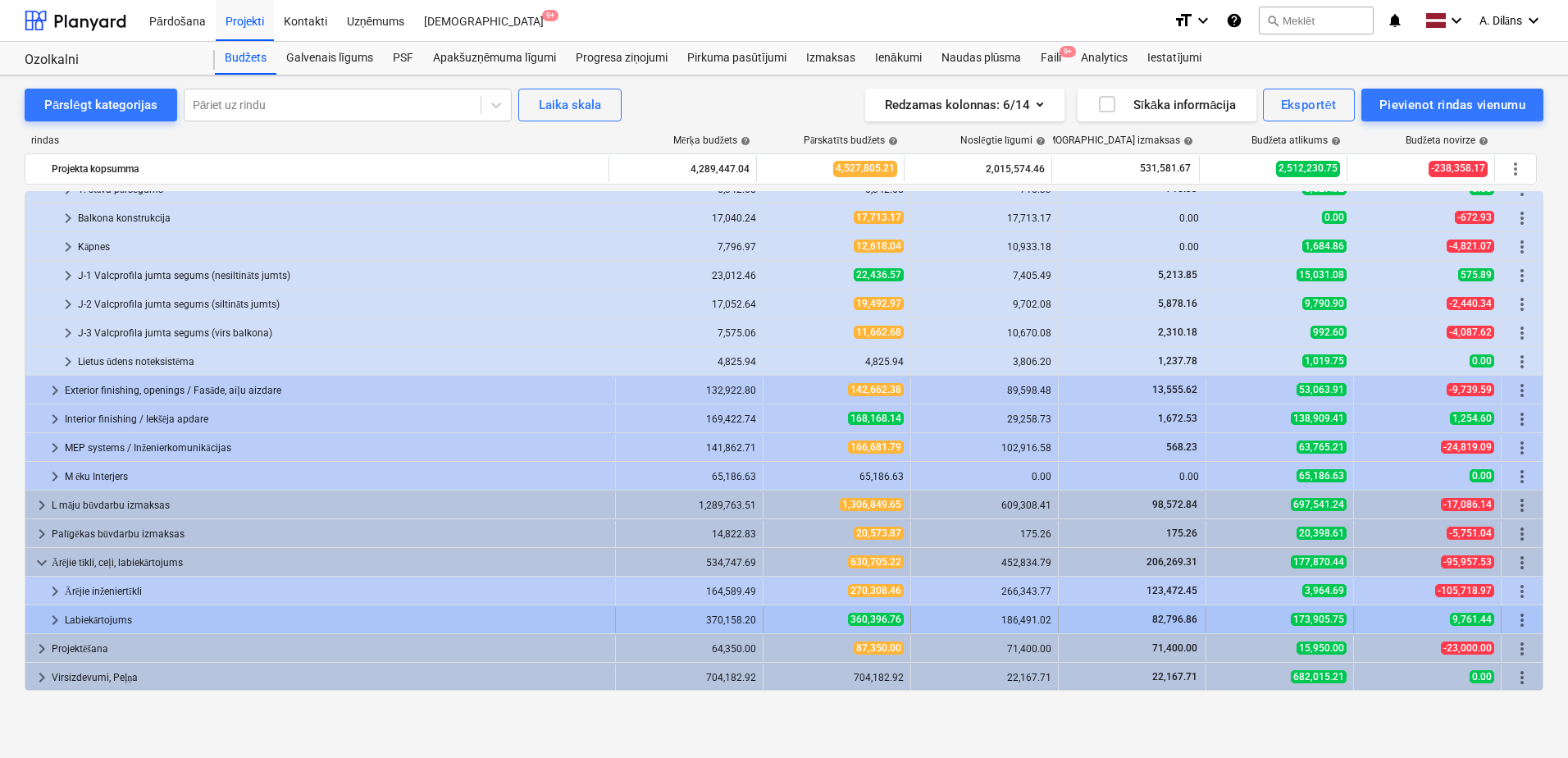
click at [49, 614] on span "keyboard_arrow_right" at bounding box center [54, 620] width 20 height 20
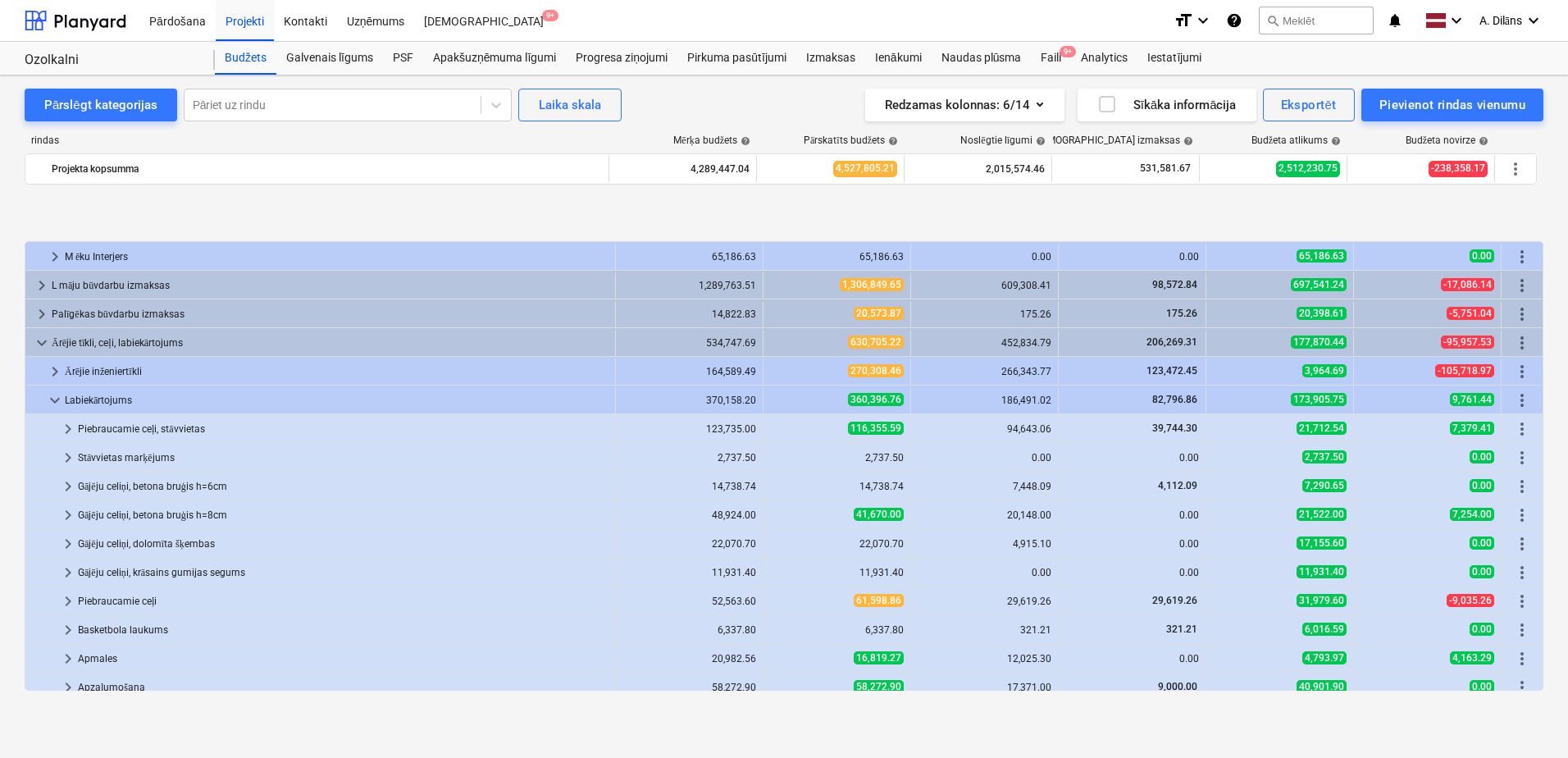
scroll to position [1166, 0]
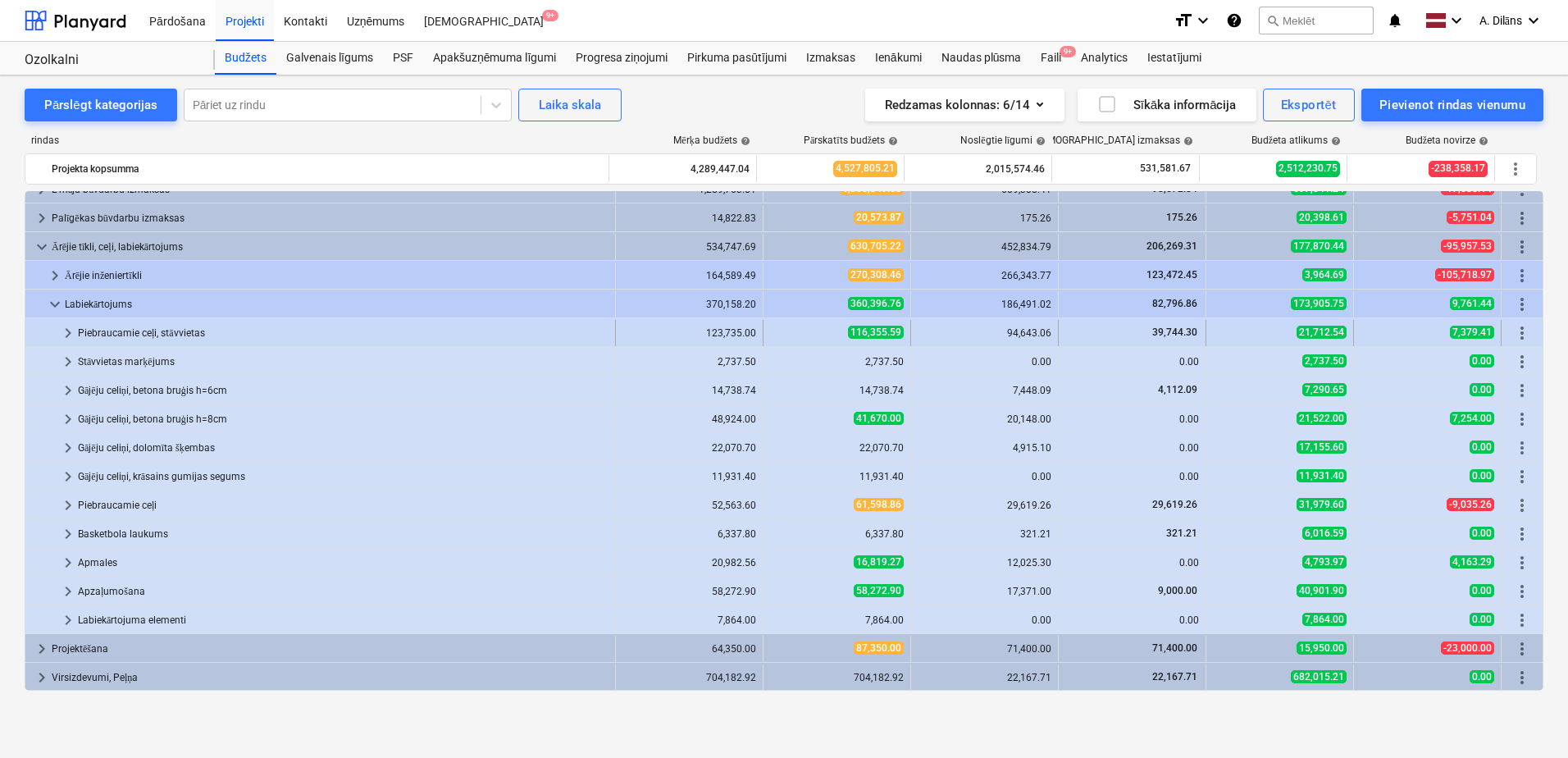
click at [63, 329] on span "keyboard_arrow_right" at bounding box center [68, 332] width 20 height 20
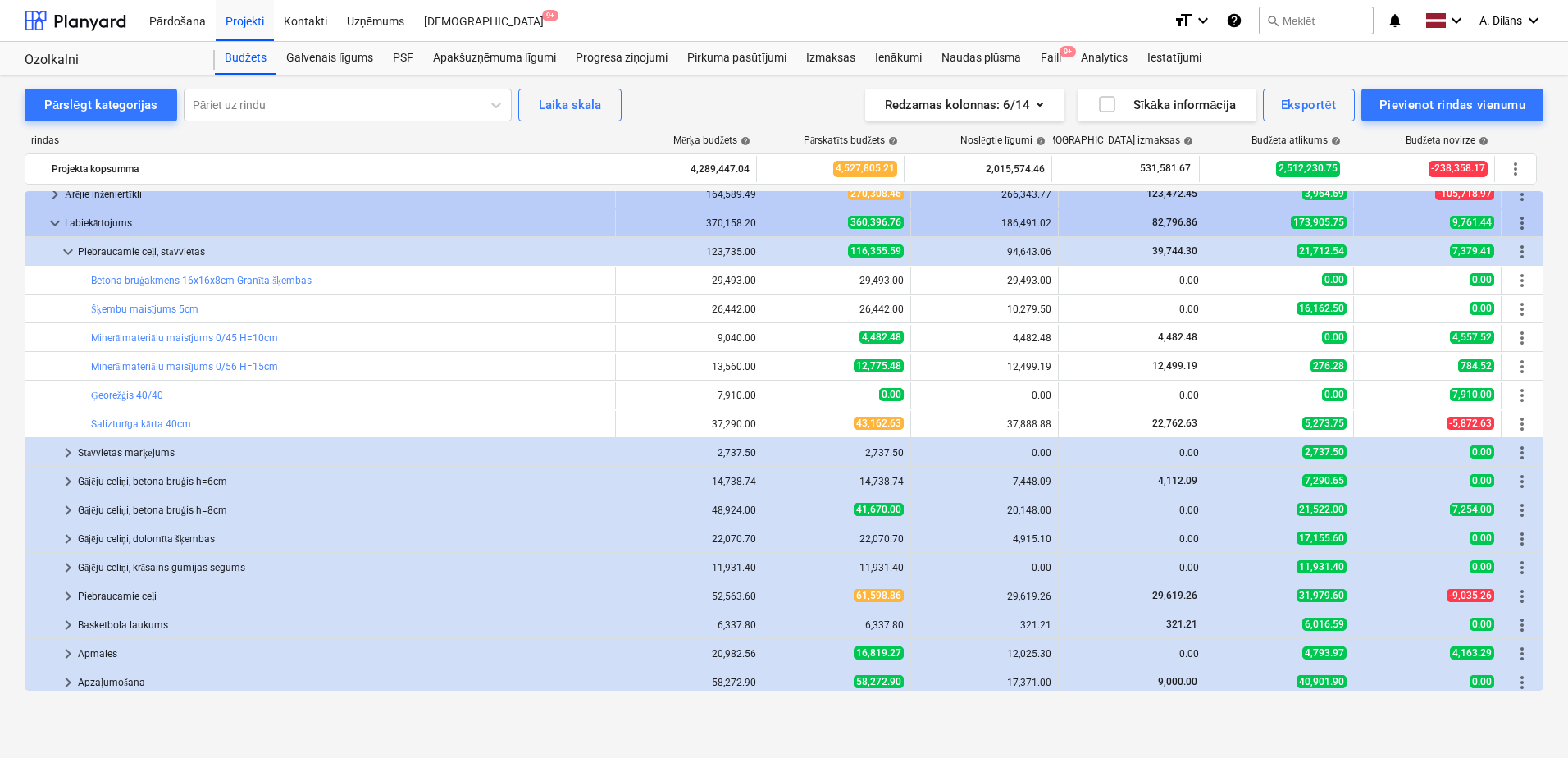
scroll to position [1247, 0]
click at [68, 450] on span "keyboard_arrow_right" at bounding box center [68, 451] width 20 height 20
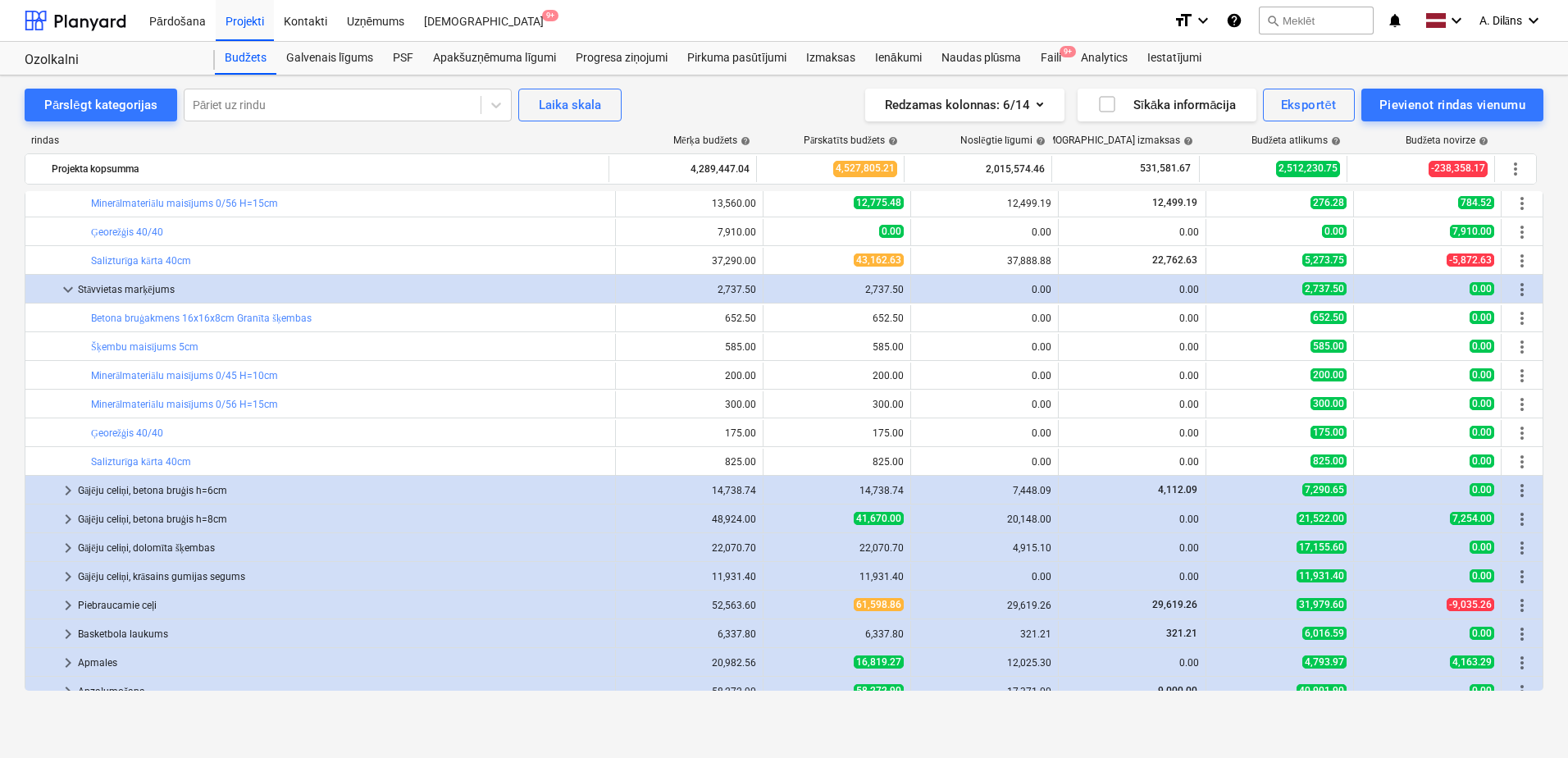
scroll to position [1411, 0]
click at [68, 287] on span "keyboard_arrow_down" at bounding box center [68, 288] width 20 height 20
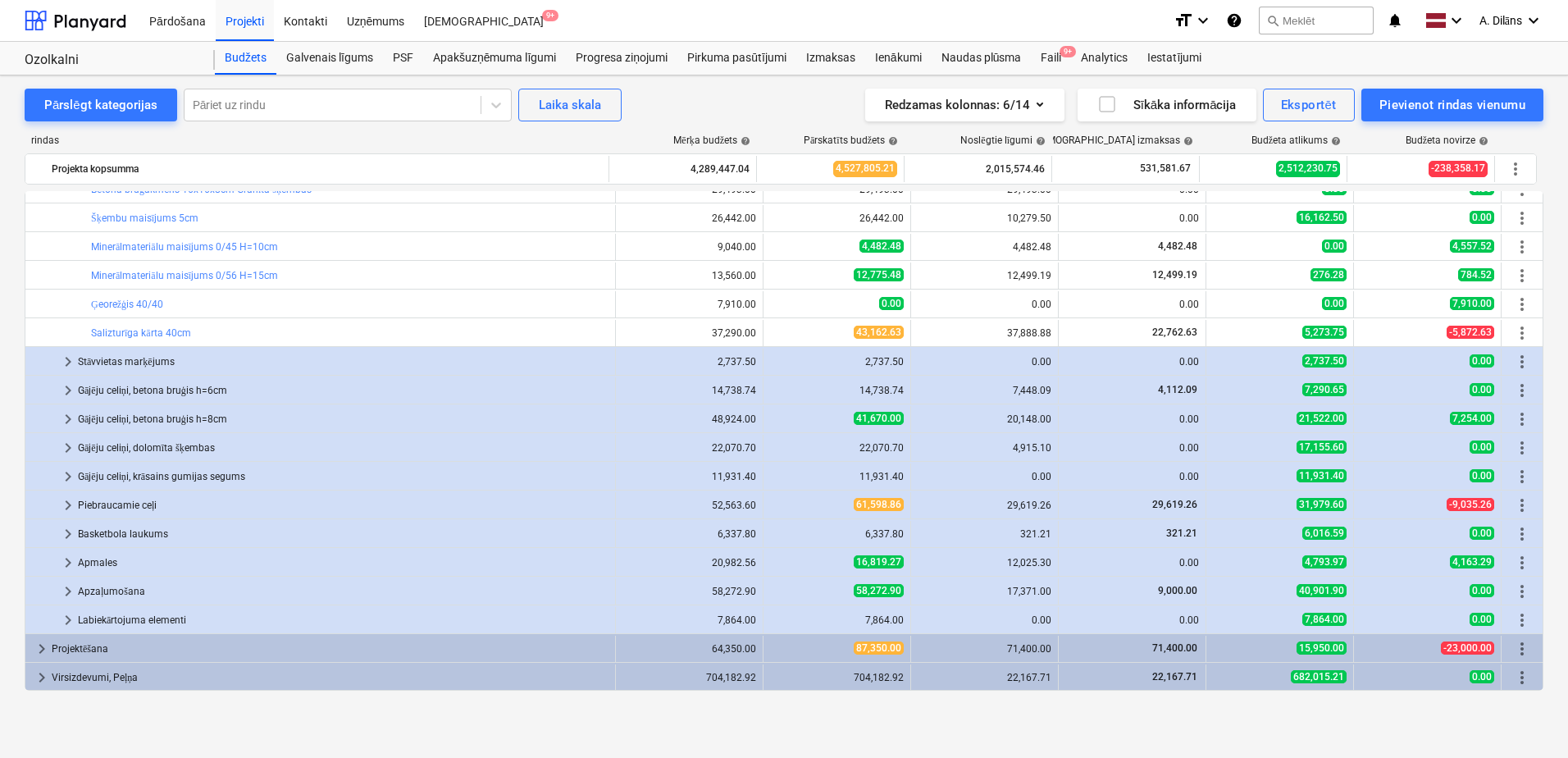
scroll to position [1338, 0]
click at [67, 500] on span "keyboard_arrow_right" at bounding box center [68, 505] width 20 height 20
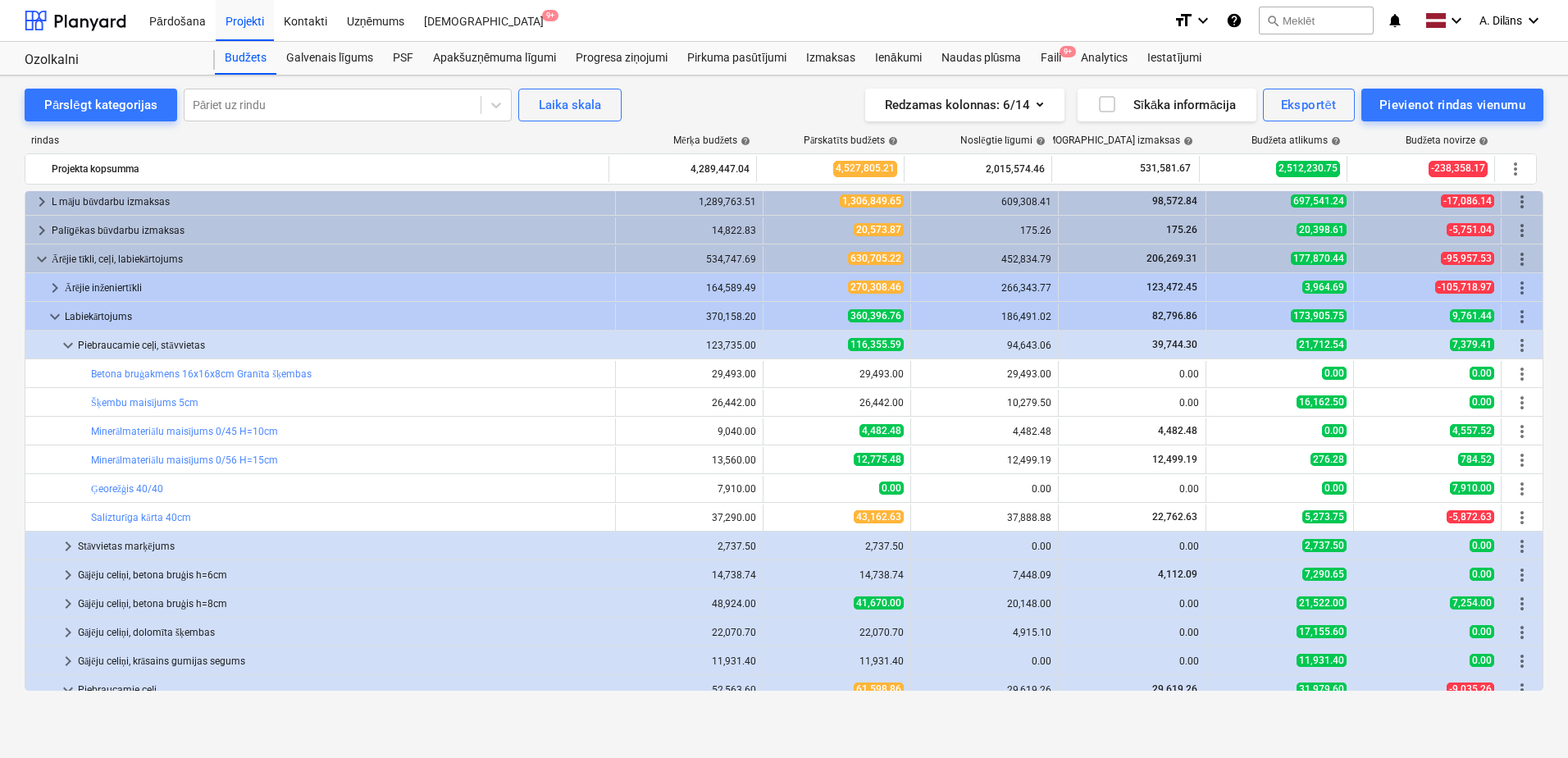
scroll to position [1235, 0]
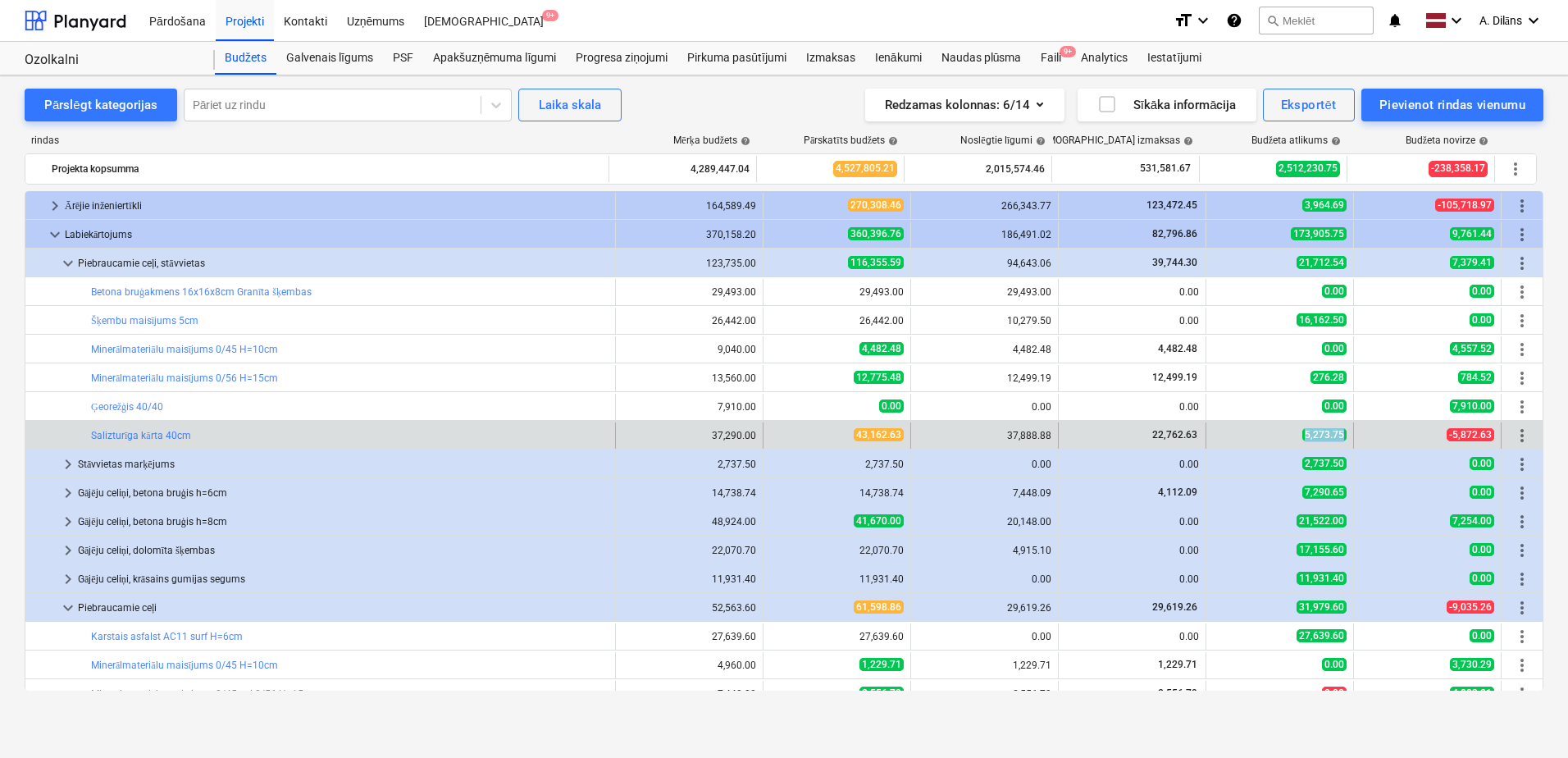
drag, startPoint x: 1295, startPoint y: 431, endPoint x: 1340, endPoint y: 431, distance: 45.0
click at [1340, 431] on div "5,273.75" at bounding box center [1280, 435] width 133 height 14
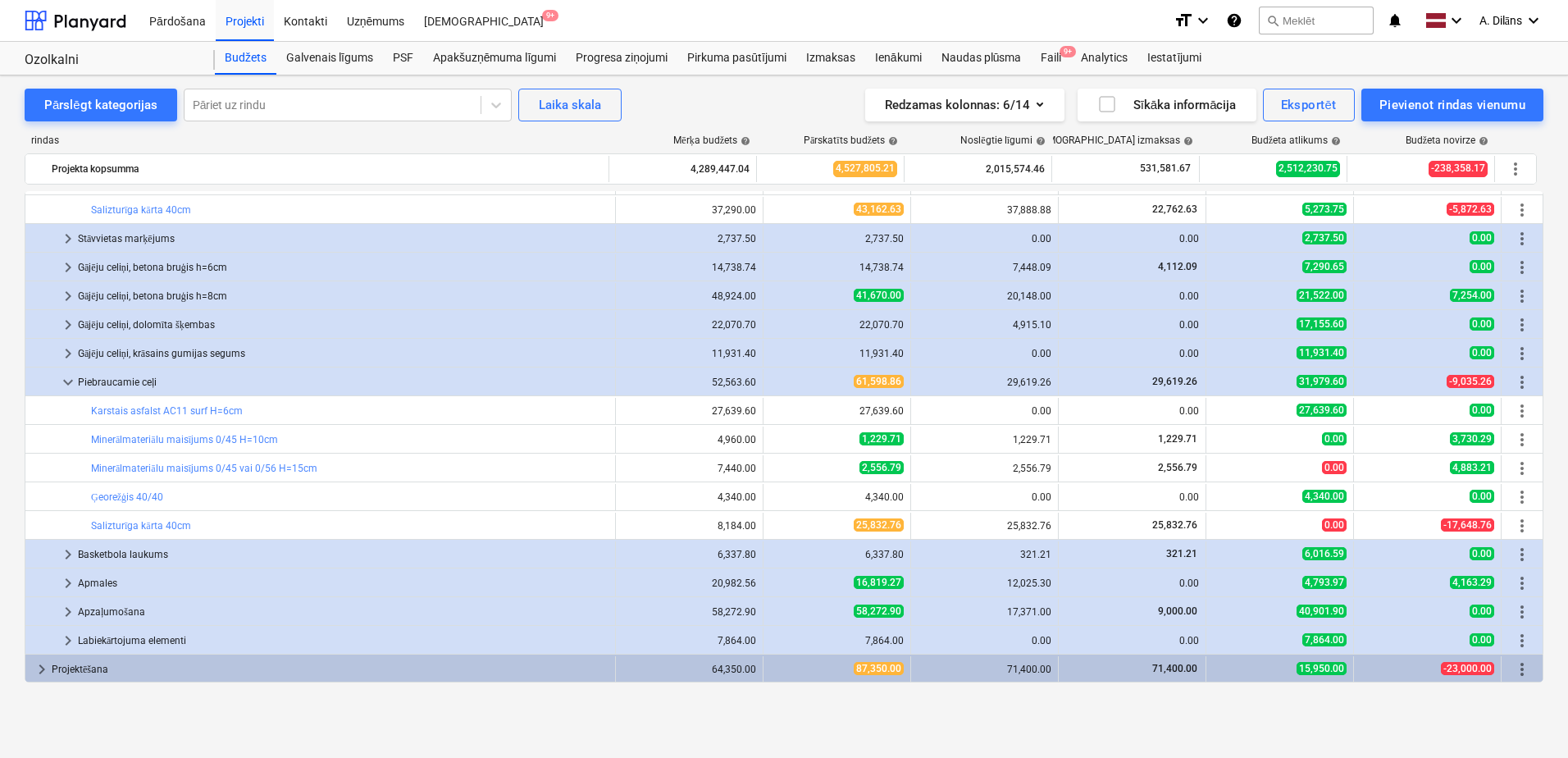
scroll to position [1400, 0]
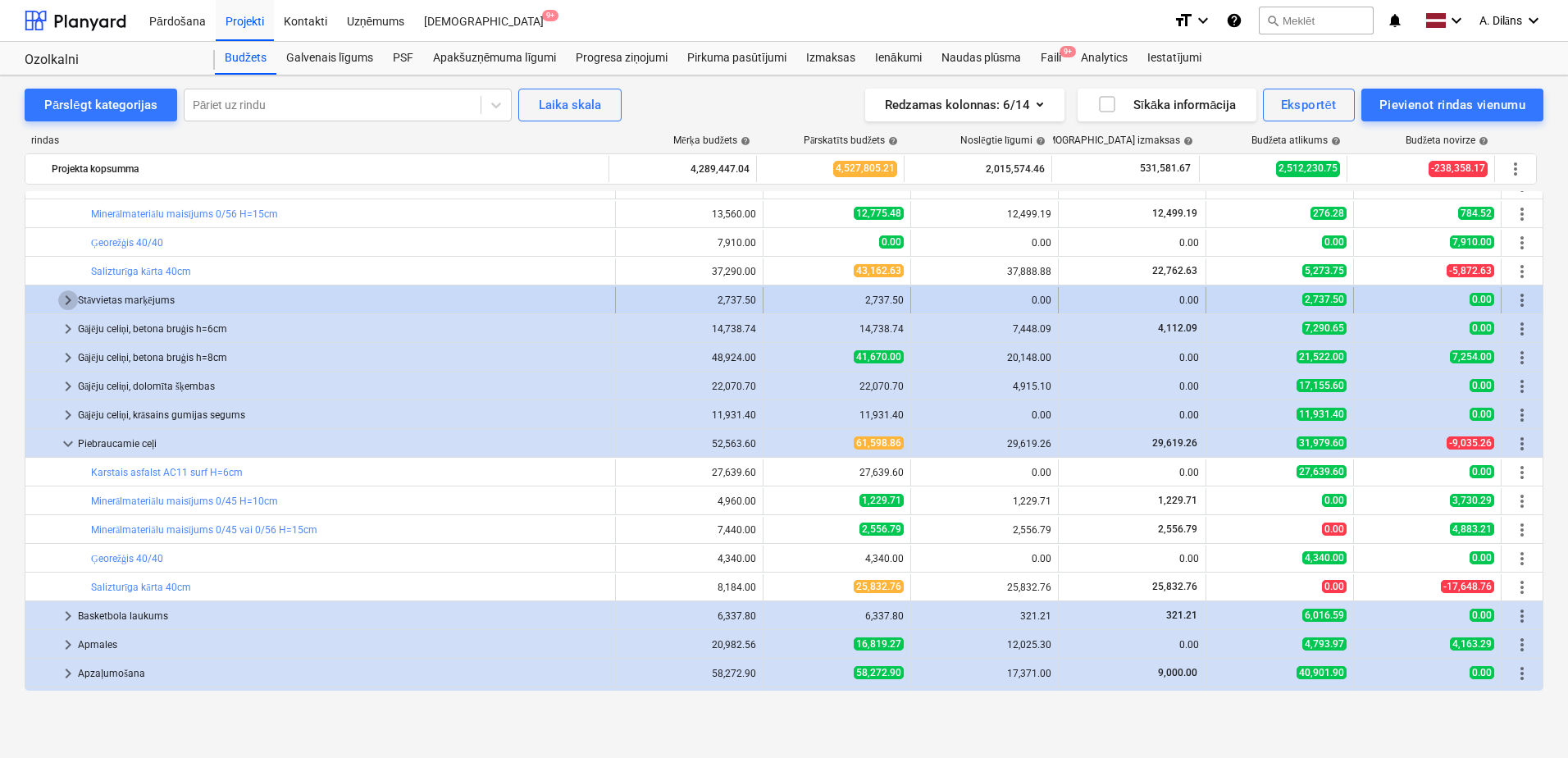
click at [62, 302] on span "keyboard_arrow_right" at bounding box center [68, 300] width 20 height 20
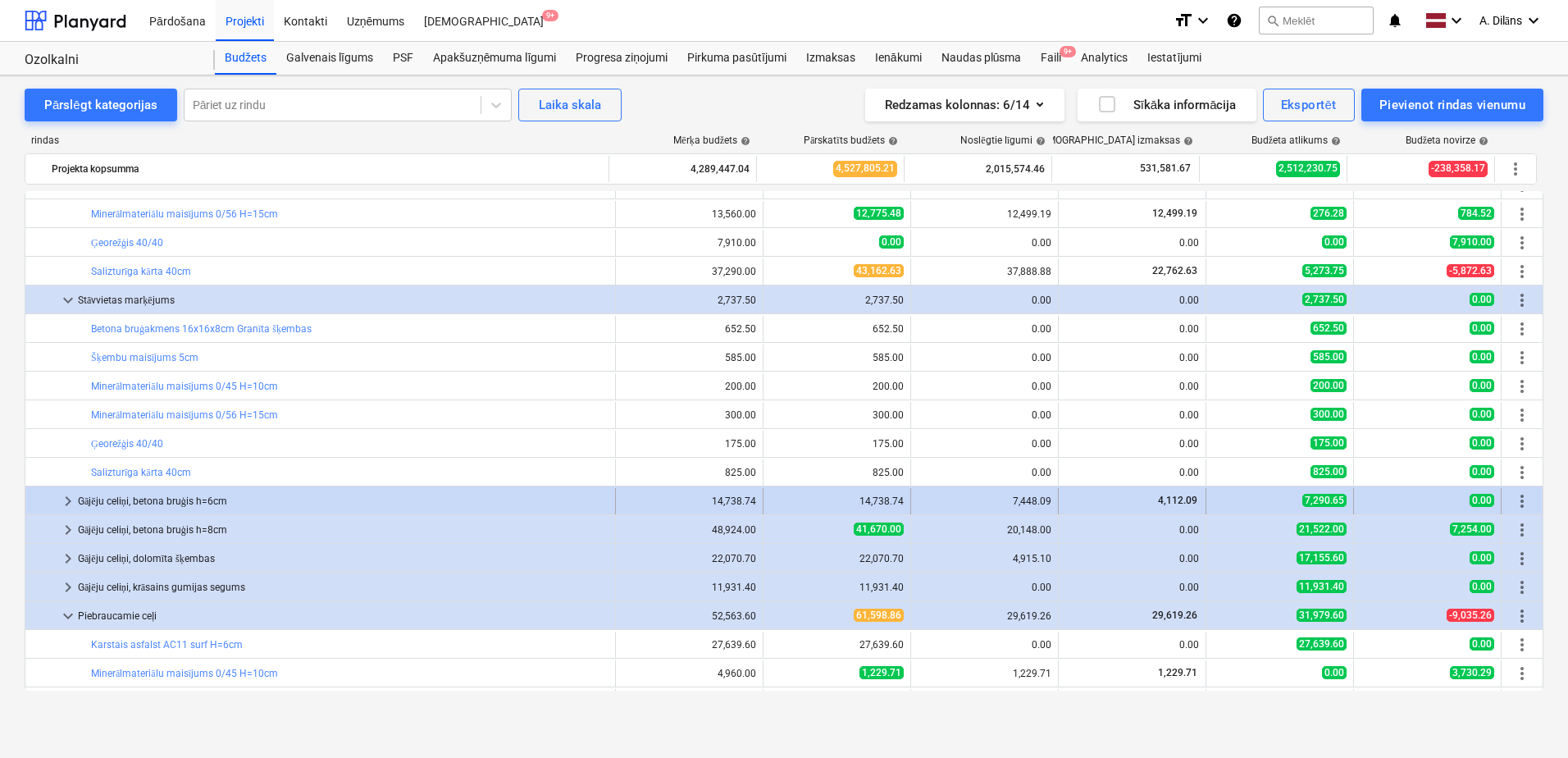
click at [64, 502] on span "keyboard_arrow_right" at bounding box center [68, 501] width 20 height 20
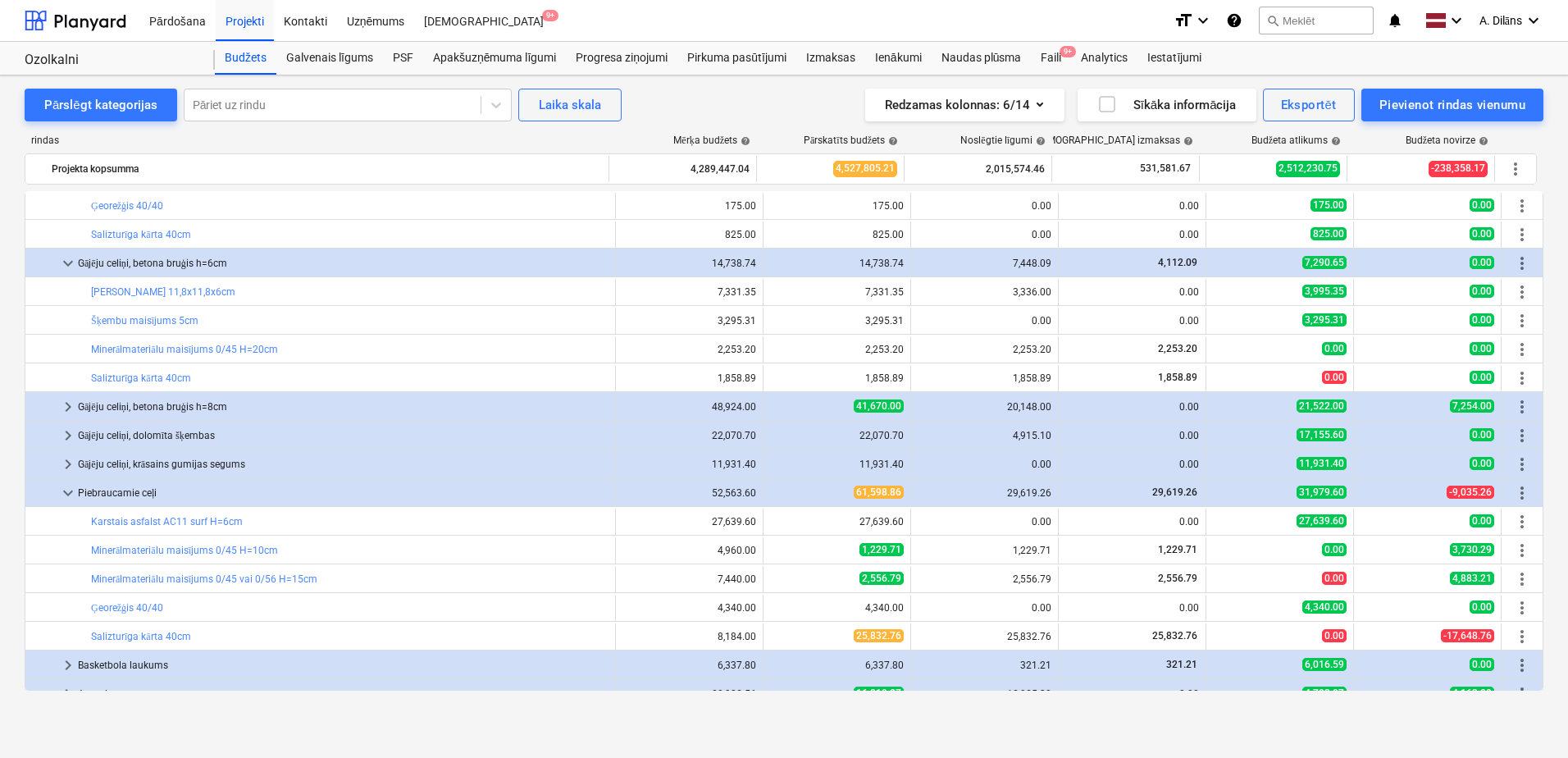
scroll to position [1646, 0]
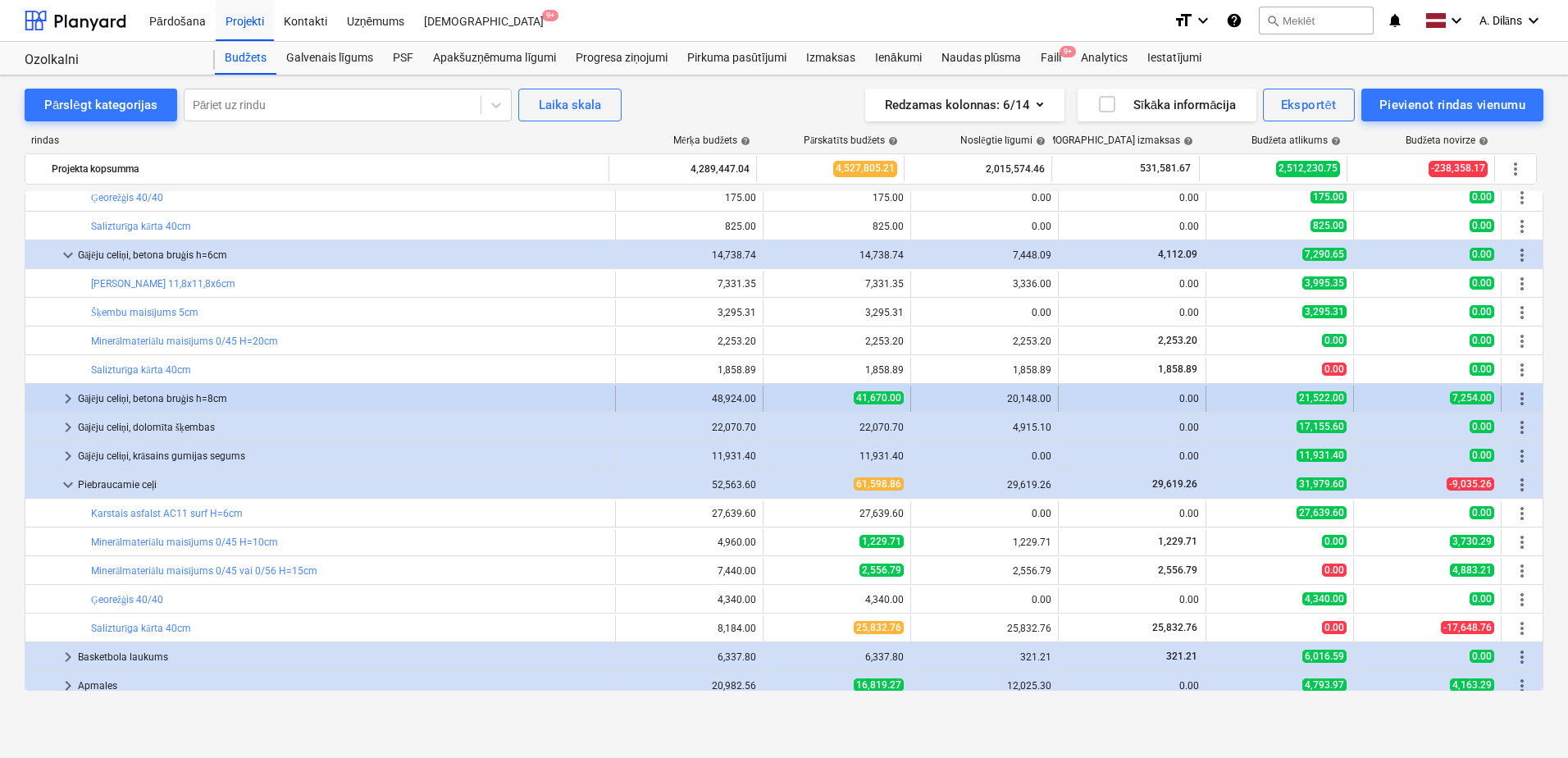
click at [68, 397] on span "keyboard_arrow_right" at bounding box center [68, 398] width 20 height 20
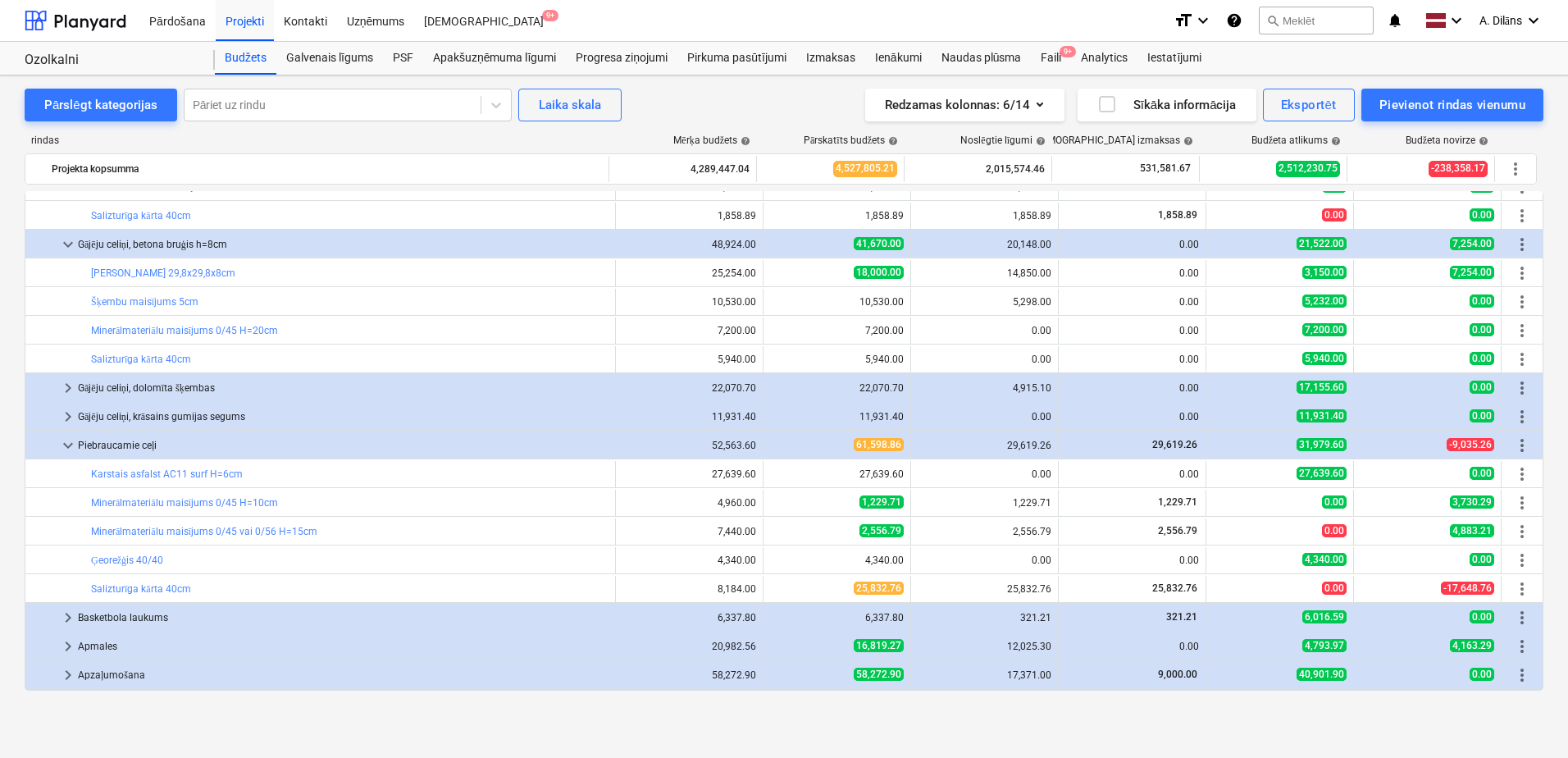
scroll to position [1809, 0]
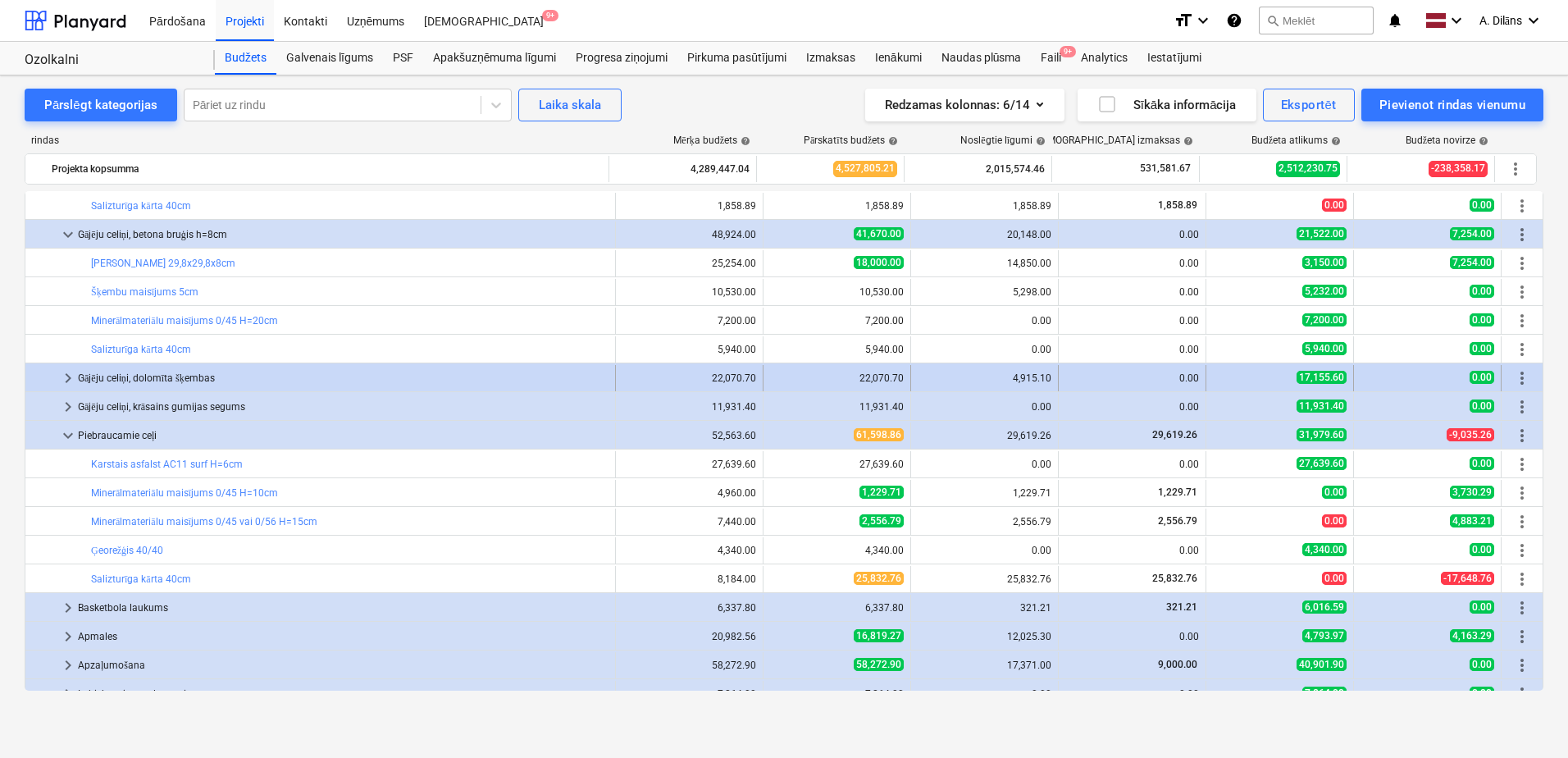
click at [65, 379] on span "keyboard_arrow_right" at bounding box center [68, 378] width 20 height 20
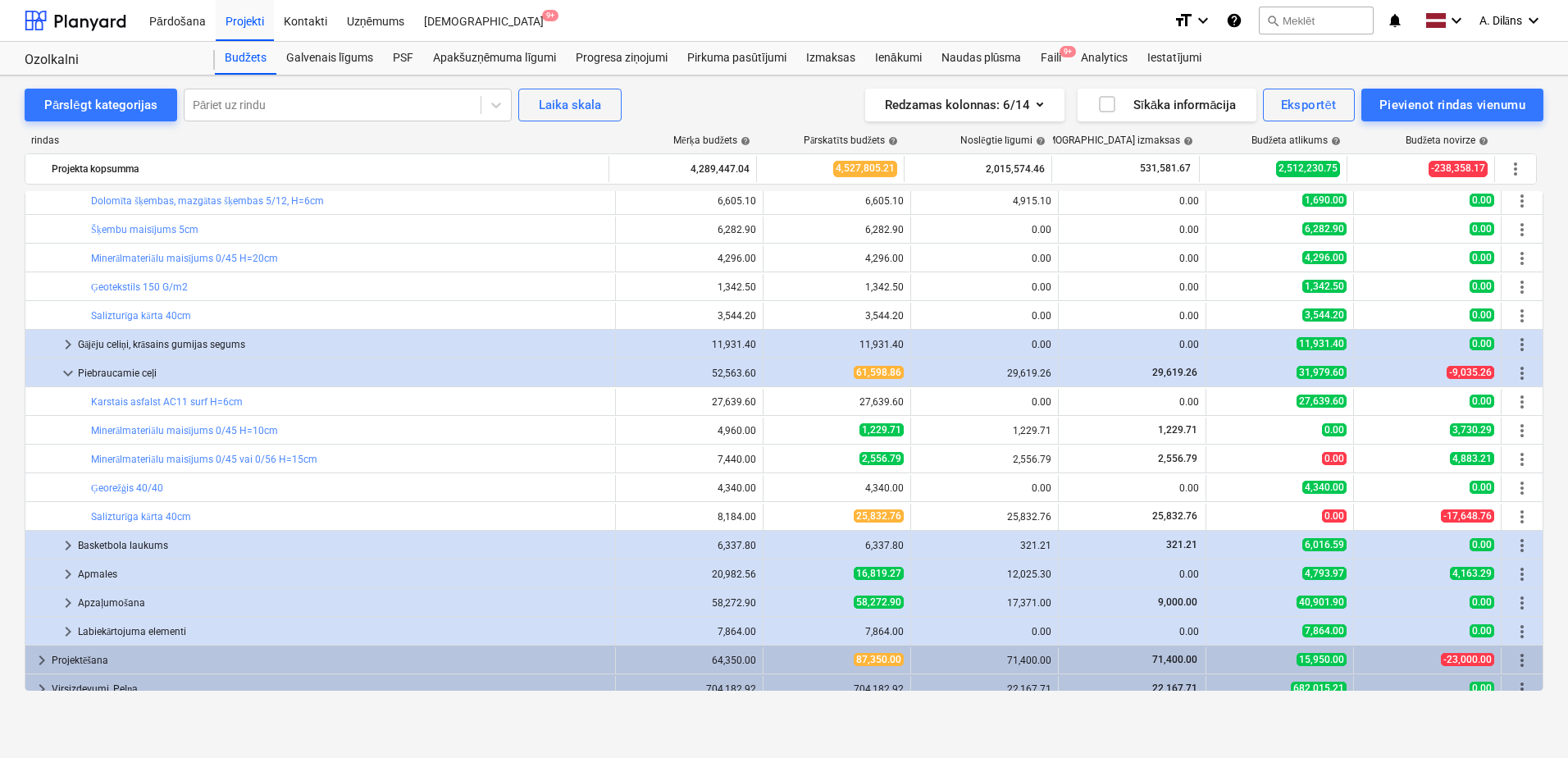
scroll to position [2027, 0]
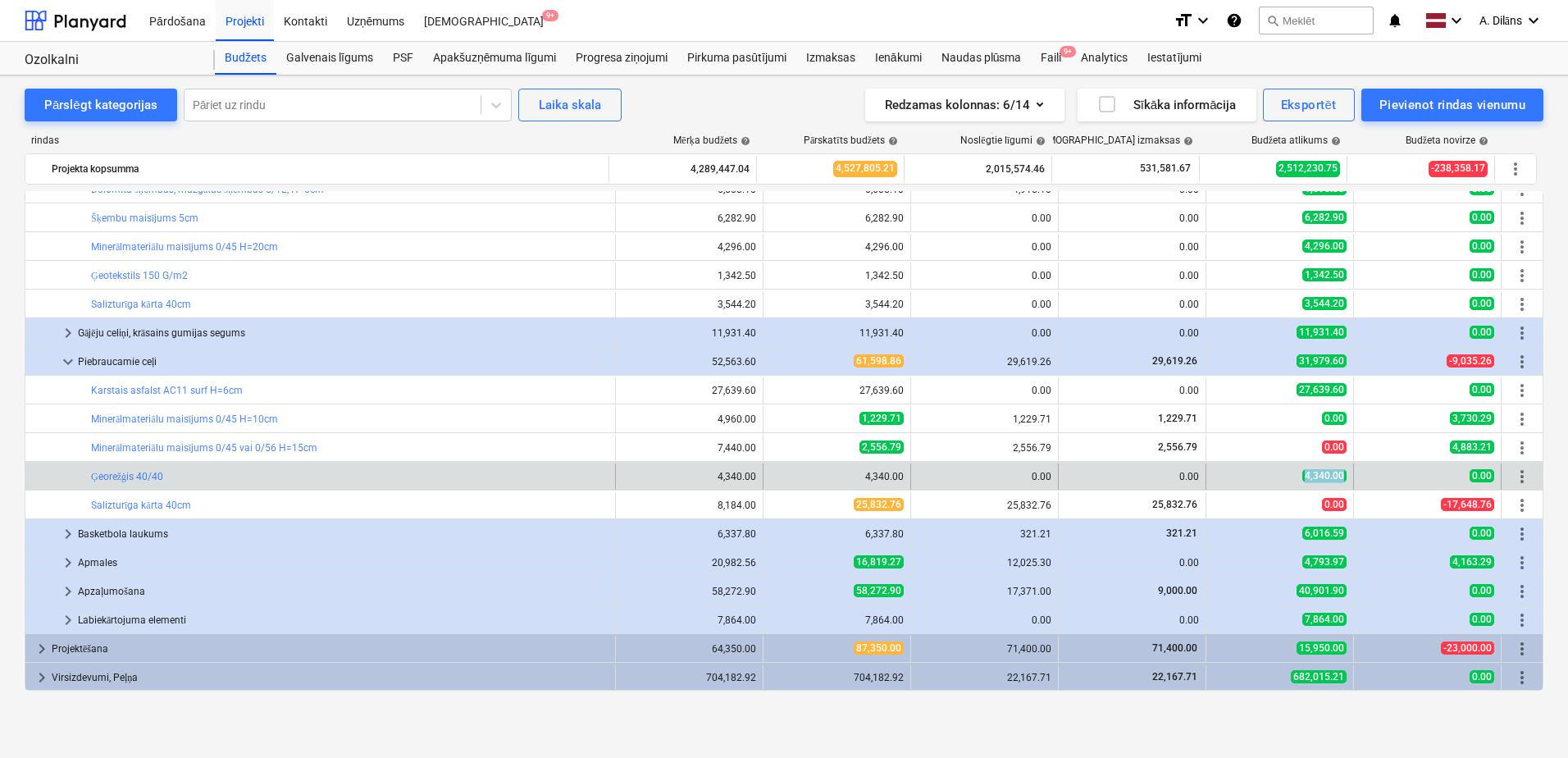
drag, startPoint x: 1298, startPoint y: 472, endPoint x: 1345, endPoint y: 473, distance: 47.0
click at [1345, 473] on div "4,340.00" at bounding box center [1280, 477] width 148 height 27
drag, startPoint x: 1345, startPoint y: 473, endPoint x: 1304, endPoint y: 476, distance: 41.1
click at [1304, 476] on span "4,340.00" at bounding box center [1324, 476] width 45 height 13
drag, startPoint x: 1299, startPoint y: 474, endPoint x: 1340, endPoint y: 476, distance: 41.0
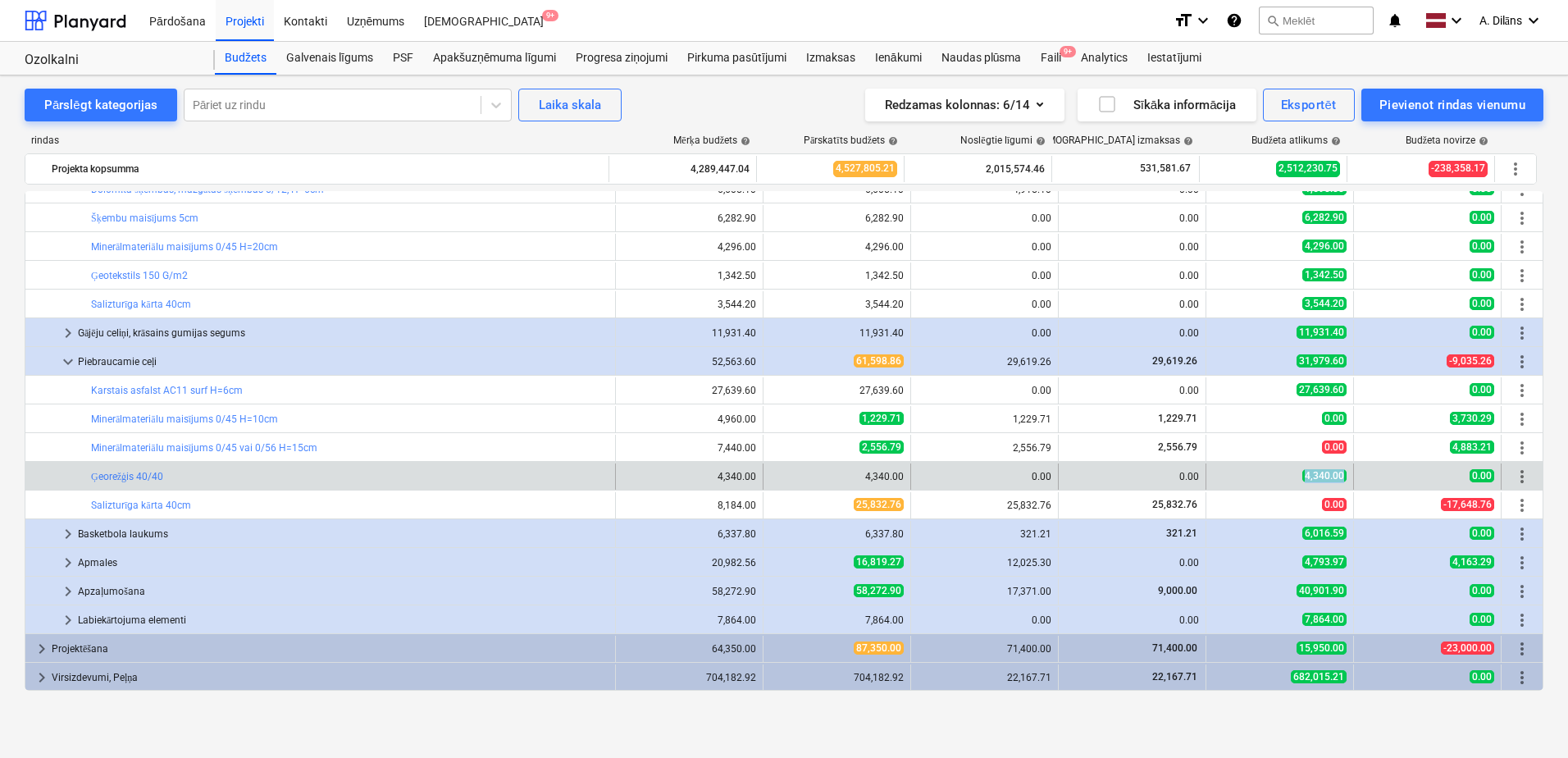
click at [1340, 476] on div "4,340.00" at bounding box center [1280, 477] width 148 height 27
drag, startPoint x: 1340, startPoint y: 476, endPoint x: 1250, endPoint y: 478, distance: 90.0
click at [1250, 478] on div "4,340.00" at bounding box center [1280, 476] width 133 height 14
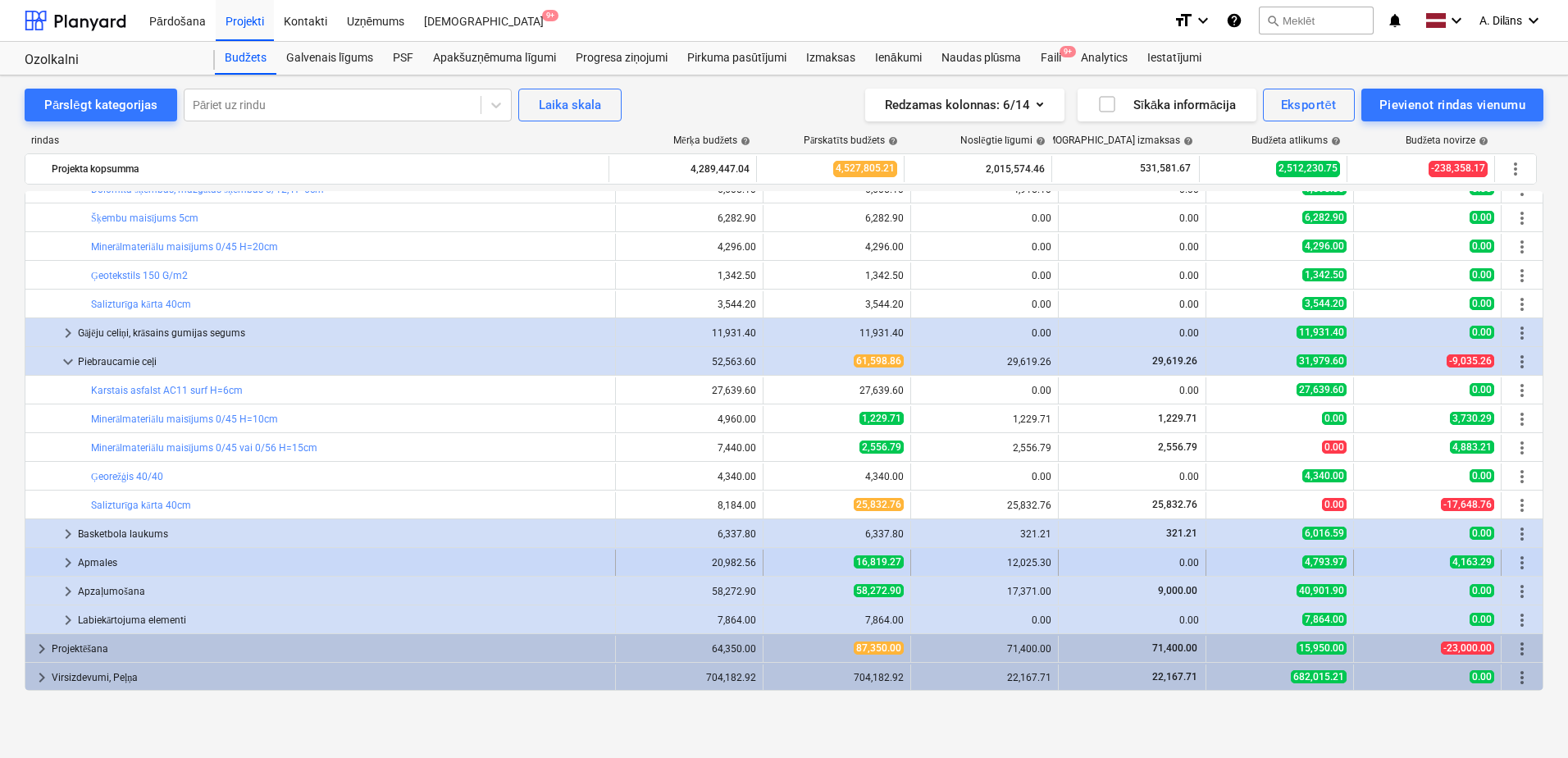
click at [60, 565] on span "keyboard_arrow_right" at bounding box center [68, 563] width 20 height 20
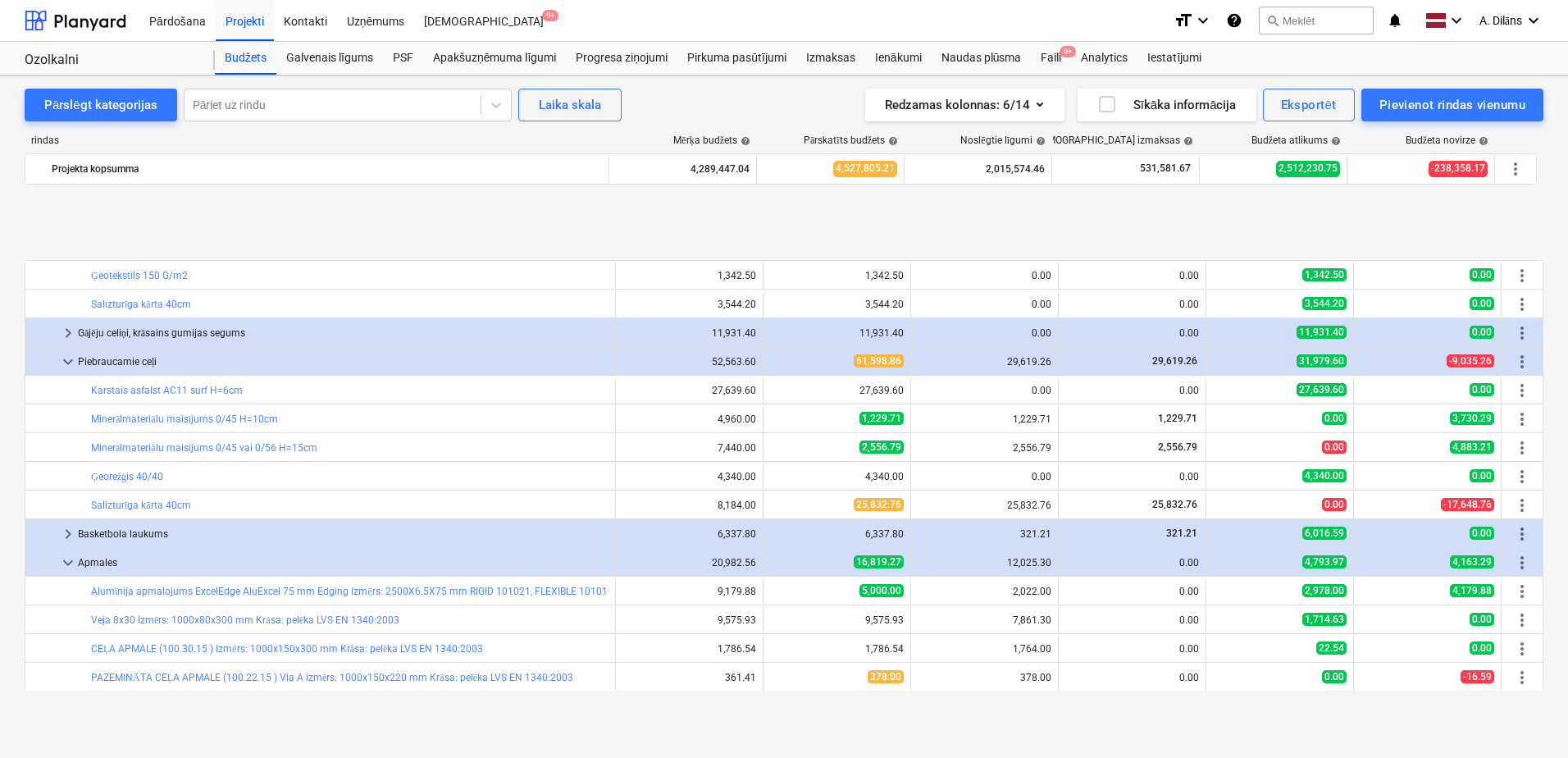
scroll to position [2170, 0]
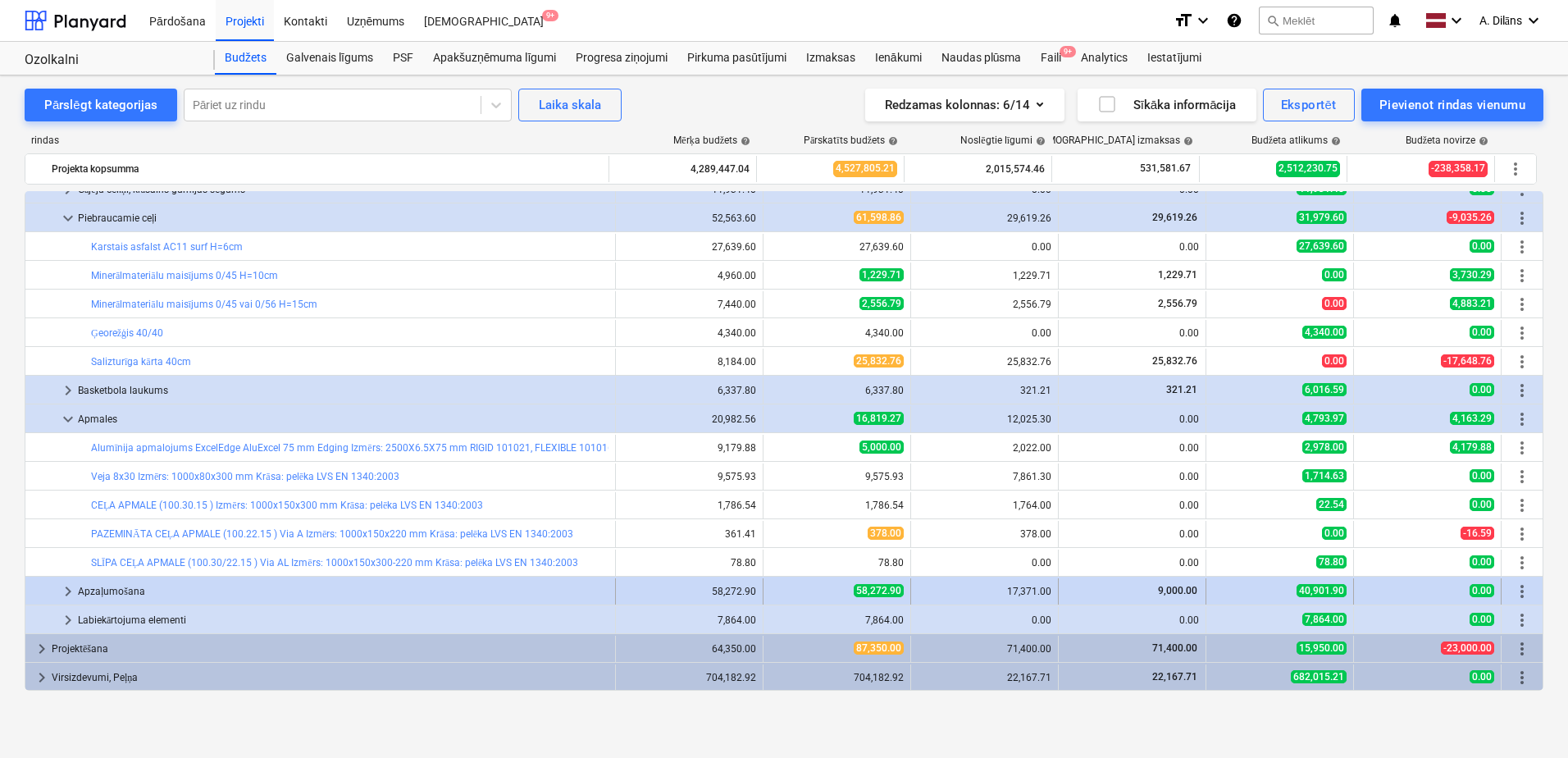
click at [69, 595] on span "keyboard_arrow_right" at bounding box center [68, 591] width 20 height 20
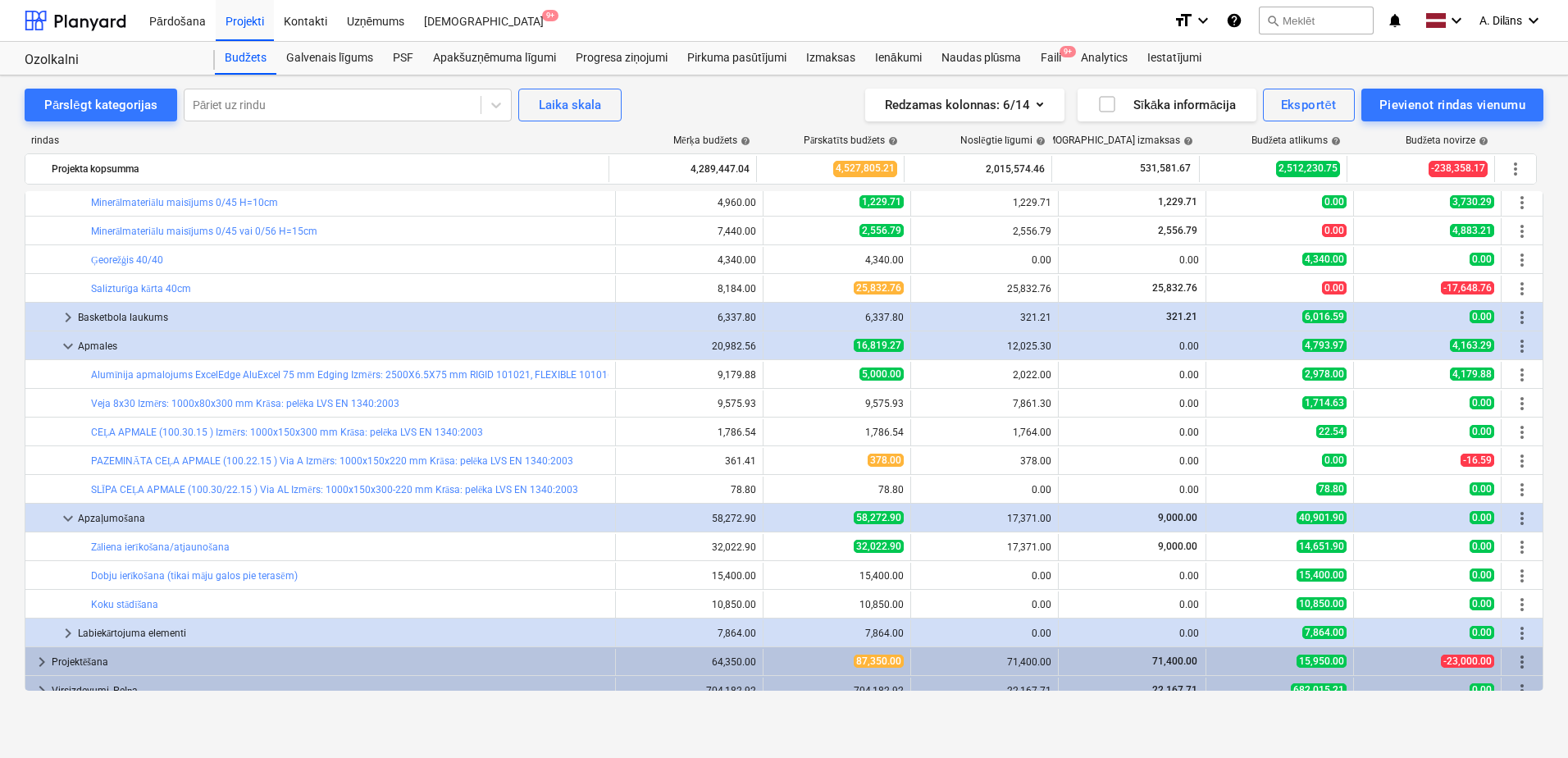
scroll to position [2257, 0]
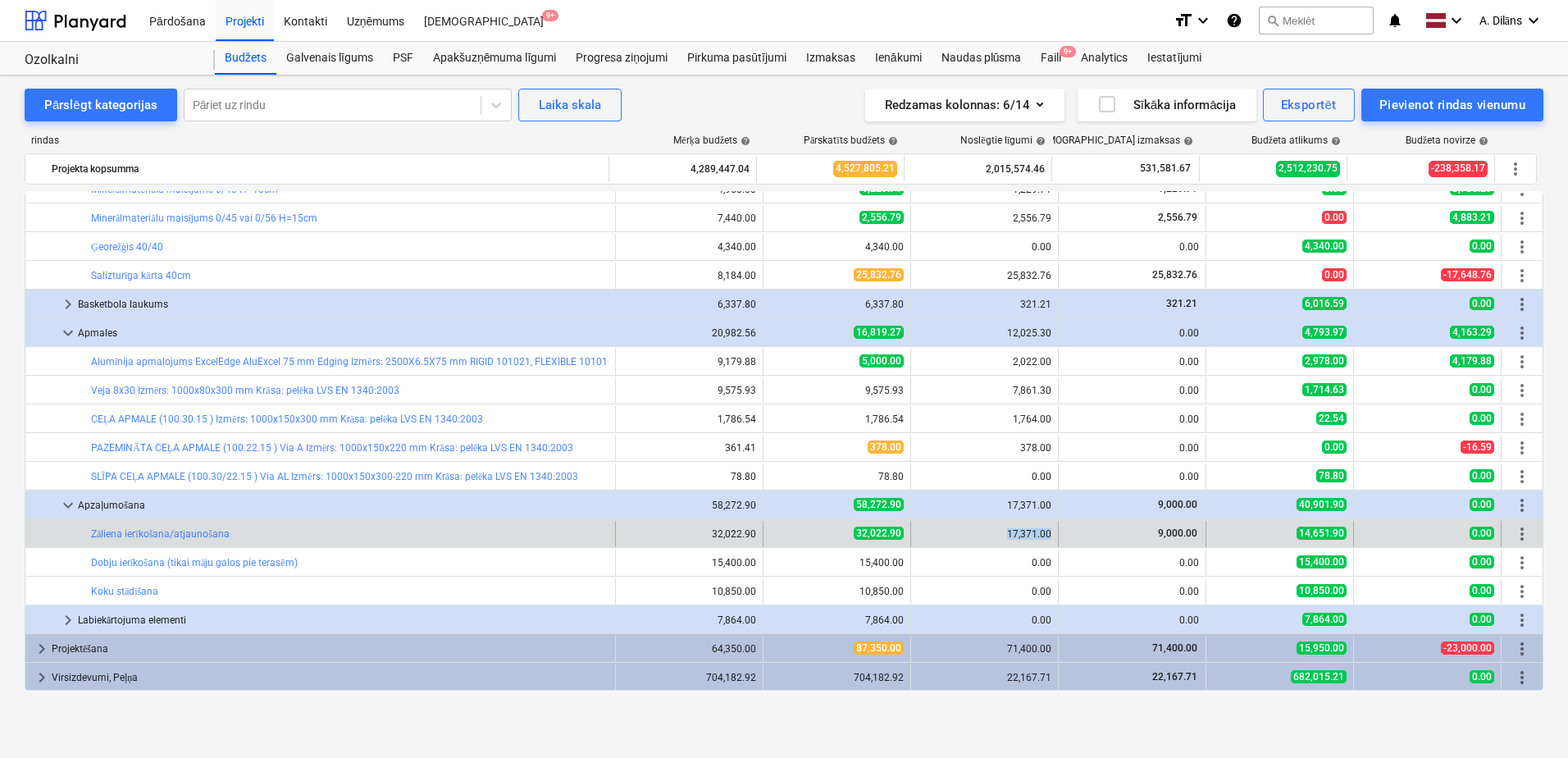
drag, startPoint x: 1002, startPoint y: 532, endPoint x: 1044, endPoint y: 532, distance: 42.0
click at [1044, 532] on div "17,371.00" at bounding box center [984, 534] width 133 height 11
click at [174, 531] on link "Zāliena ierīkošana/atjaunošana" at bounding box center [161, 534] width 139 height 11
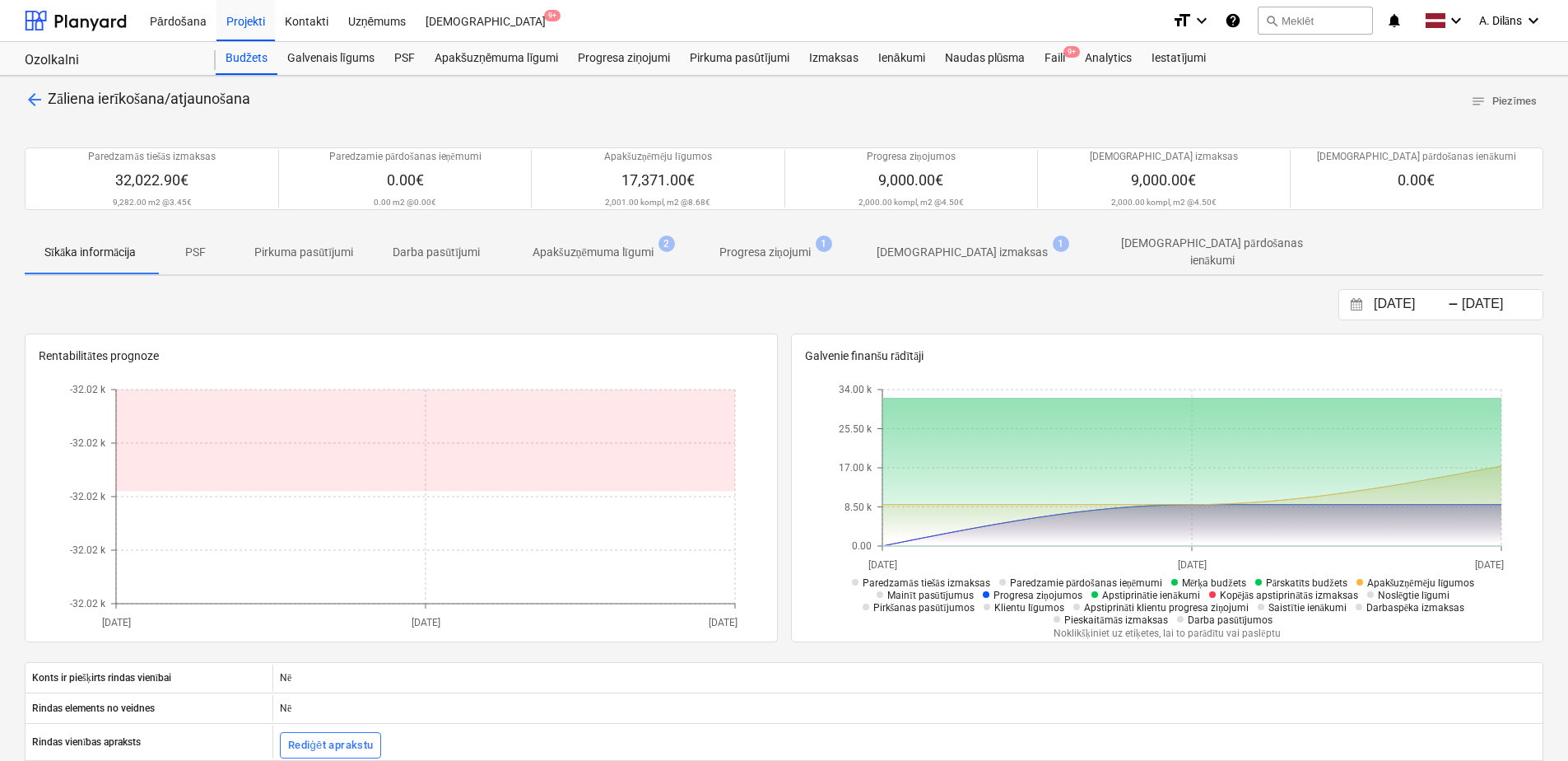
click at [634, 247] on p "Apakšuzņēmuma līgumi" at bounding box center [592, 252] width 121 height 17
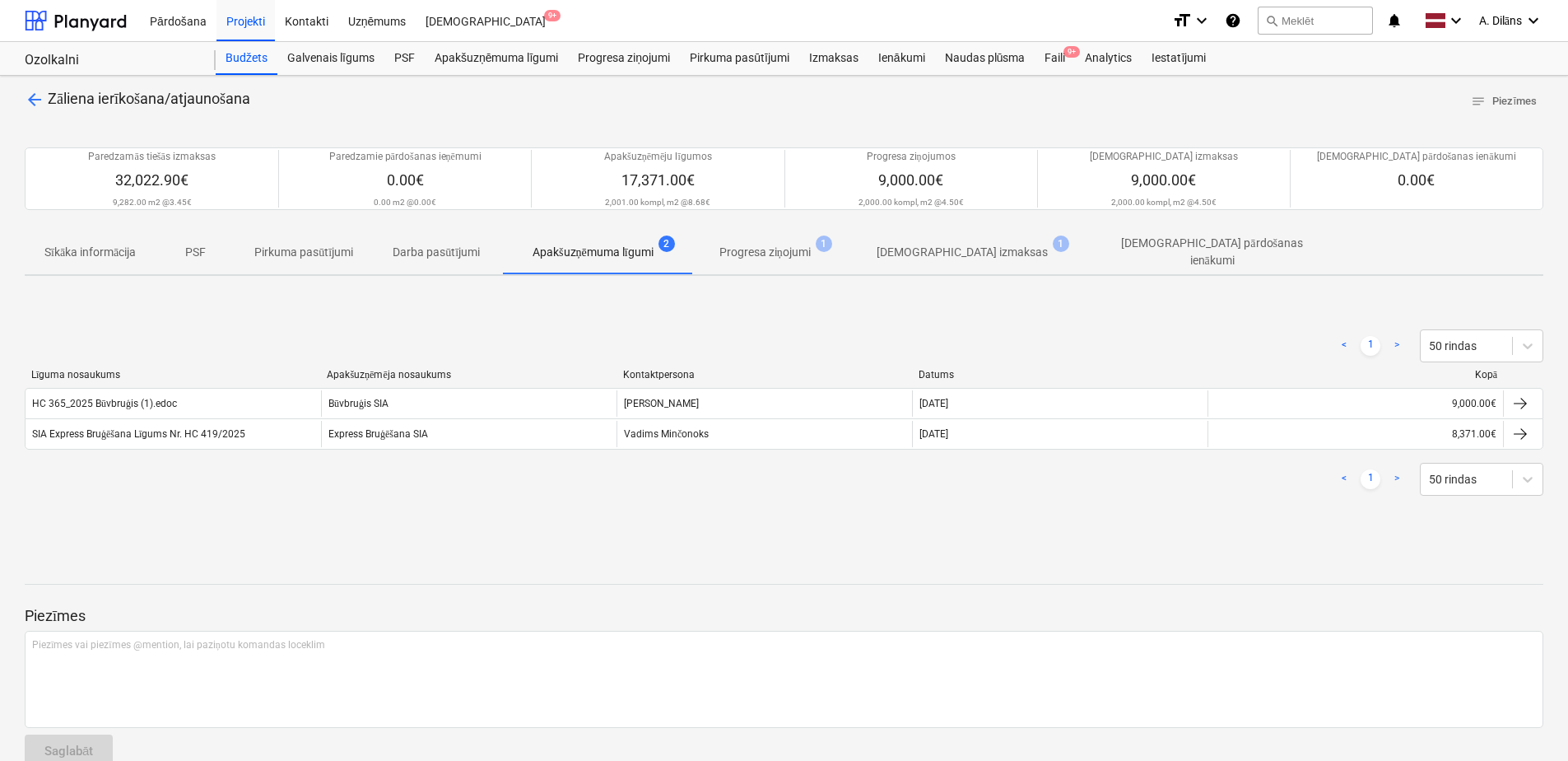
click at [32, 99] on span "arrow_back" at bounding box center [34, 99] width 20 height 20
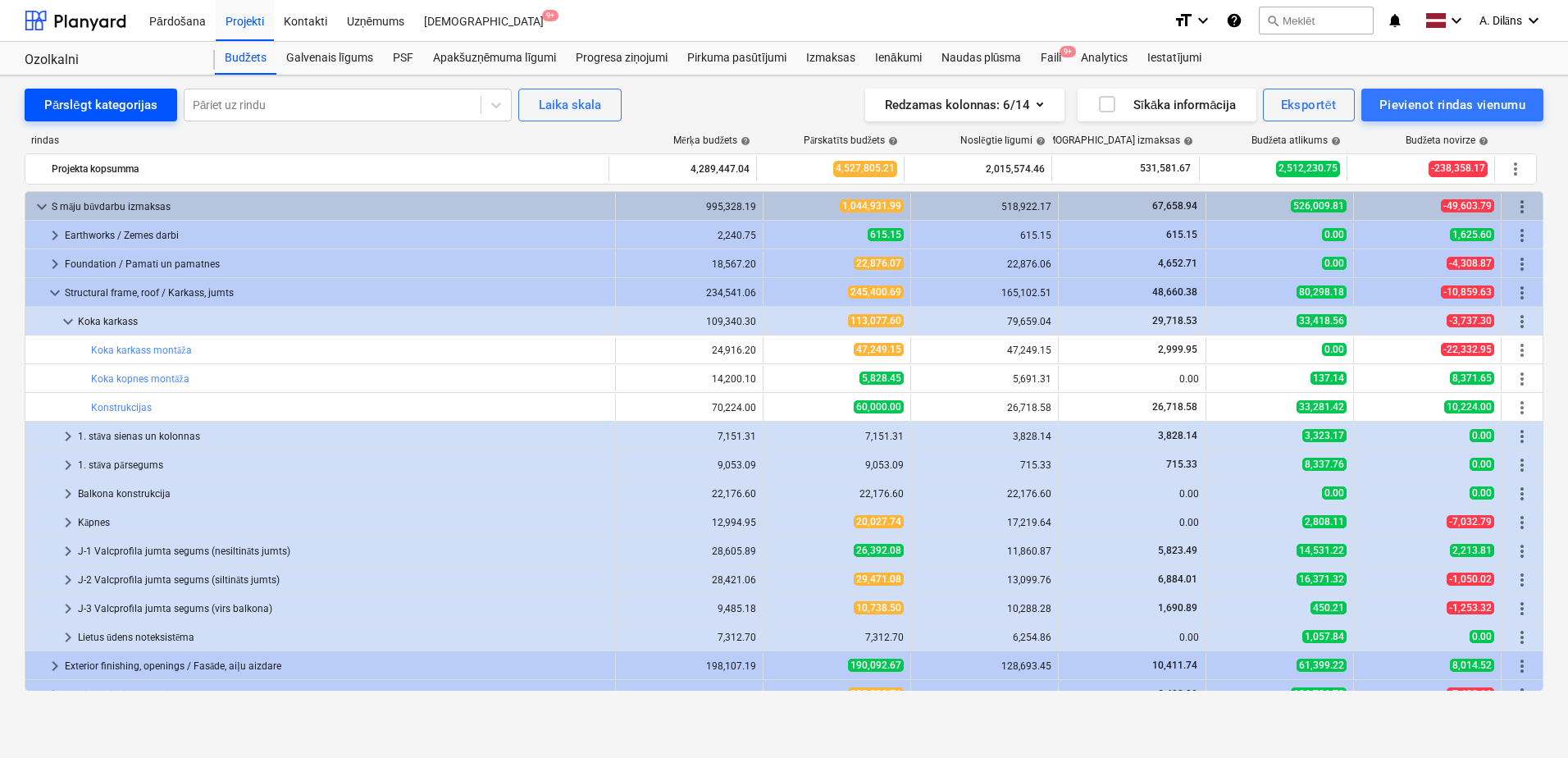
click at [128, 104] on div "Pārslēgt kategorijas" at bounding box center [101, 105] width 113 height 21
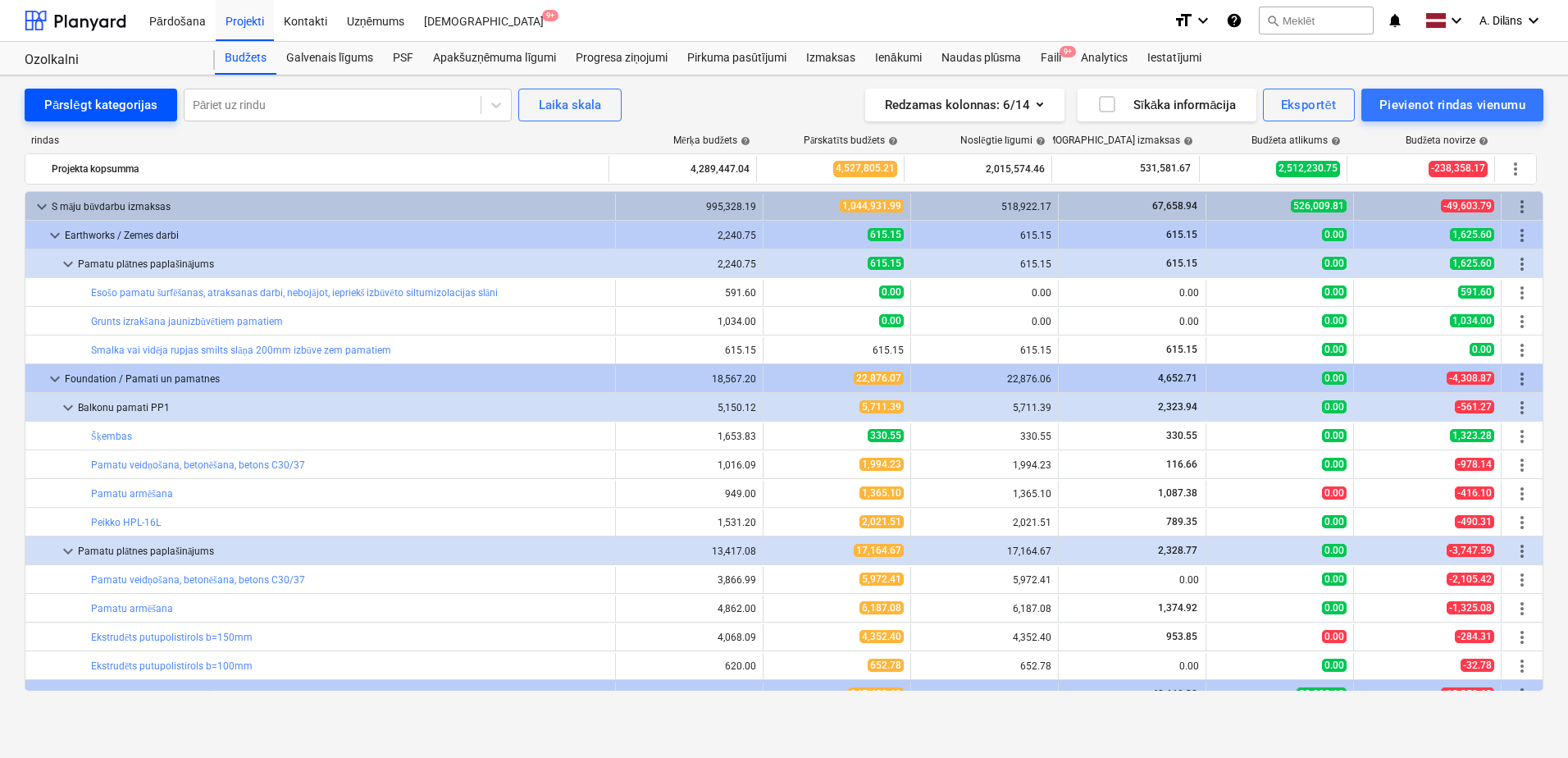
click at [128, 105] on div "Pārslēgt kategorijas" at bounding box center [101, 105] width 113 height 21
